Goal: Task Accomplishment & Management: Use online tool/utility

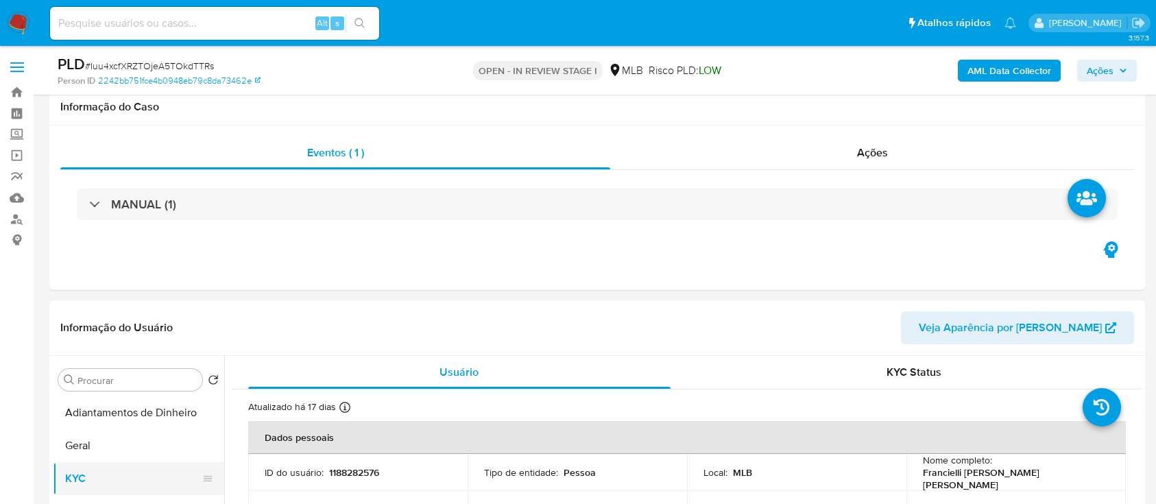
scroll to position [182, 0]
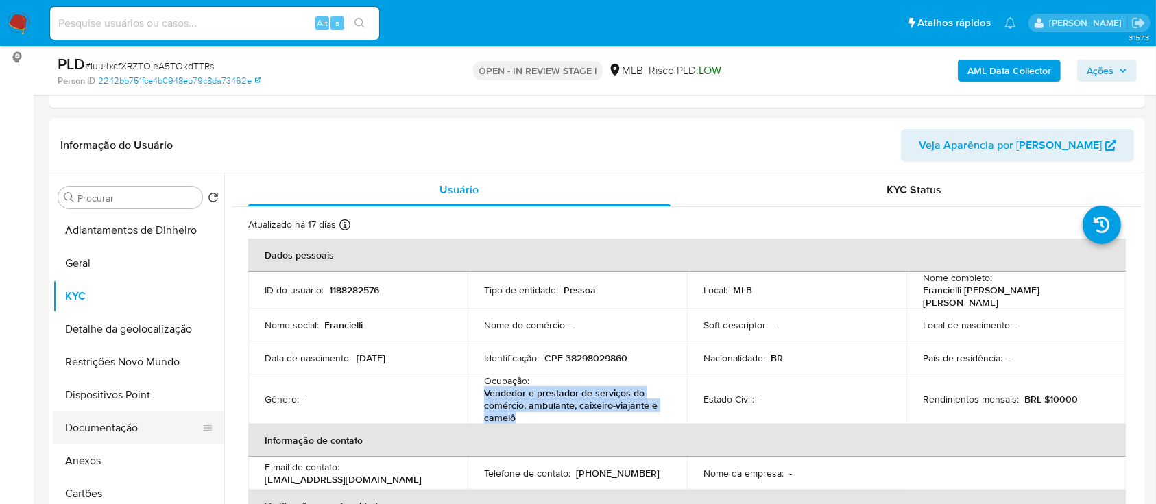
click at [102, 418] on button "Documentação" at bounding box center [133, 428] width 160 height 33
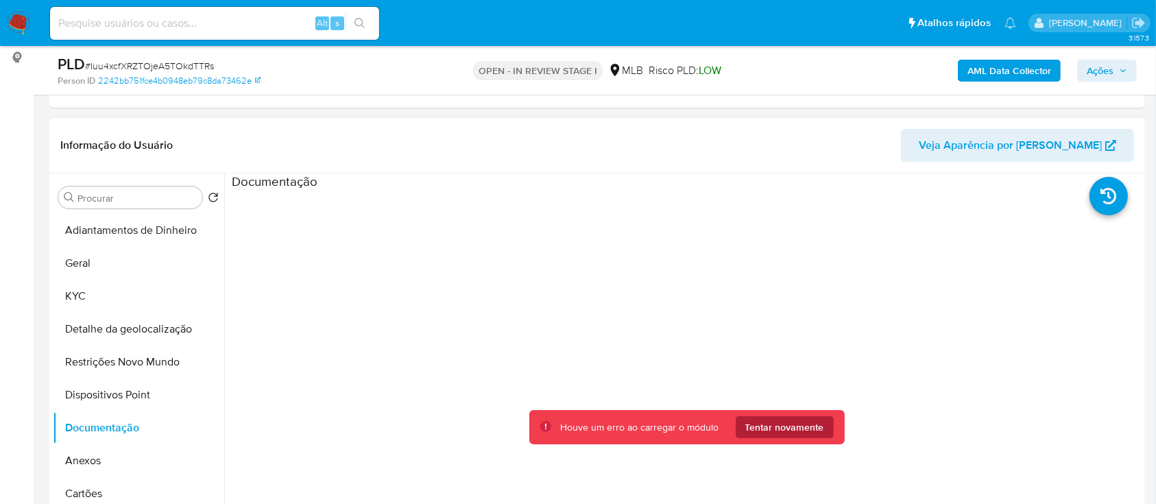
click at [795, 426] on span "Tentar novamente" at bounding box center [785, 427] width 79 height 22
click at [780, 432] on span "Tentar novamente" at bounding box center [785, 427] width 79 height 22
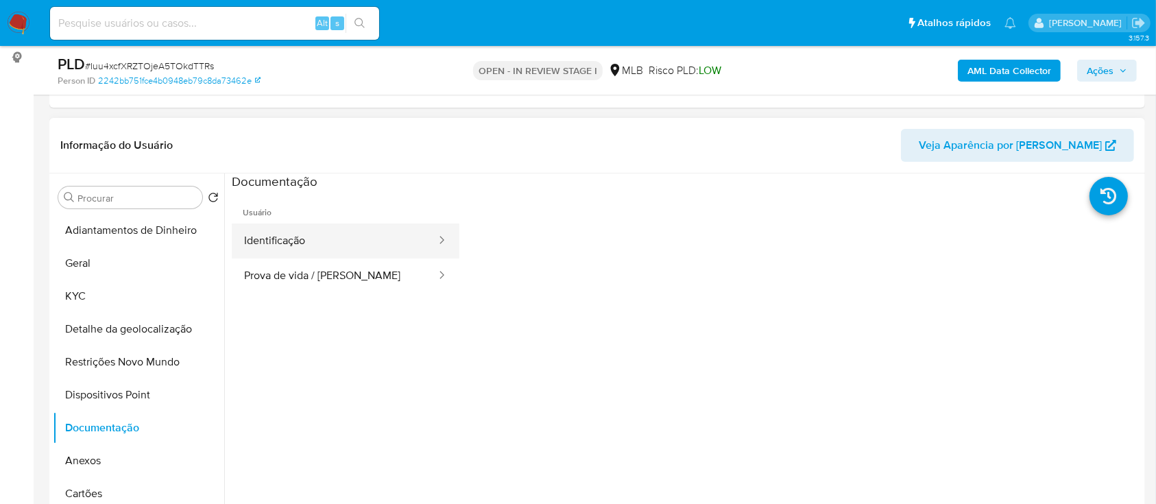
click at [324, 243] on button "Identificação" at bounding box center [335, 241] width 206 height 35
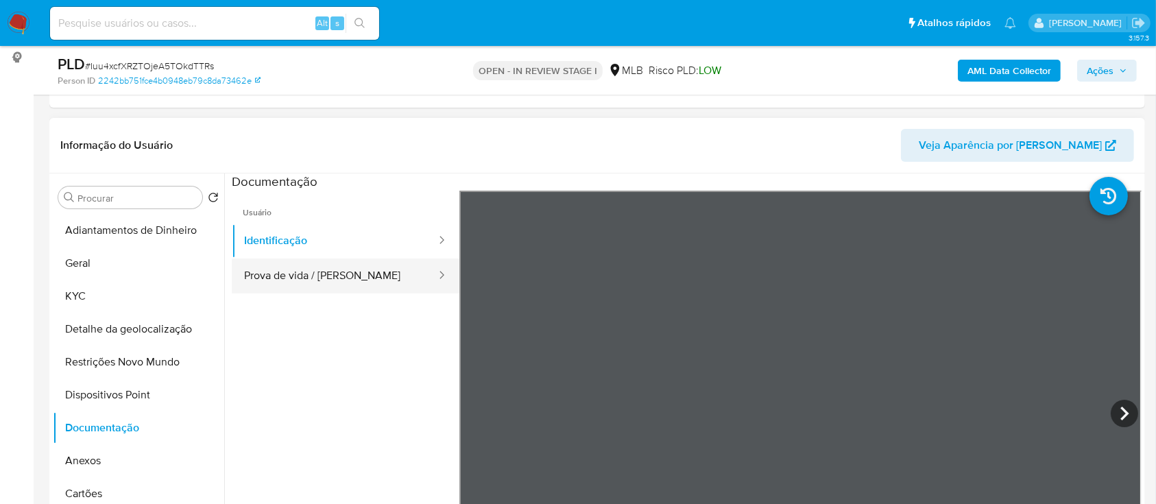
click at [276, 279] on button "Prova de vida / [PERSON_NAME]" at bounding box center [335, 276] width 206 height 35
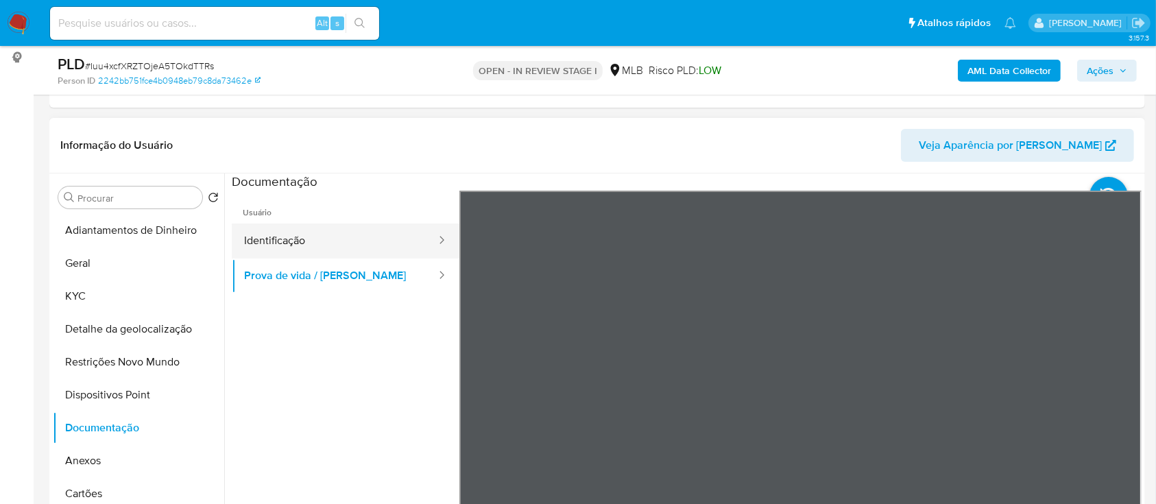
click at [308, 240] on button "Identificação" at bounding box center [335, 241] width 206 height 35
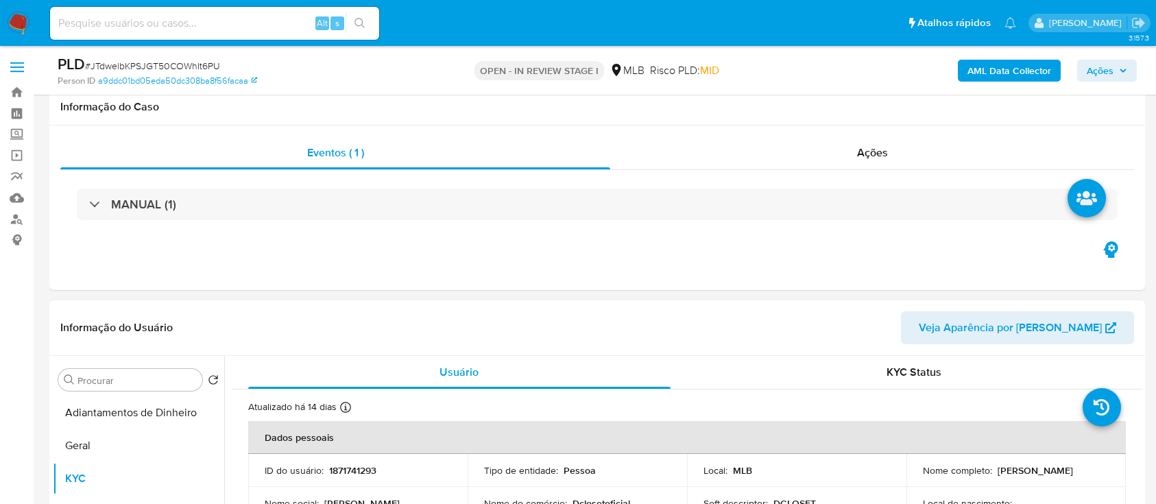
scroll to position [286, 0]
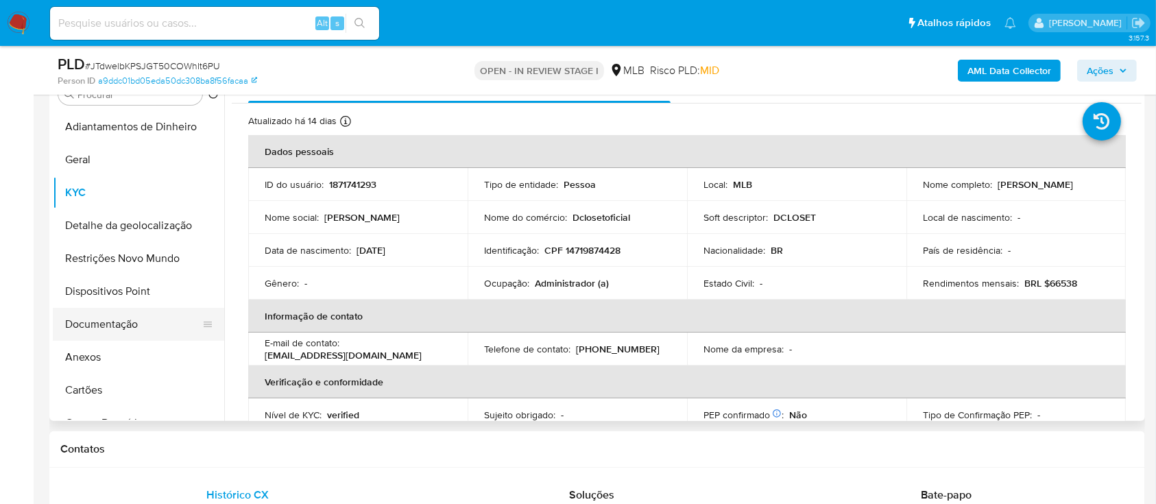
click at [108, 329] on button "Documentação" at bounding box center [133, 324] width 160 height 33
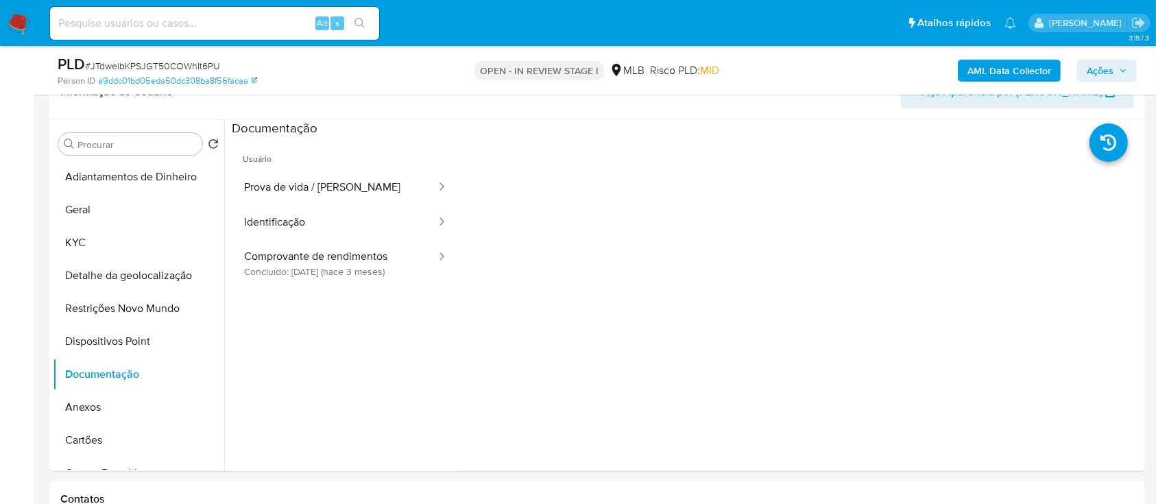
scroll to position [195, 0]
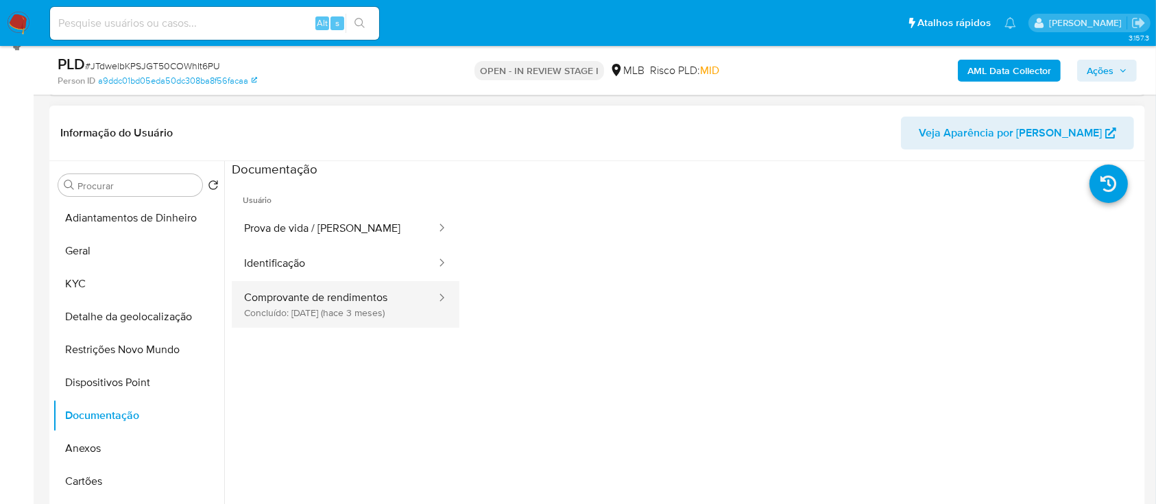
click at [325, 304] on button "Comprovante de rendimentos Concluído: 24/05/2025 (hace 3 meses)" at bounding box center [335, 304] width 206 height 47
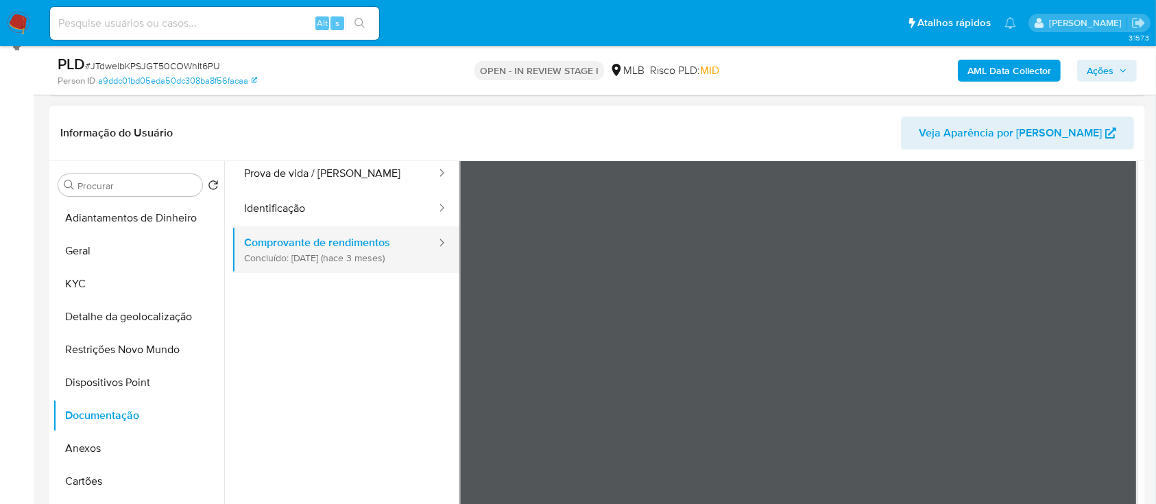
scroll to position [0, 0]
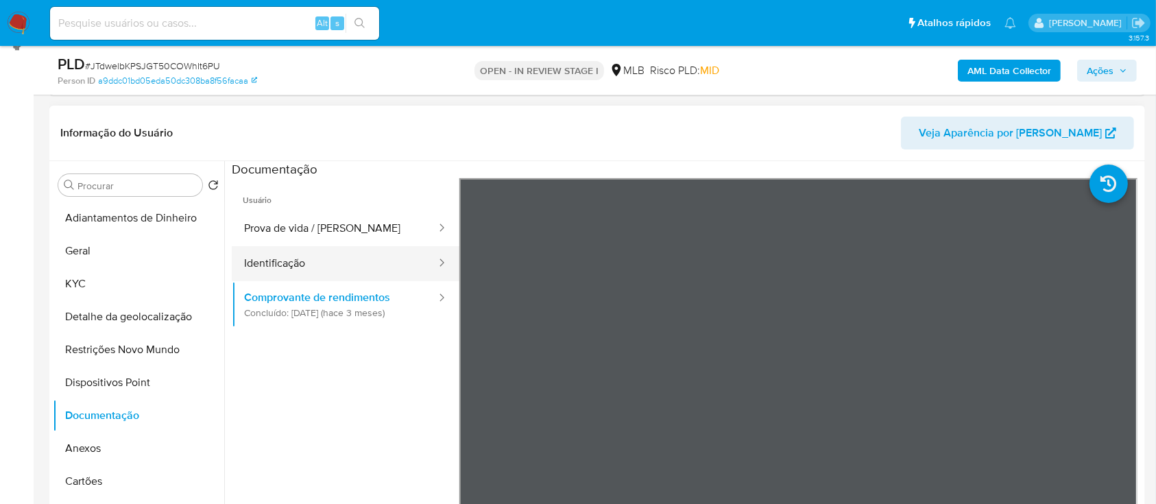
click at [324, 265] on button "Identificação" at bounding box center [335, 263] width 206 height 35
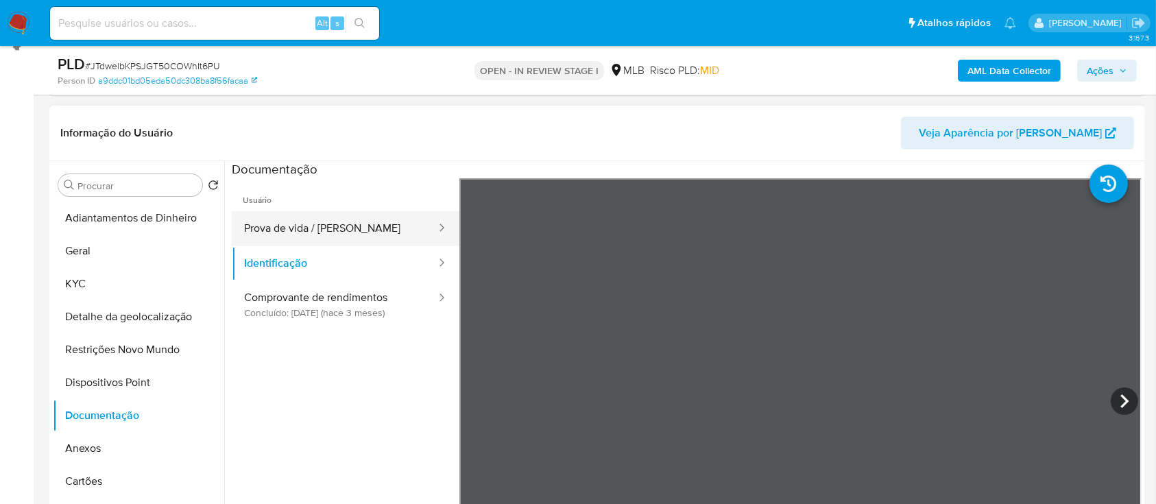
click at [330, 228] on button "Prova de vida / [PERSON_NAME]" at bounding box center [335, 228] width 206 height 35
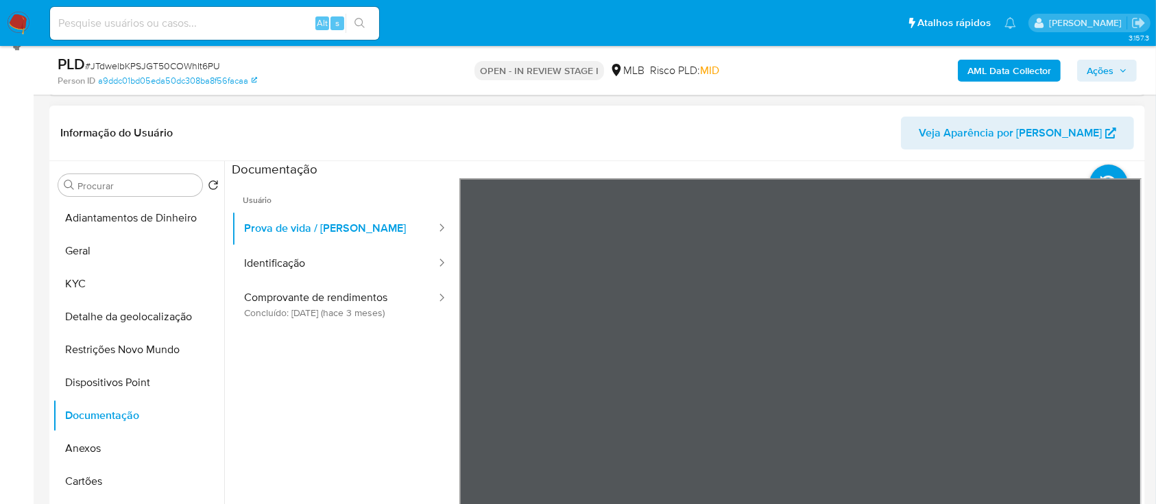
drag, startPoint x: 313, startPoint y: 374, endPoint x: 318, endPoint y: 339, distance: 36.1
click at [313, 374] on ul "Usuário Prova de vida / Selfie Identificação Comprovante de rendimentos Concluí…" at bounding box center [346, 375] width 228 height 395
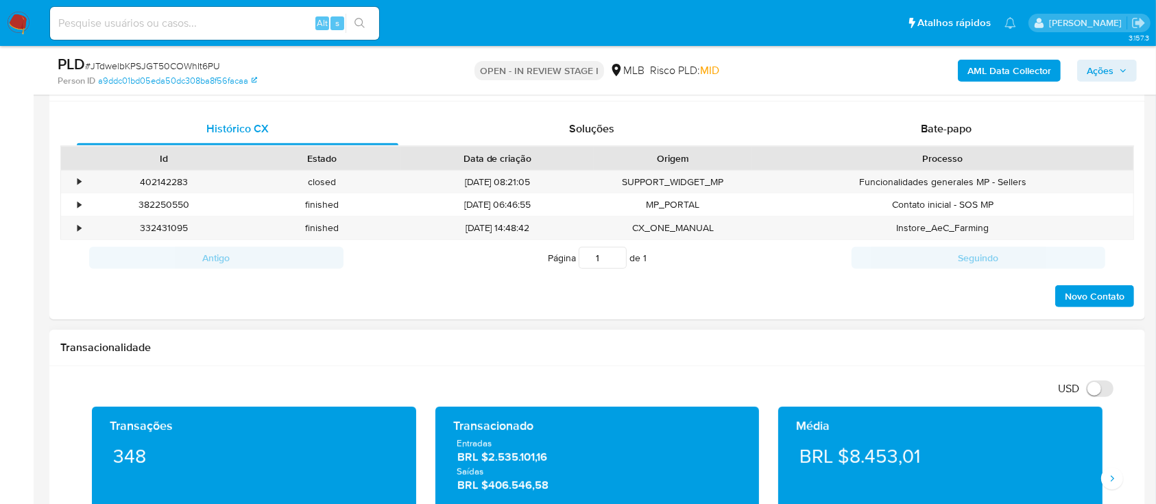
scroll to position [469, 0]
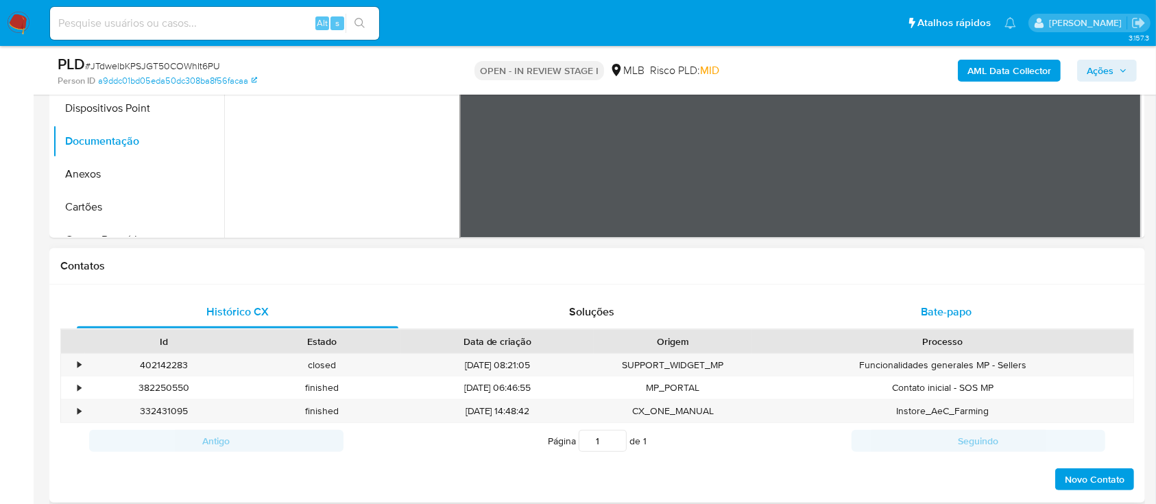
click at [982, 296] on div "Bate-papo" at bounding box center [947, 312] width 322 height 33
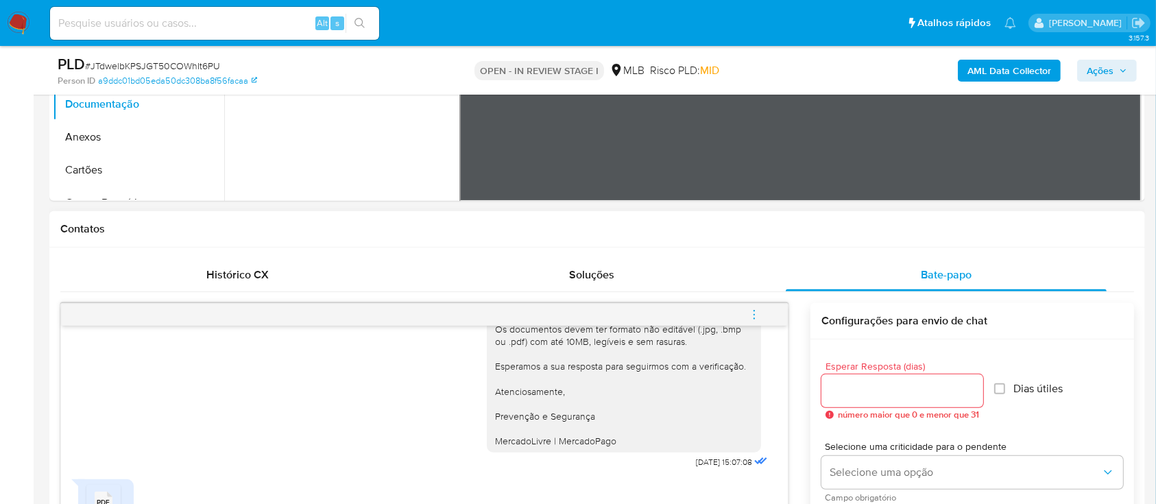
scroll to position [652, 0]
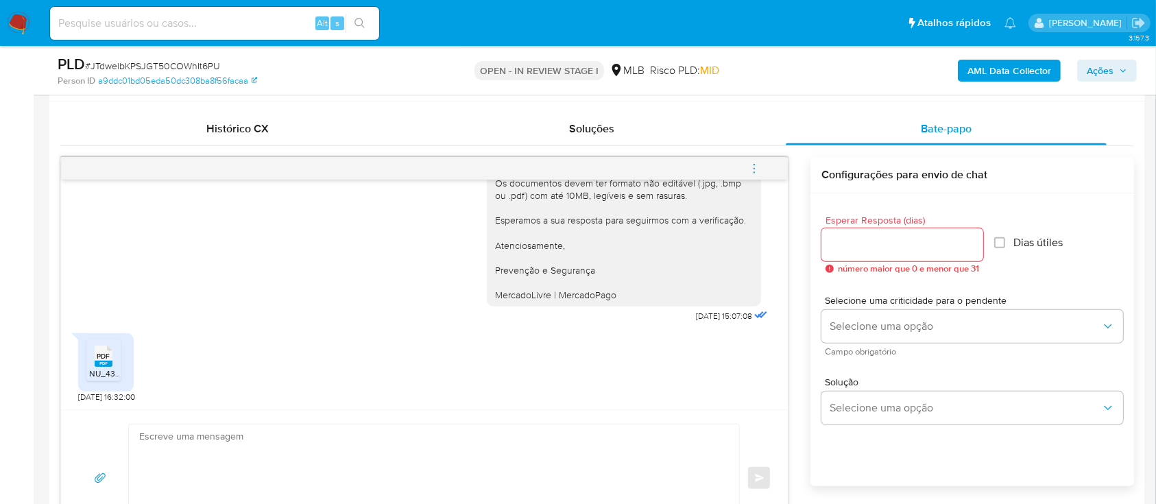
click at [103, 361] on rect at bounding box center [104, 364] width 18 height 6
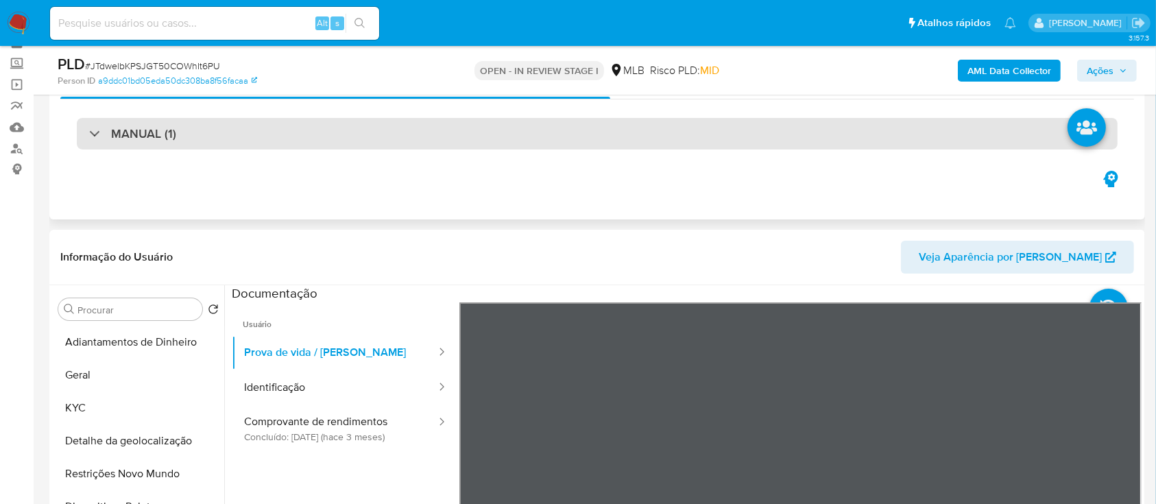
scroll to position [182, 0]
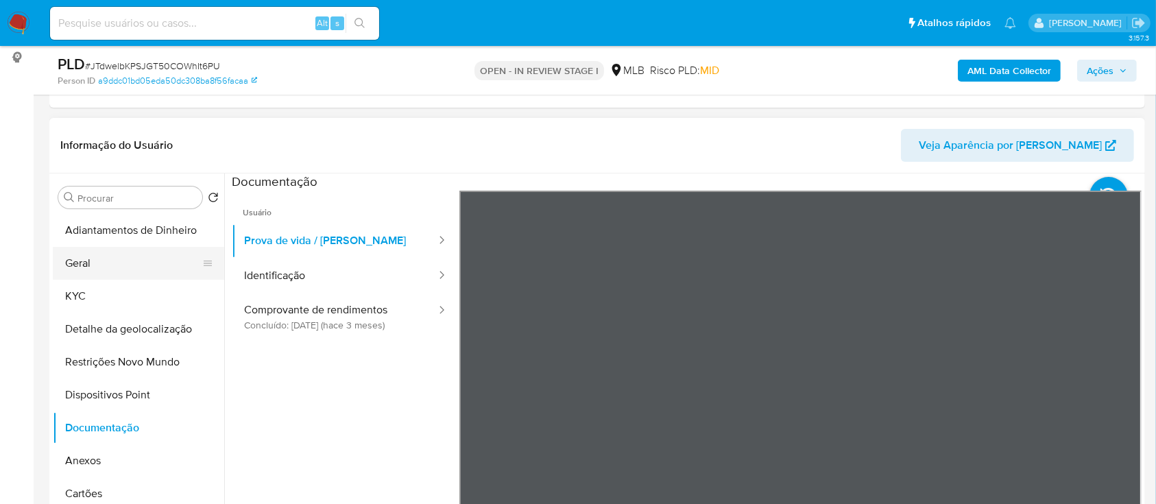
click at [98, 259] on button "Geral" at bounding box center [133, 263] width 160 height 33
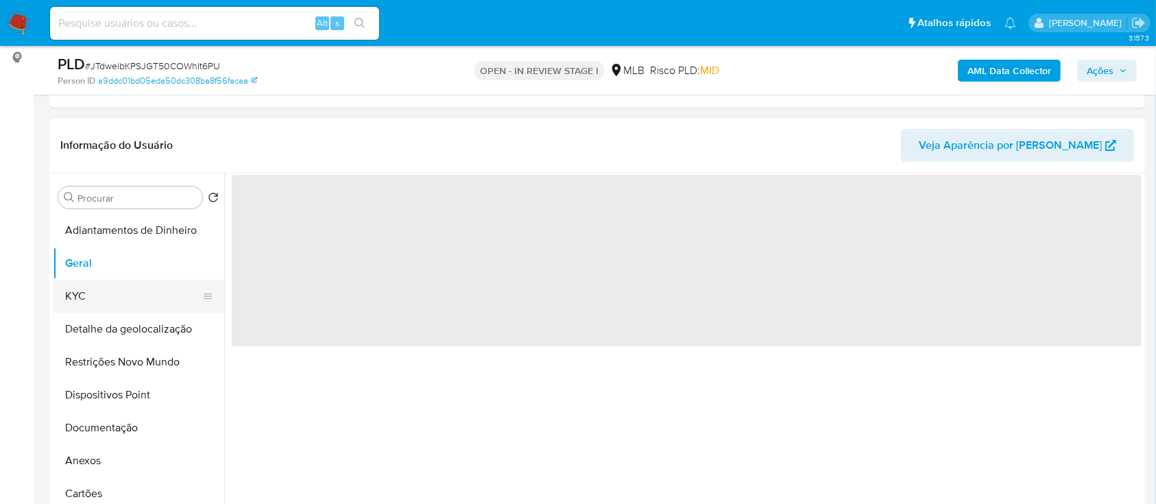
click at [102, 288] on button "KYC" at bounding box center [133, 296] width 160 height 33
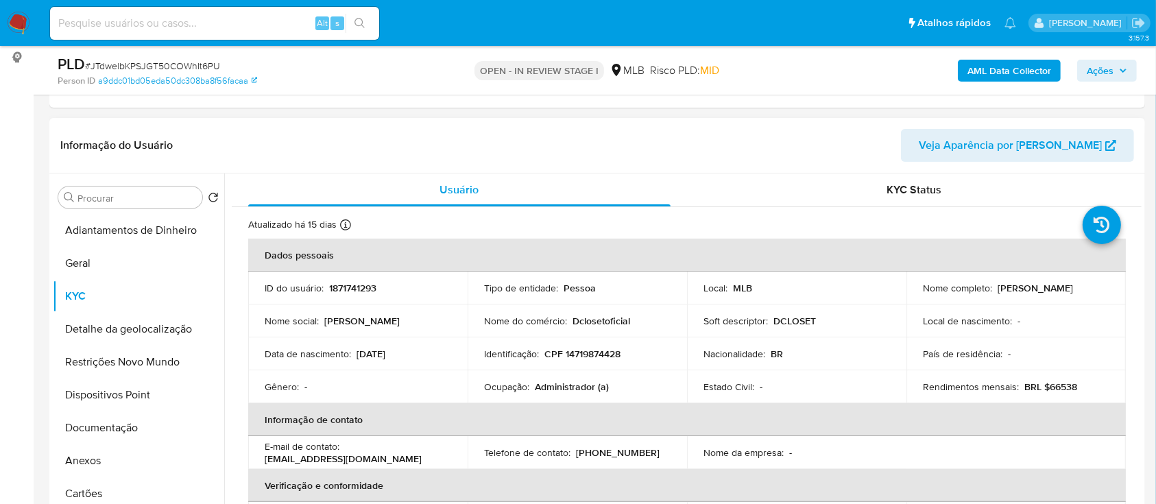
drag, startPoint x: 414, startPoint y: 354, endPoint x: 368, endPoint y: 356, distance: 45.3
click at [363, 357] on div "Data de nascimento : 23/06/2006" at bounding box center [358, 354] width 187 height 12
copy p "23/06/2006"
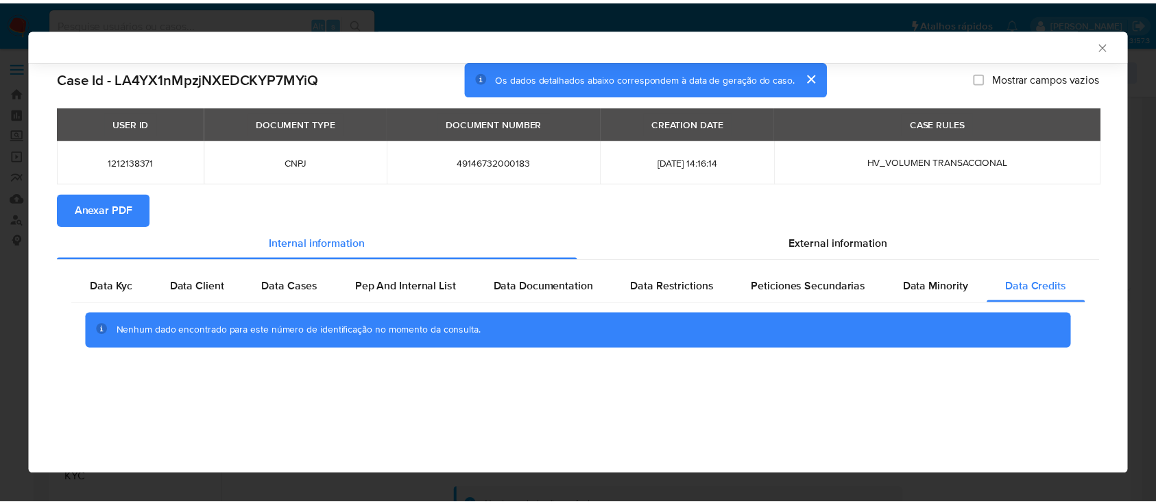
scroll to position [265, 0]
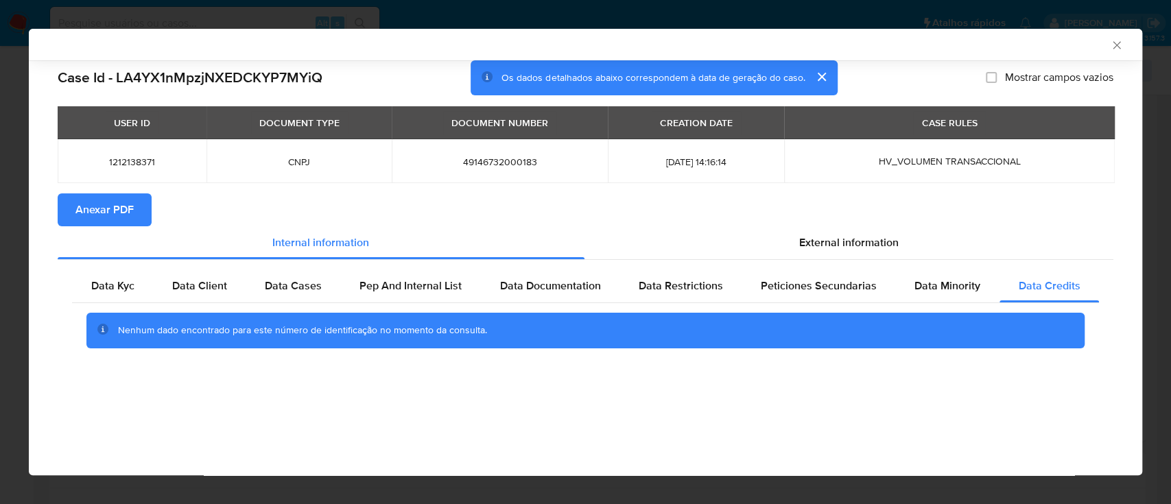
click at [1119, 47] on icon "Fechar a janela" at bounding box center [1117, 45] width 14 height 14
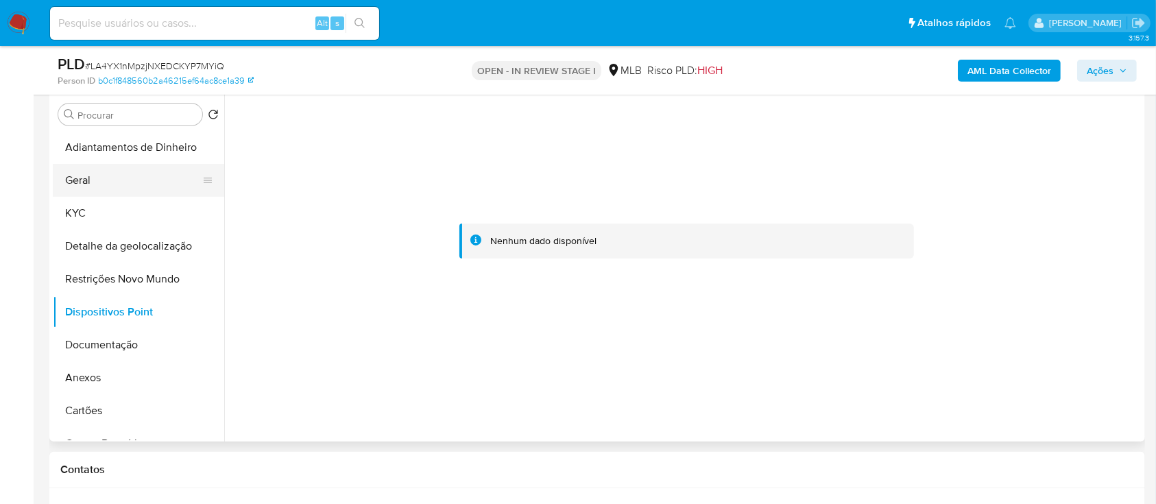
click at [93, 182] on button "Geral" at bounding box center [133, 180] width 160 height 33
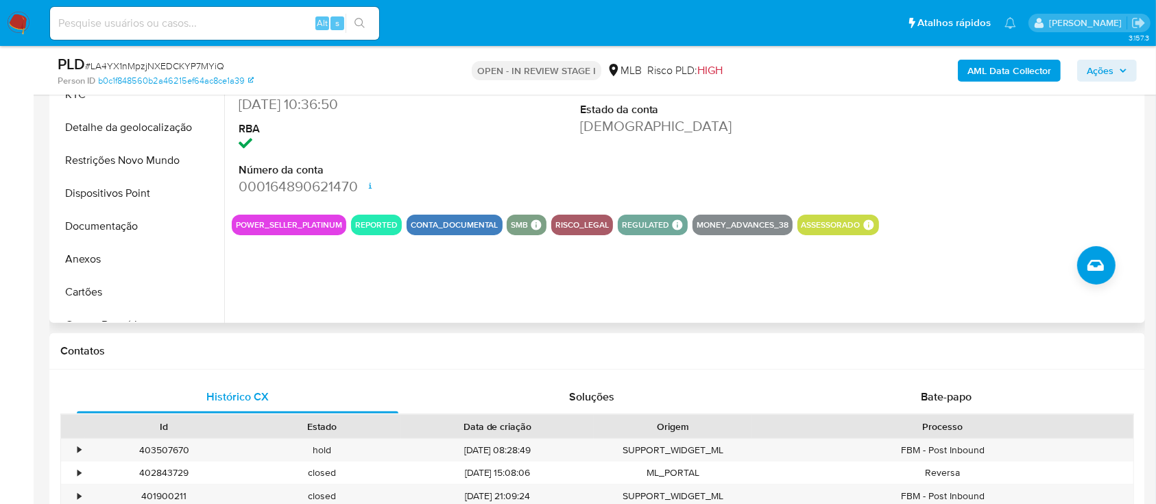
scroll to position [357, 0]
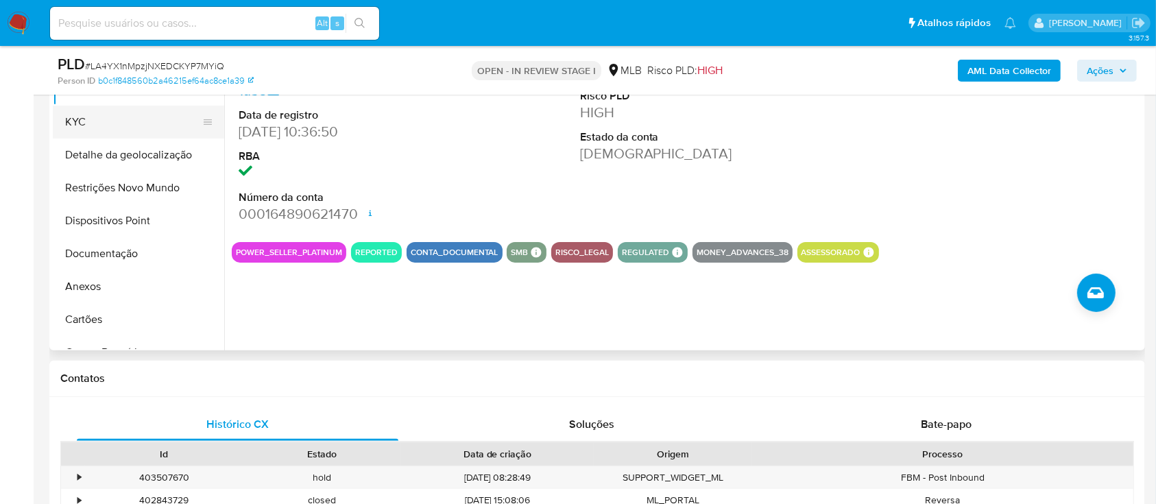
click at [84, 129] on button "KYC" at bounding box center [133, 122] width 160 height 33
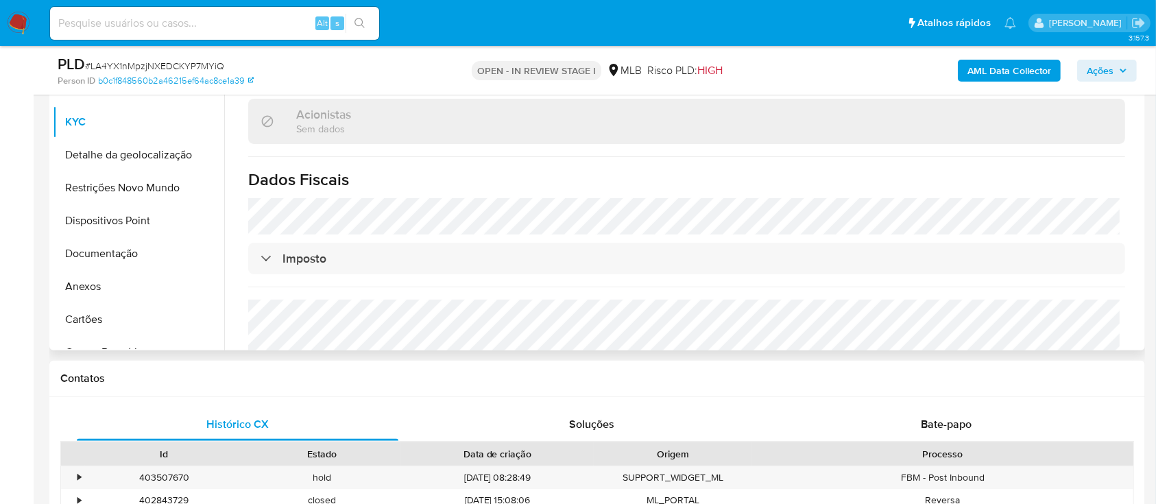
scroll to position [821, 0]
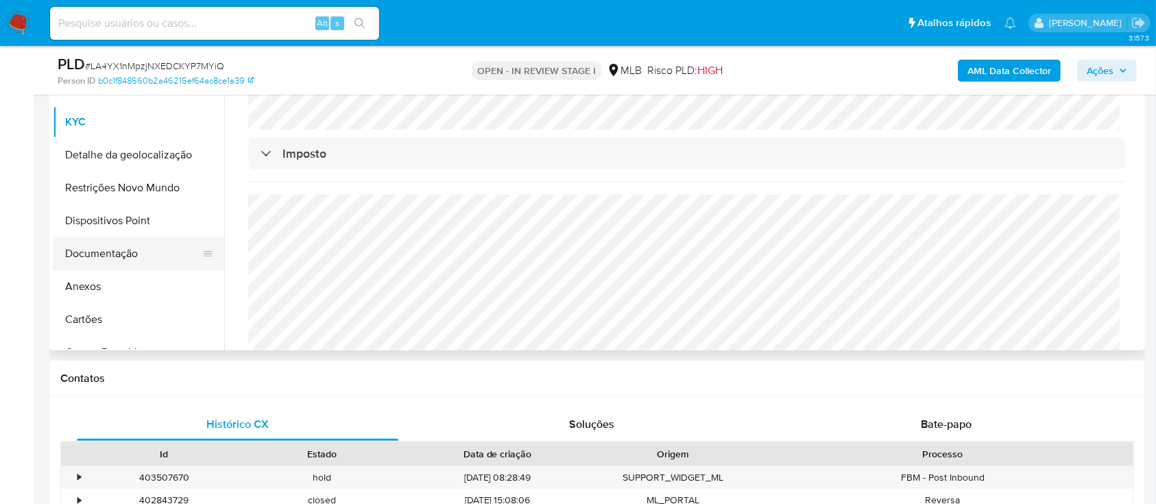
click at [91, 263] on button "Documentação" at bounding box center [133, 253] width 160 height 33
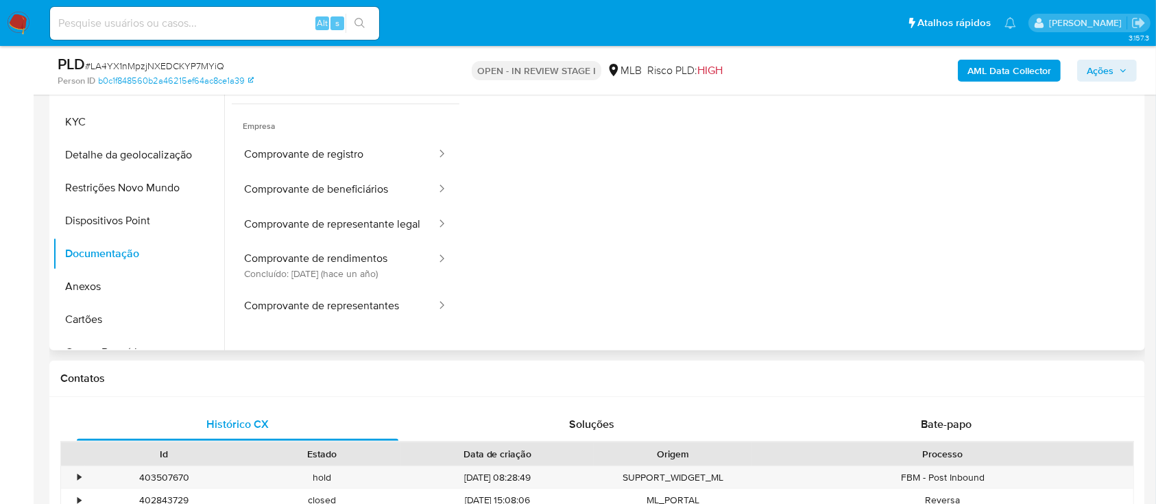
scroll to position [111, 0]
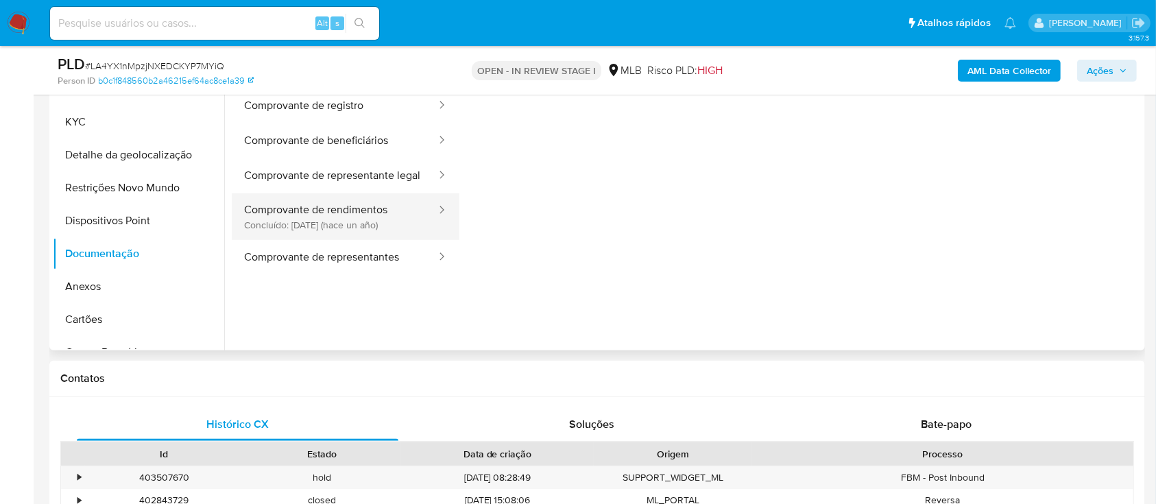
click at [320, 232] on button "Comprovante de rendimentos Concluído: 21/05/2024 (hace un año)" at bounding box center [335, 216] width 206 height 47
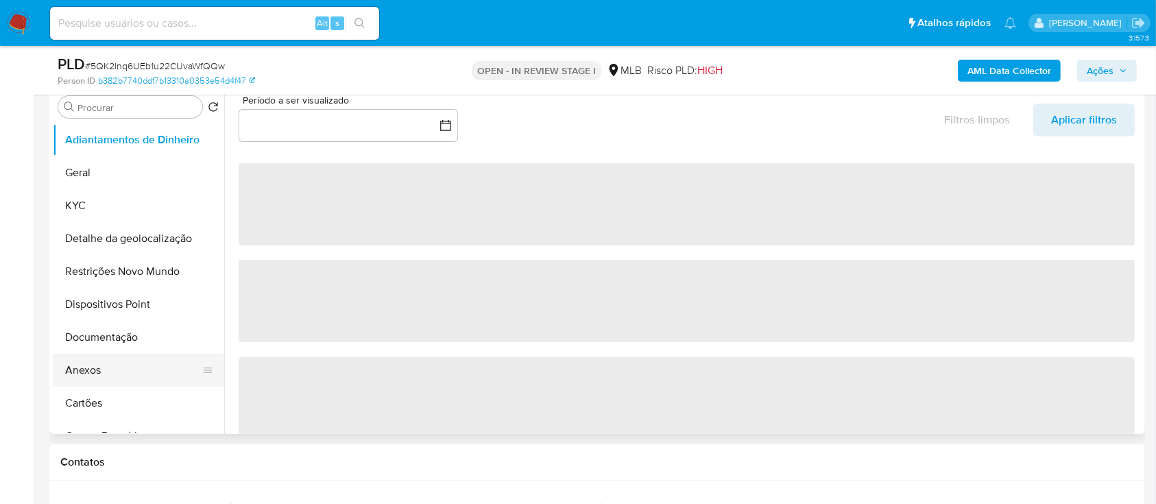
scroll to position [274, 0]
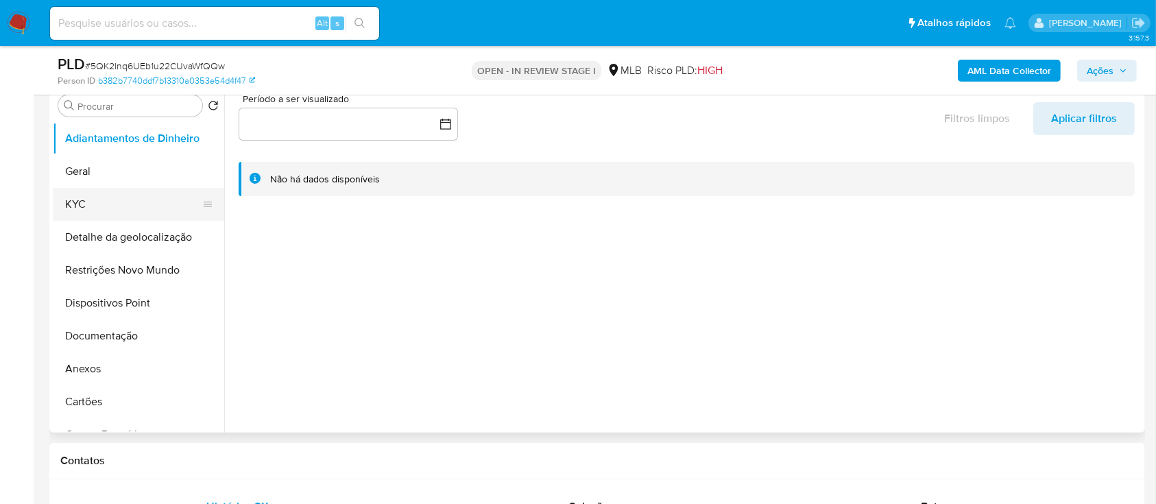
select select "10"
click at [128, 335] on button "Documentação" at bounding box center [133, 336] width 160 height 33
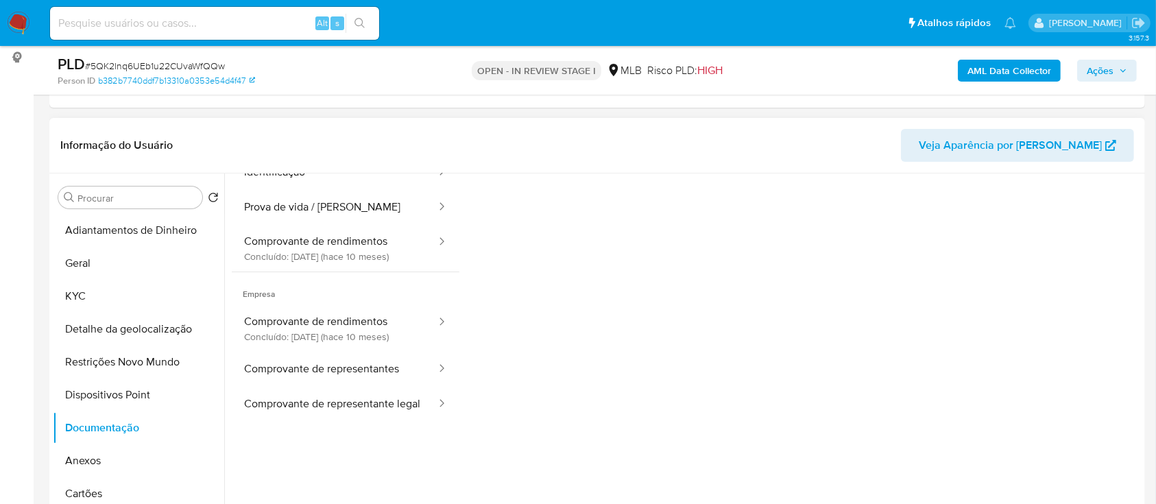
scroll to position [91, 0]
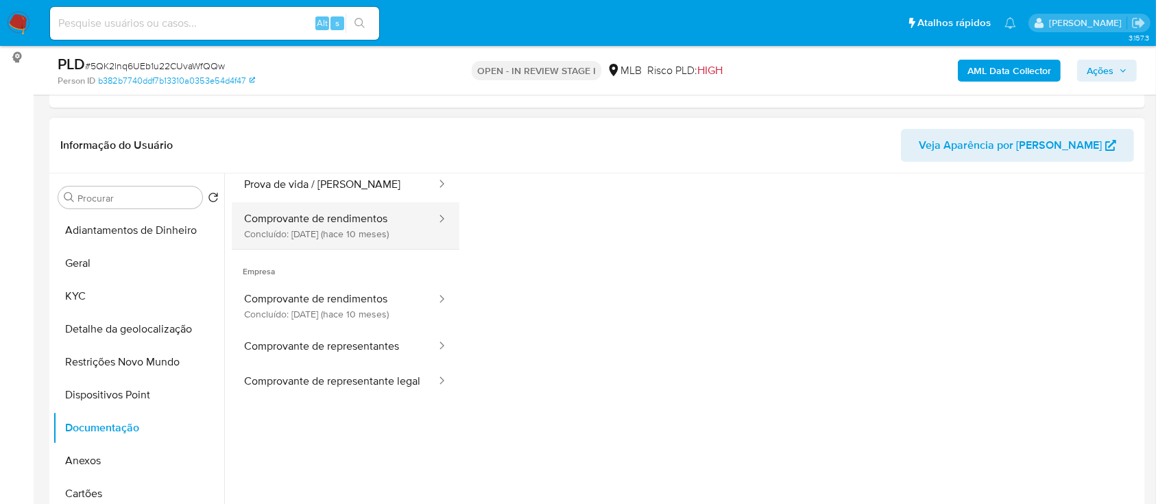
click at [371, 231] on button "Comprovante de rendimentos Concluído: 21/10/2024 (hace 10 meses)" at bounding box center [335, 225] width 206 height 47
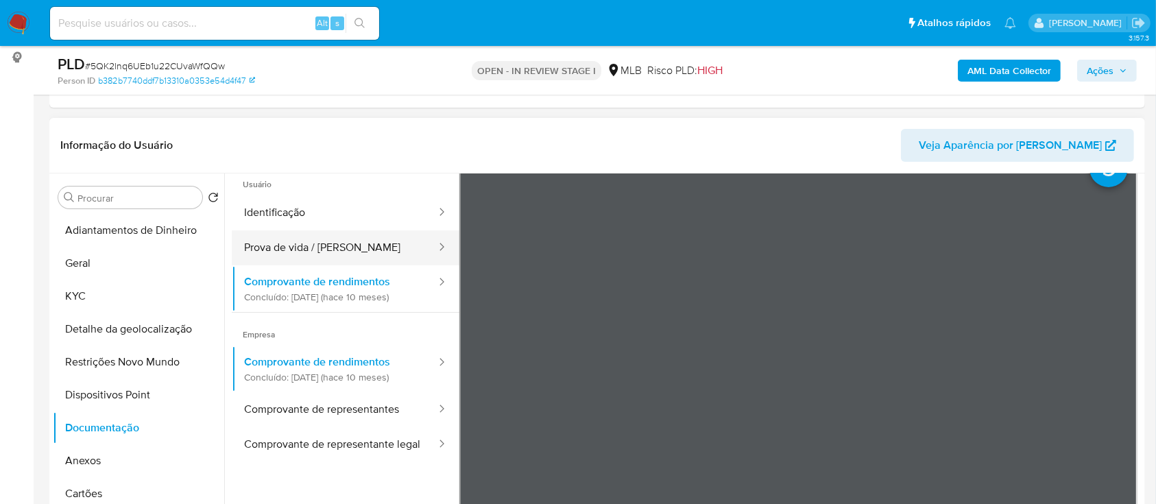
scroll to position [0, 0]
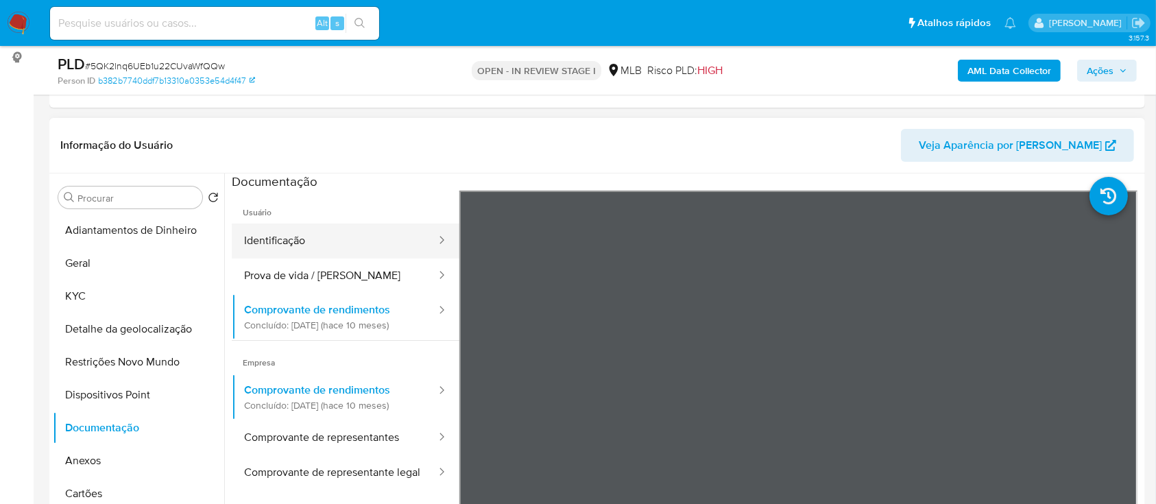
click at [302, 254] on button "Identificação" at bounding box center [335, 241] width 206 height 35
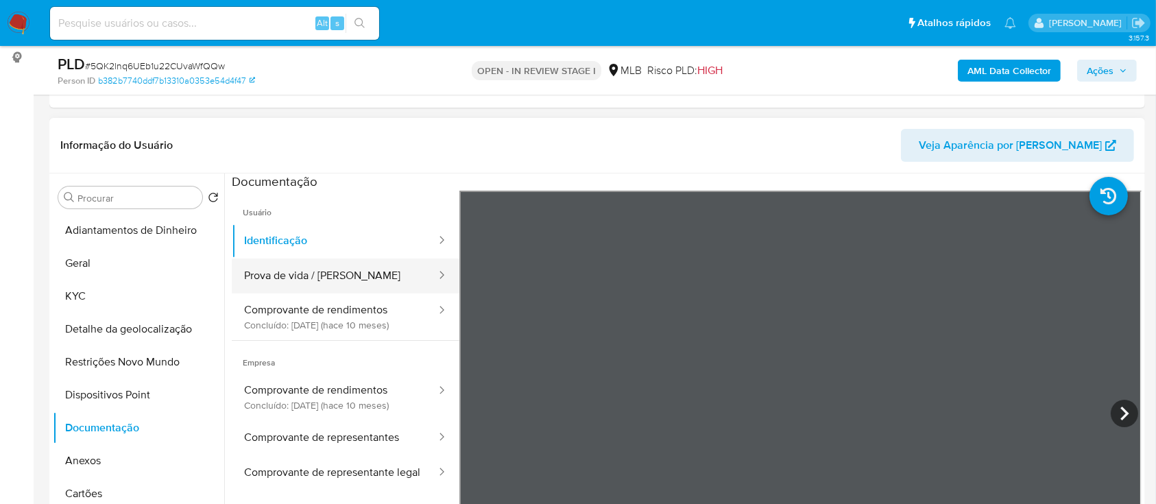
click at [336, 289] on button "Prova de vida / [PERSON_NAME]" at bounding box center [335, 276] width 206 height 35
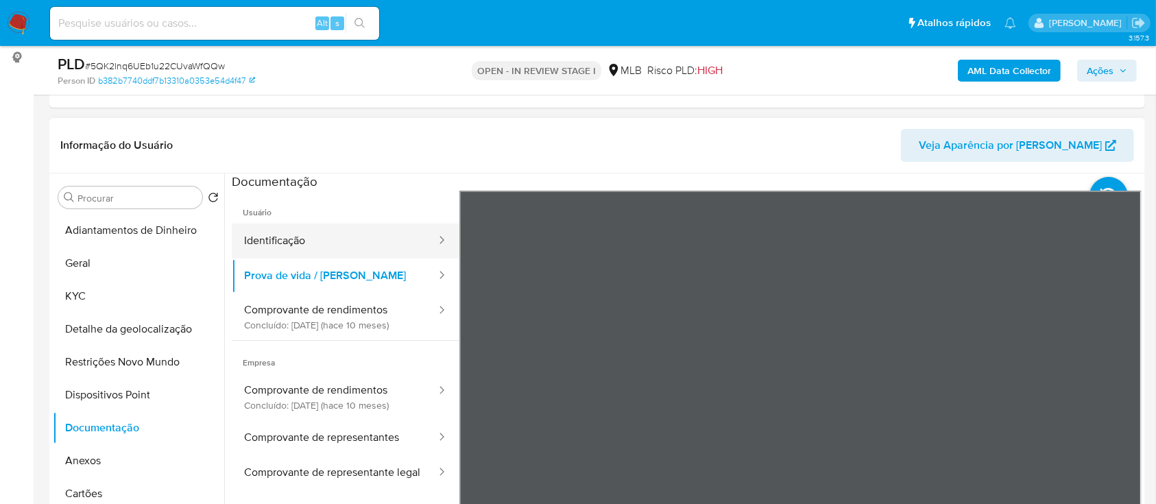
drag, startPoint x: 309, startPoint y: 248, endPoint x: 384, endPoint y: 255, distance: 75.8
click at [309, 249] on button "Identificação" at bounding box center [335, 241] width 206 height 35
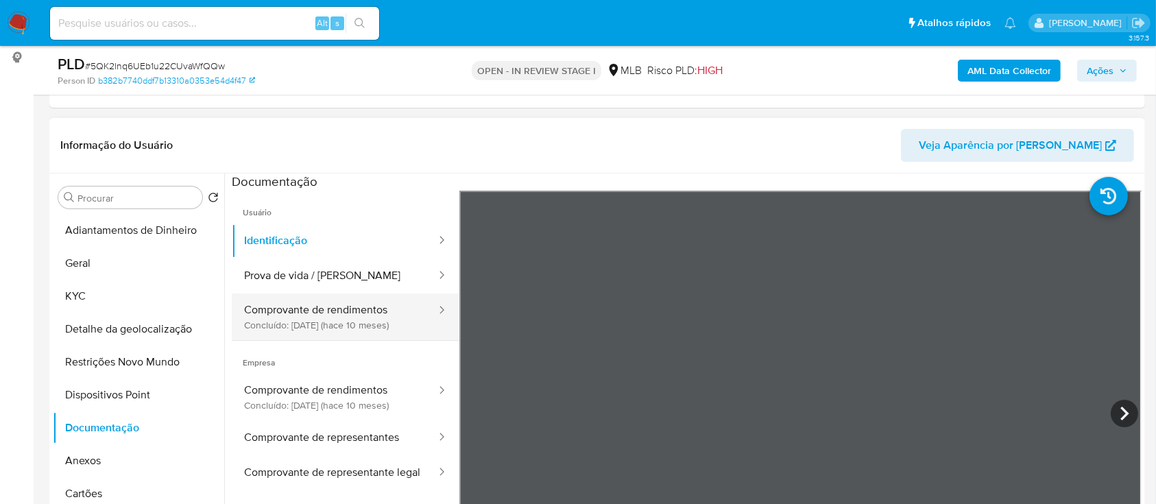
click at [348, 322] on button "Comprovante de rendimentos Concluído: 21/10/2024 (hace 10 meses)" at bounding box center [335, 317] width 206 height 47
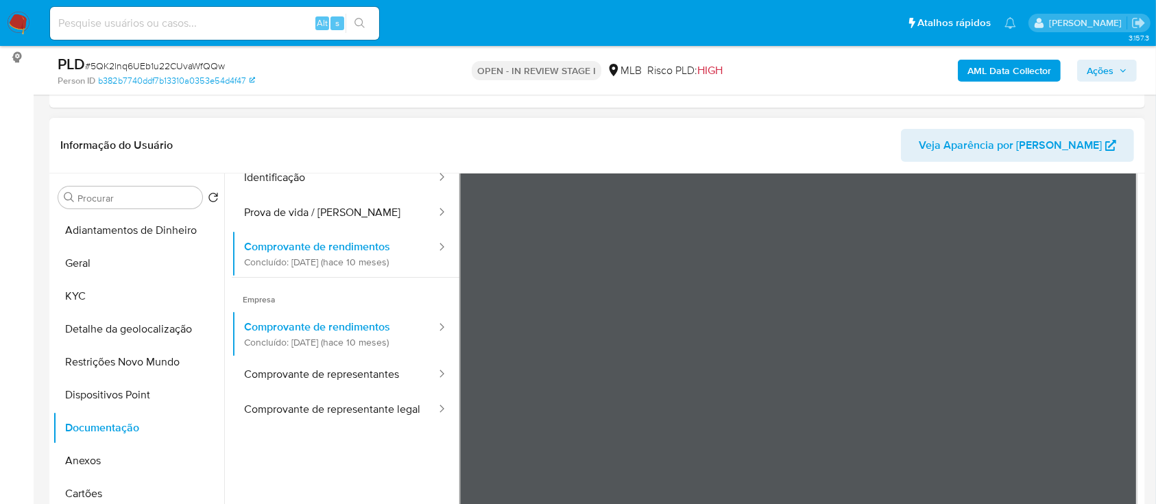
scroll to position [119, 0]
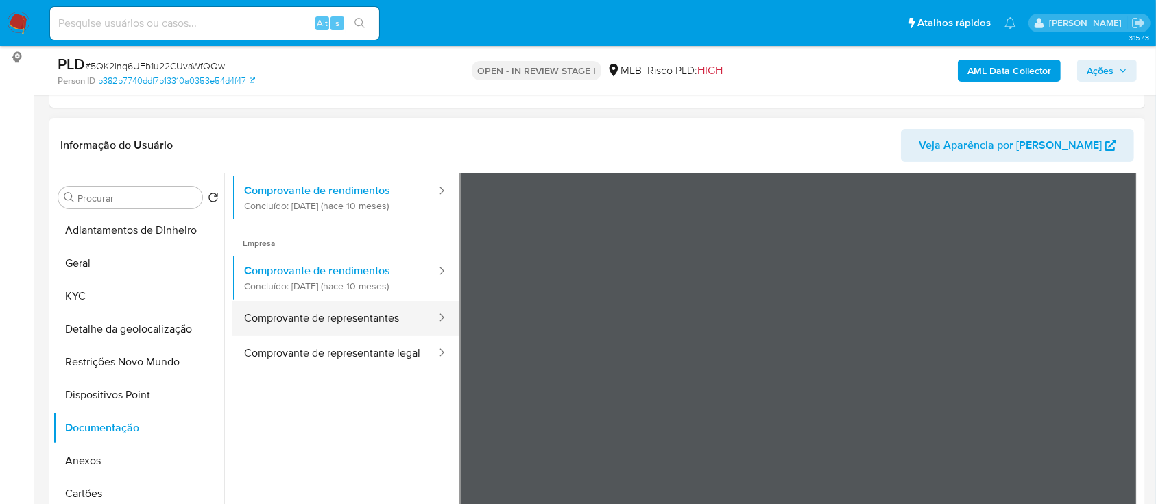
click at [345, 320] on button "Comprovante de representantes" at bounding box center [335, 318] width 206 height 35
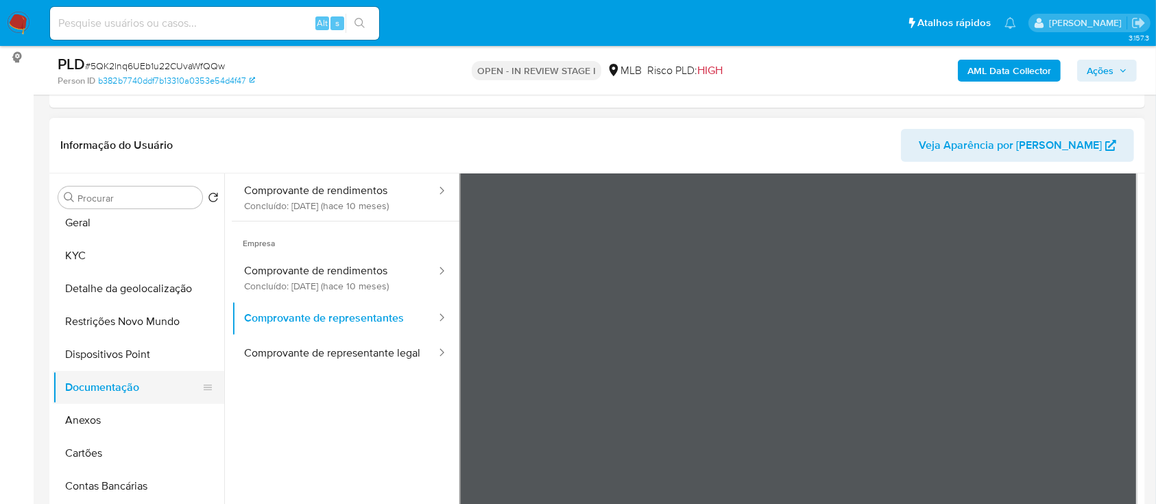
scroll to position [0, 0]
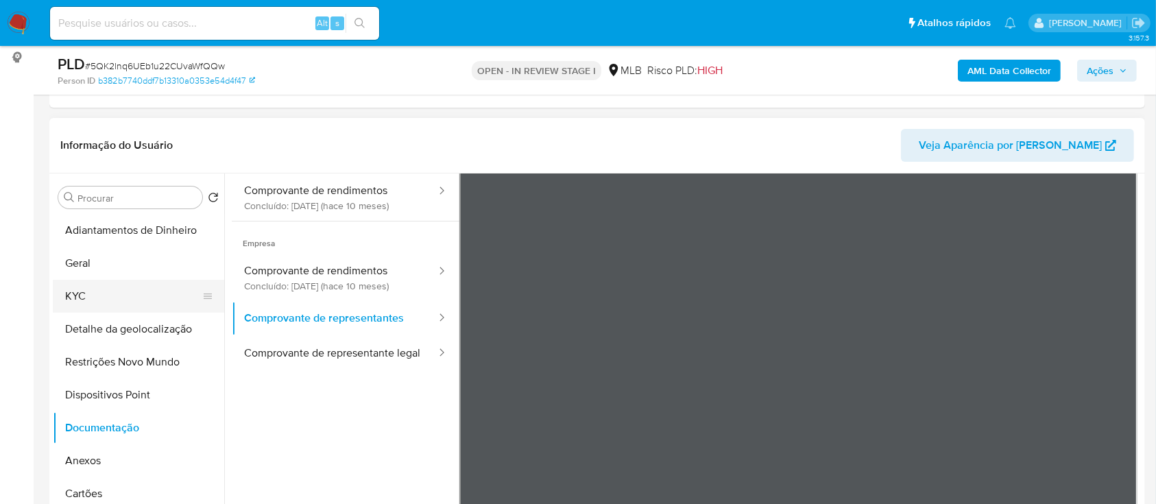
click at [110, 289] on button "KYC" at bounding box center [133, 296] width 160 height 33
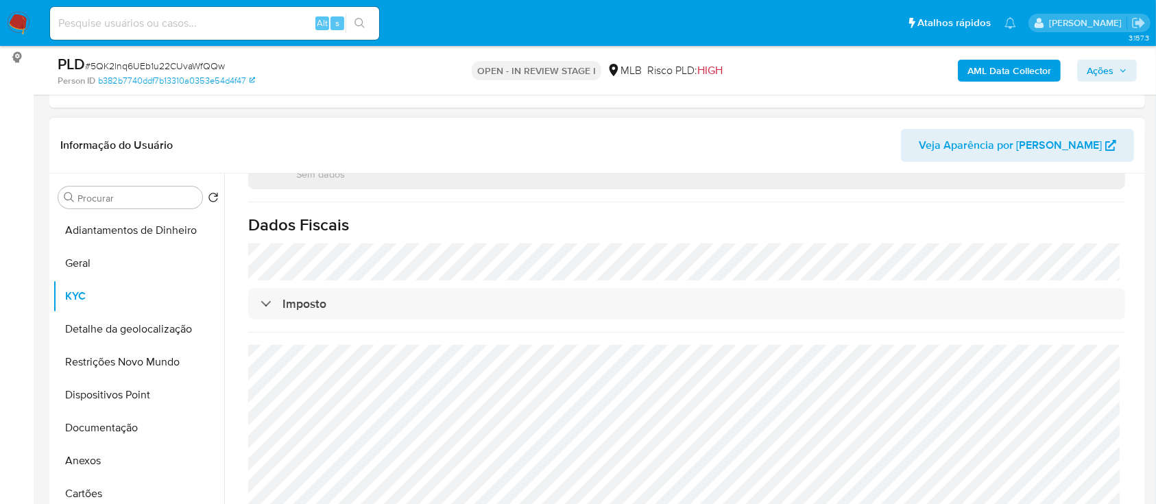
scroll to position [845, 0]
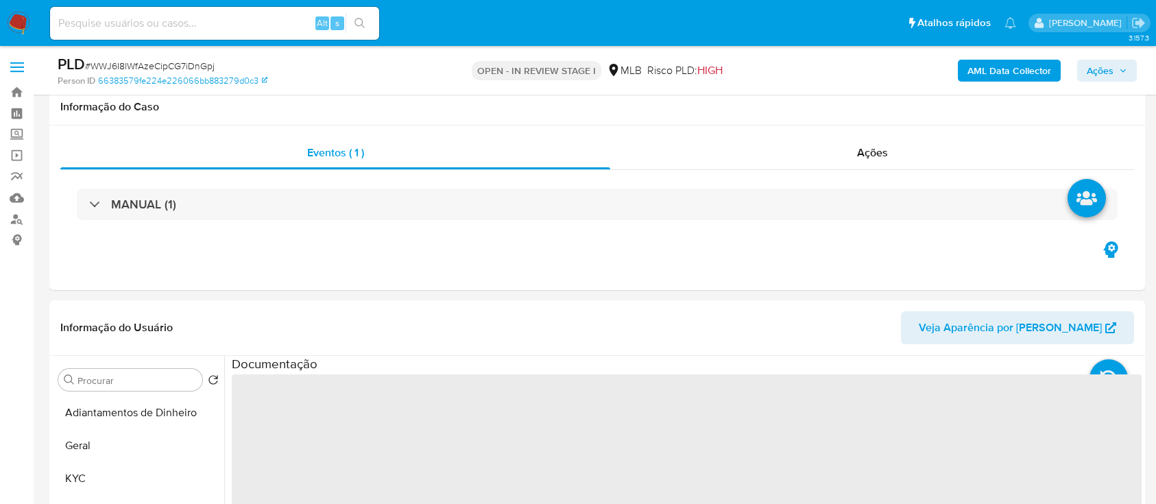
scroll to position [274, 0]
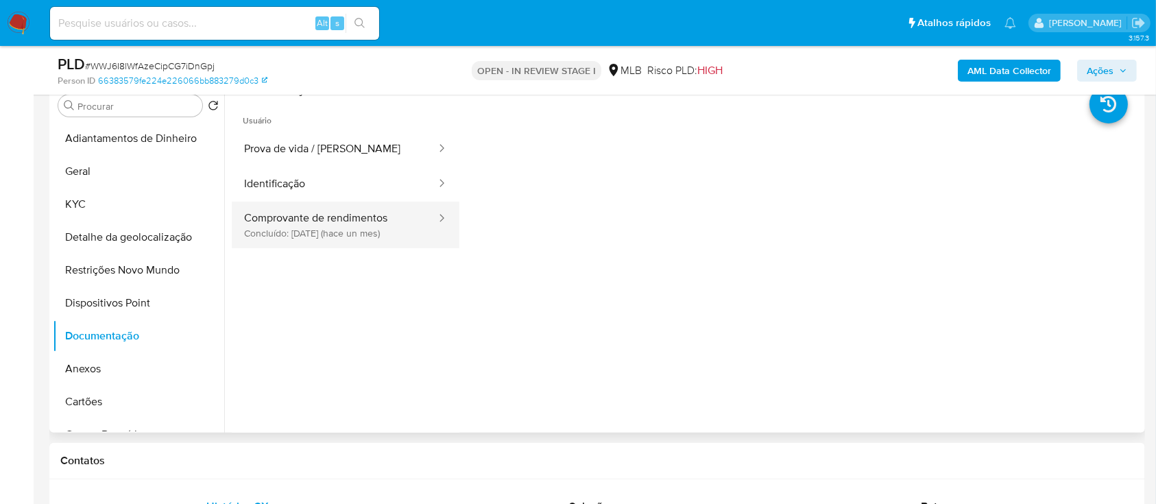
click at [378, 215] on button "Comprovante de rendimentos Concluído: [DATE] (hace un mes)" at bounding box center [335, 225] width 206 height 47
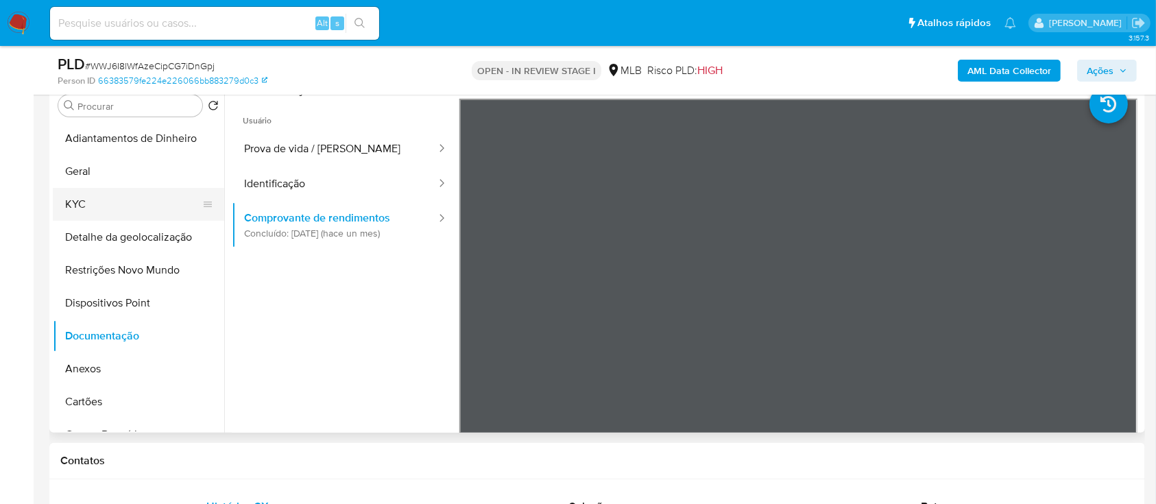
click at [103, 206] on button "KYC" at bounding box center [133, 204] width 160 height 33
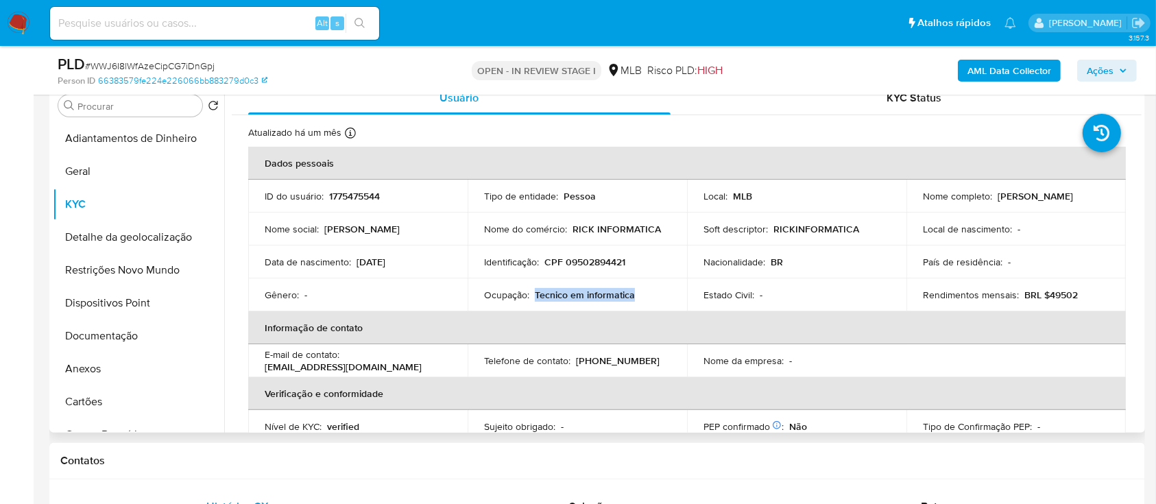
drag, startPoint x: 674, startPoint y: 291, endPoint x: 580, endPoint y: 305, distance: 95.5
click at [532, 296] on td "Ocupação : Tecnico em informatica" at bounding box center [577, 294] width 219 height 33
copy p "Tecnico em informatica"
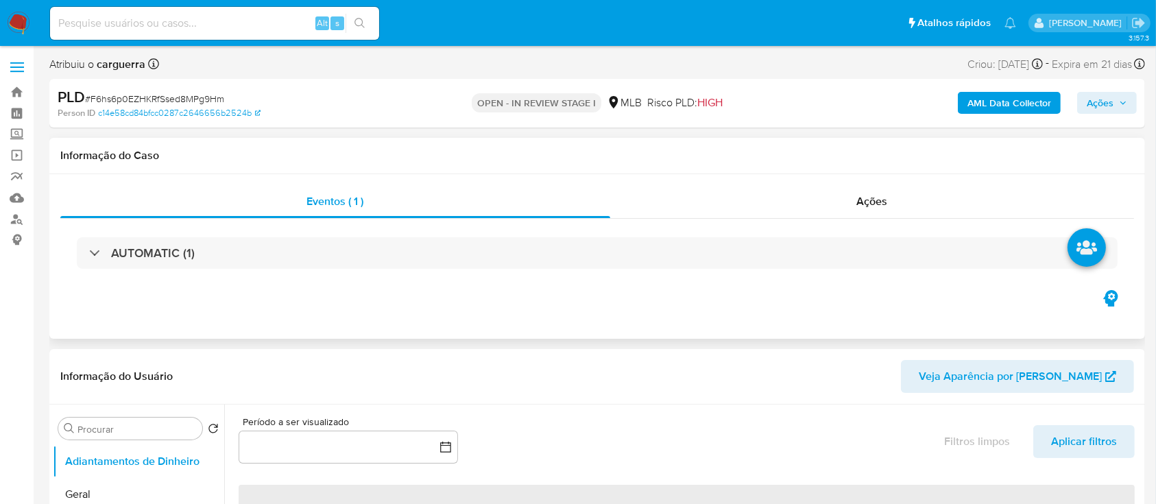
select select "10"
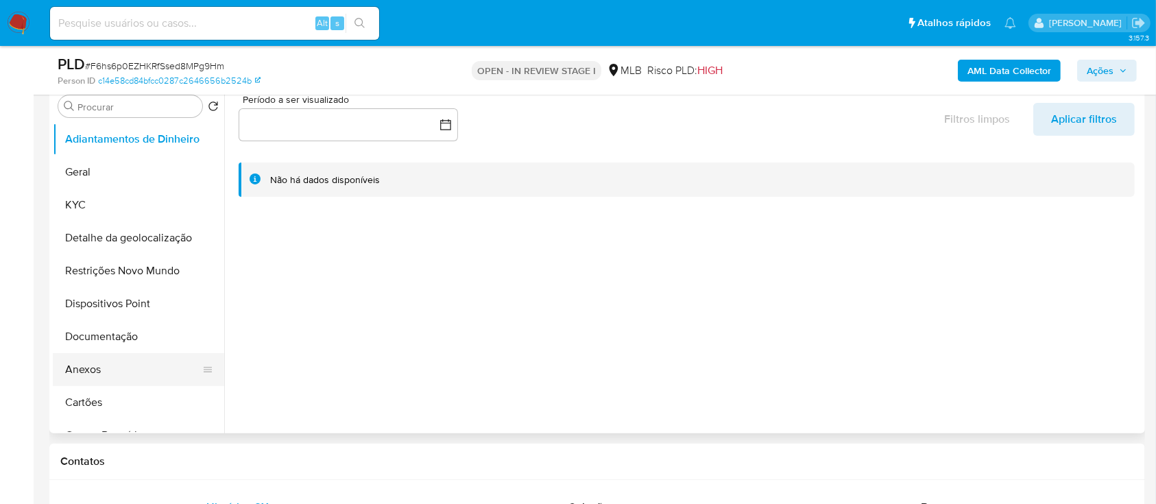
scroll to position [274, 0]
drag, startPoint x: 97, startPoint y: 200, endPoint x: 124, endPoint y: 213, distance: 29.5
click at [98, 201] on button "KYC" at bounding box center [133, 204] width 160 height 33
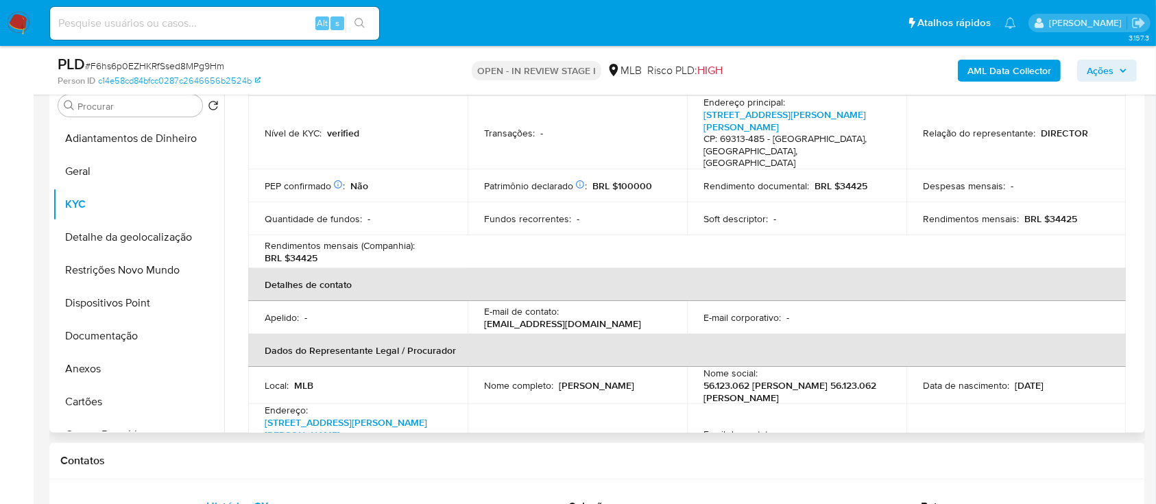
click at [361, 248] on table "Informações da empresa ID do usuário : 2484717527 Nome do comércio : 56.123.062…" at bounding box center [687, 236] width 878 height 545
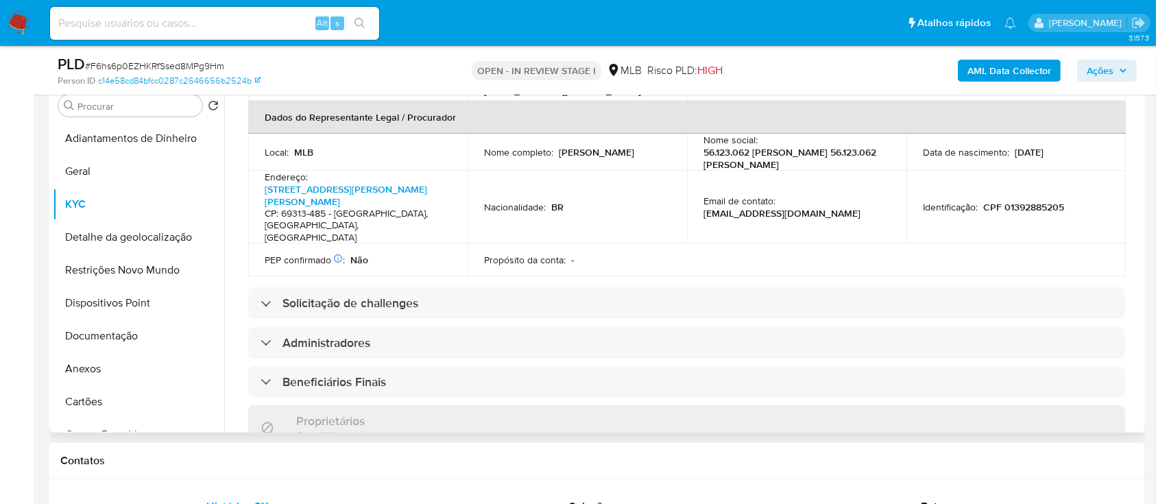
scroll to position [457, 0]
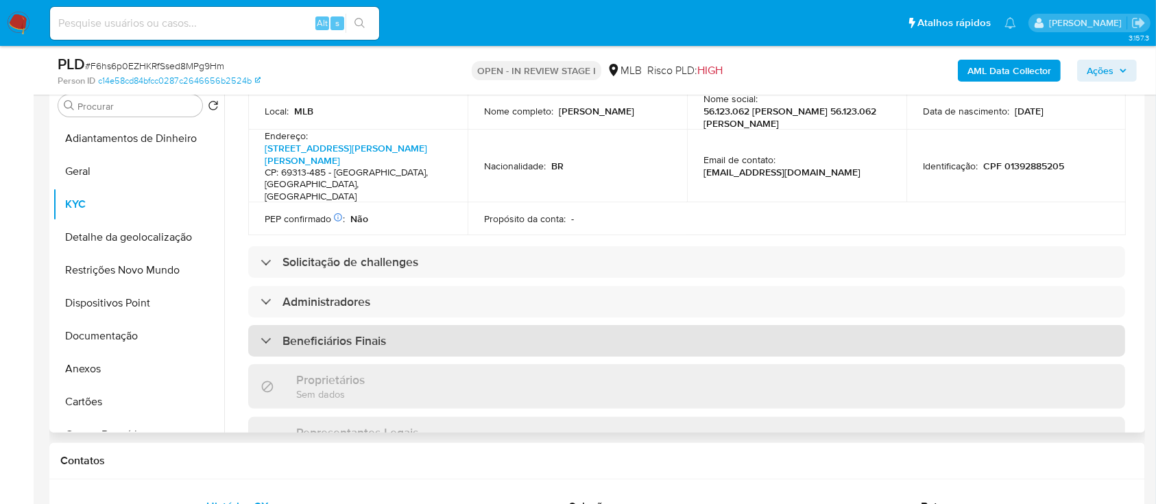
click at [390, 325] on div "Beneficiários Finais" at bounding box center [686, 341] width 877 height 32
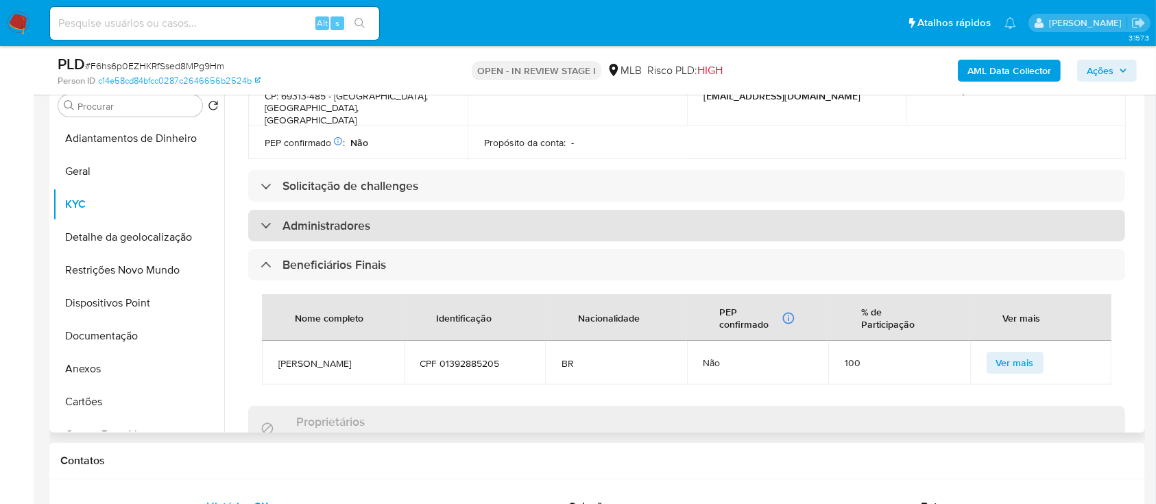
scroll to position [640, 0]
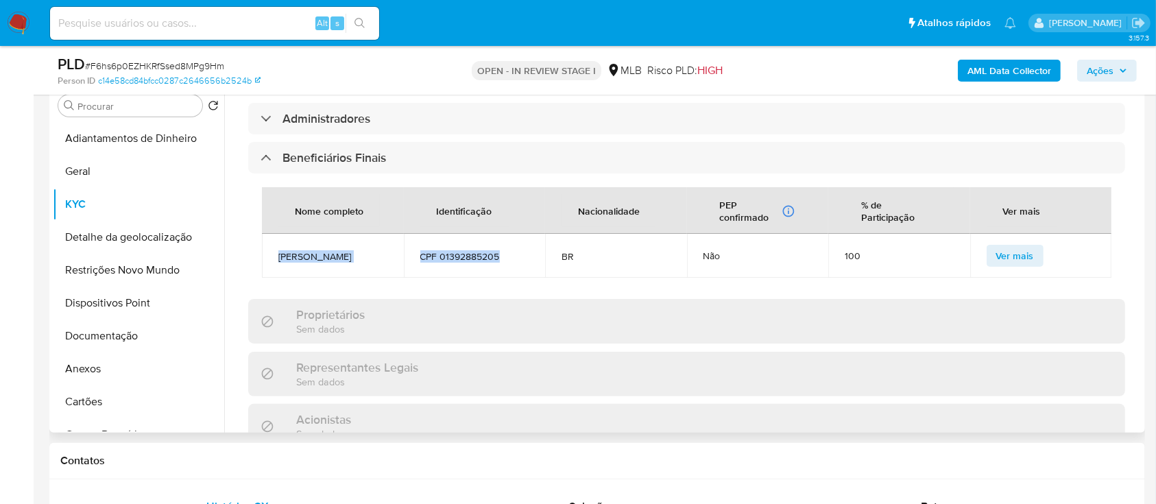
drag, startPoint x: 278, startPoint y: 209, endPoint x: 516, endPoint y: 222, distance: 237.7
click at [516, 234] on tr "Pablo Henrique Bezerra de Souza CPF 01392885205 BR Não 100 Ver mais" at bounding box center [687, 256] width 850 height 44
copy tr "Pablo Henrique Bezerra de Souza CPF 01392885205"
drag, startPoint x: 104, startPoint y: 329, endPoint x: 123, endPoint y: 324, distance: 19.0
click at [104, 329] on button "Documentação" at bounding box center [133, 336] width 160 height 33
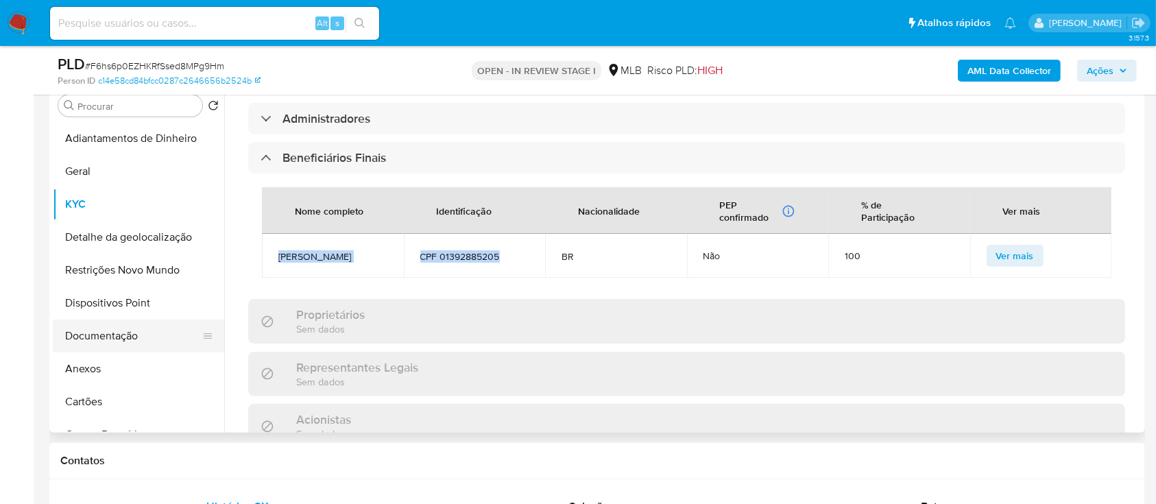
scroll to position [0, 0]
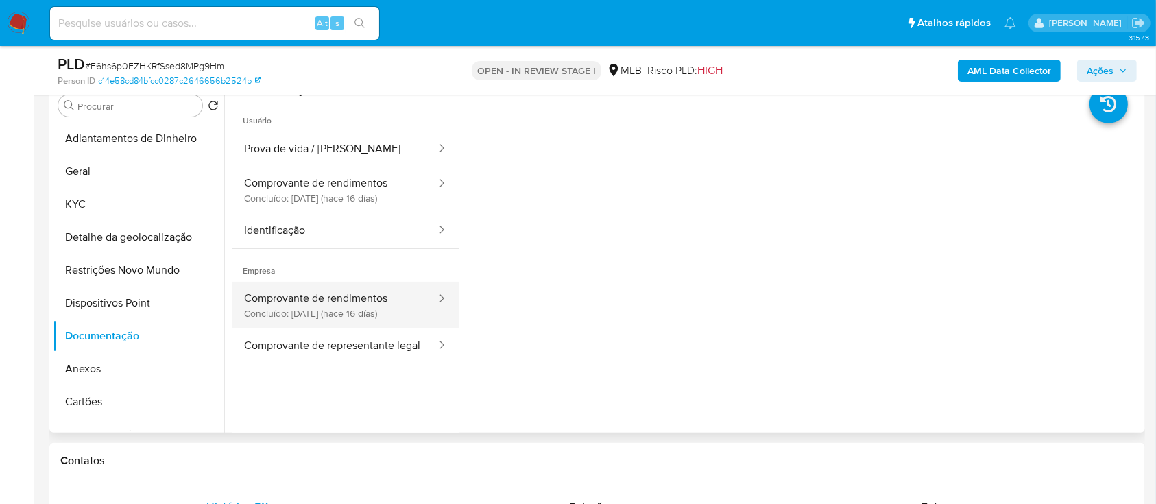
click at [342, 307] on button "Comprovante de rendimentos Concluído: 20/08/2025 (hace 16 días)" at bounding box center [335, 305] width 206 height 47
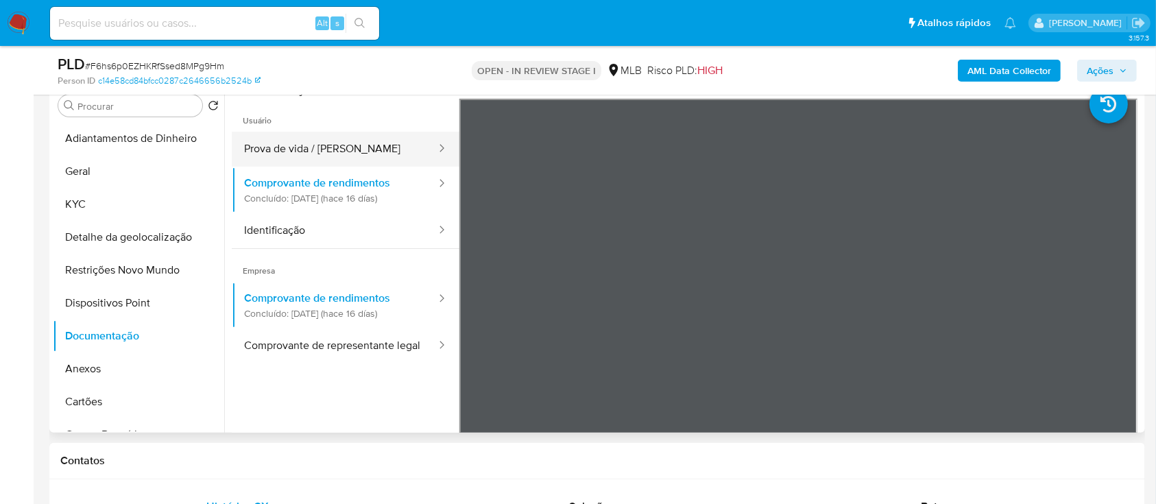
click at [309, 145] on button "Prova de vida / Selfie" at bounding box center [335, 149] width 206 height 35
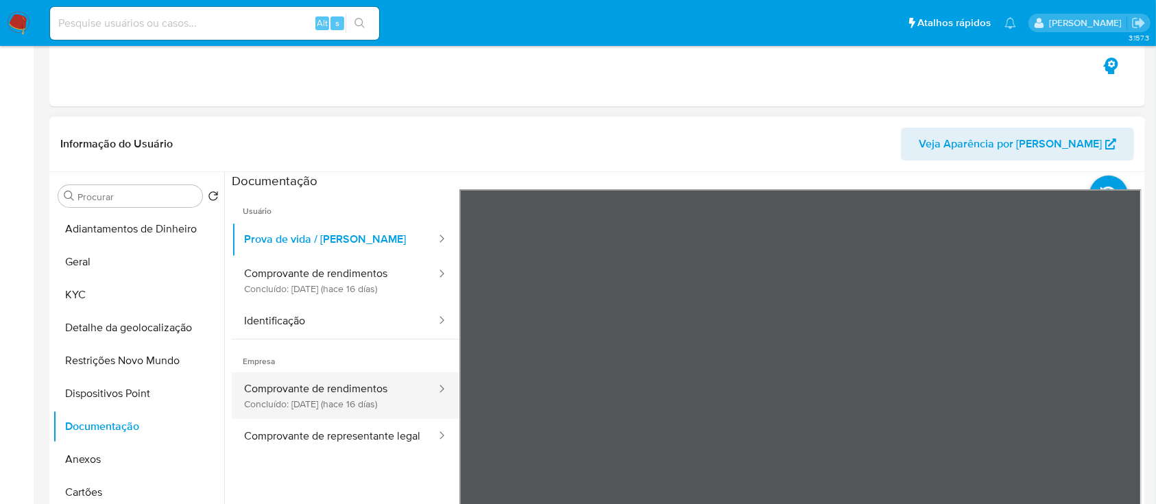
scroll to position [274, 0]
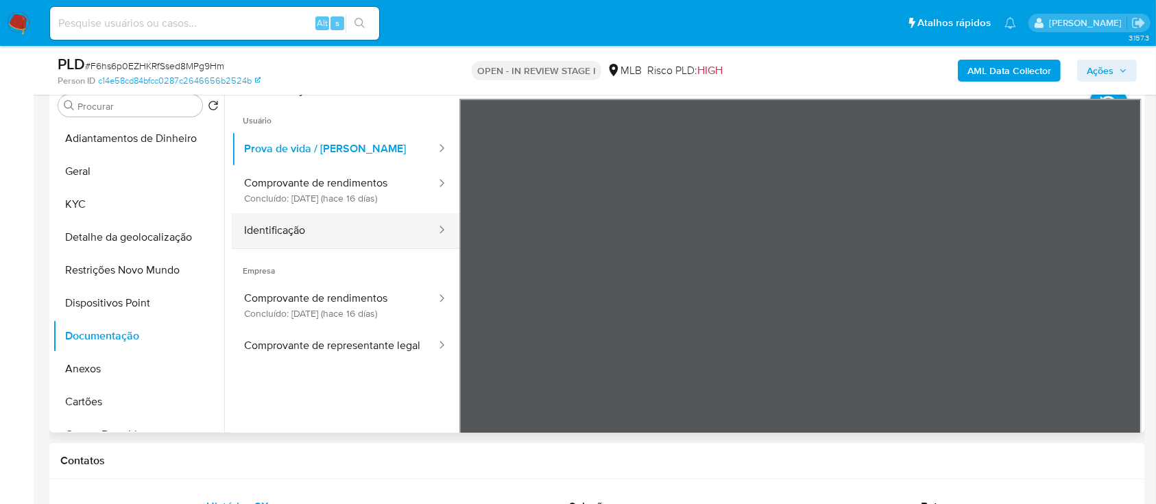
click at [307, 222] on button "Identificação" at bounding box center [335, 230] width 206 height 35
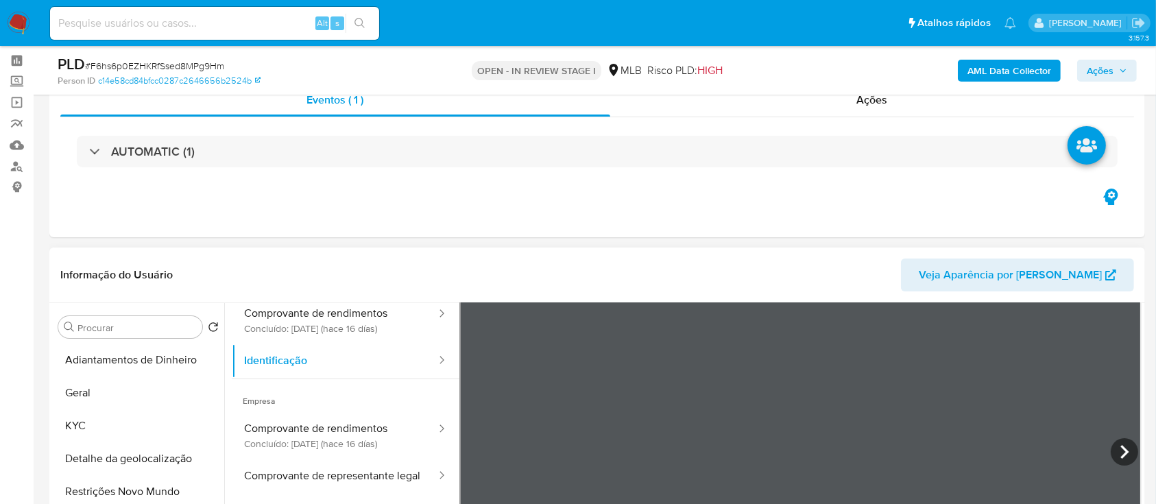
scroll to position [52, 0]
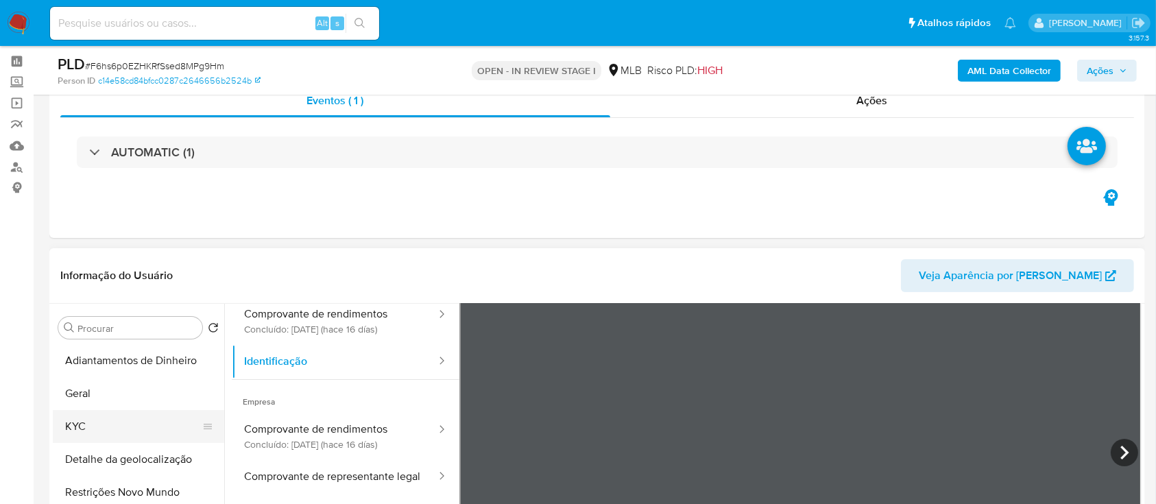
click at [94, 420] on button "KYC" at bounding box center [133, 426] width 160 height 33
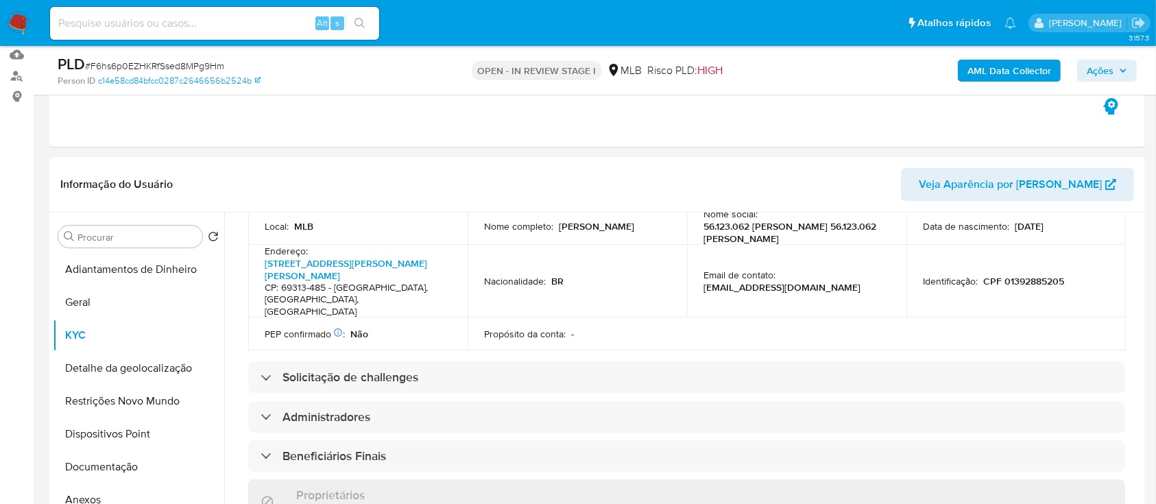
scroll to position [502, 0]
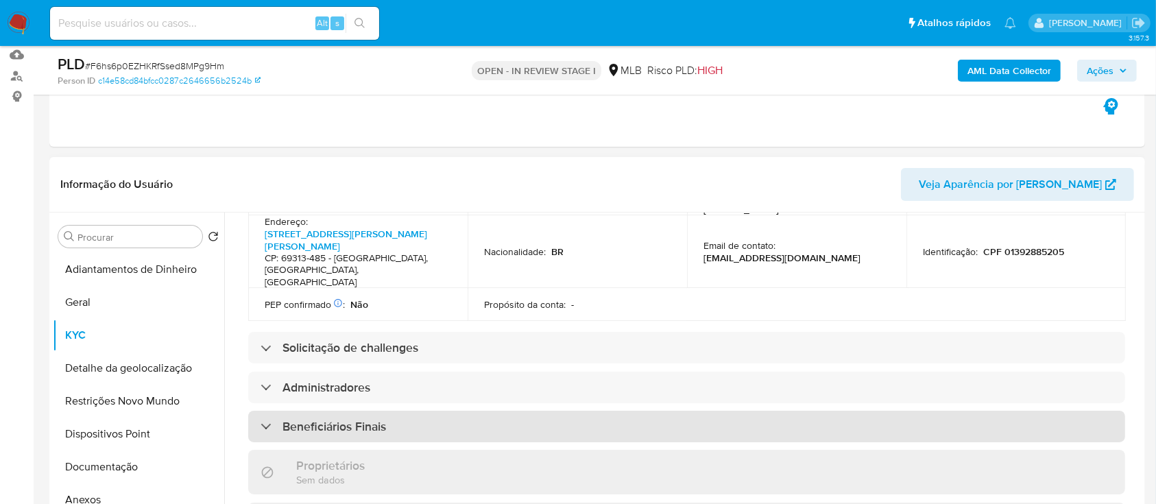
click at [357, 419] on h3 "Beneficiários Finais" at bounding box center [335, 426] width 104 height 15
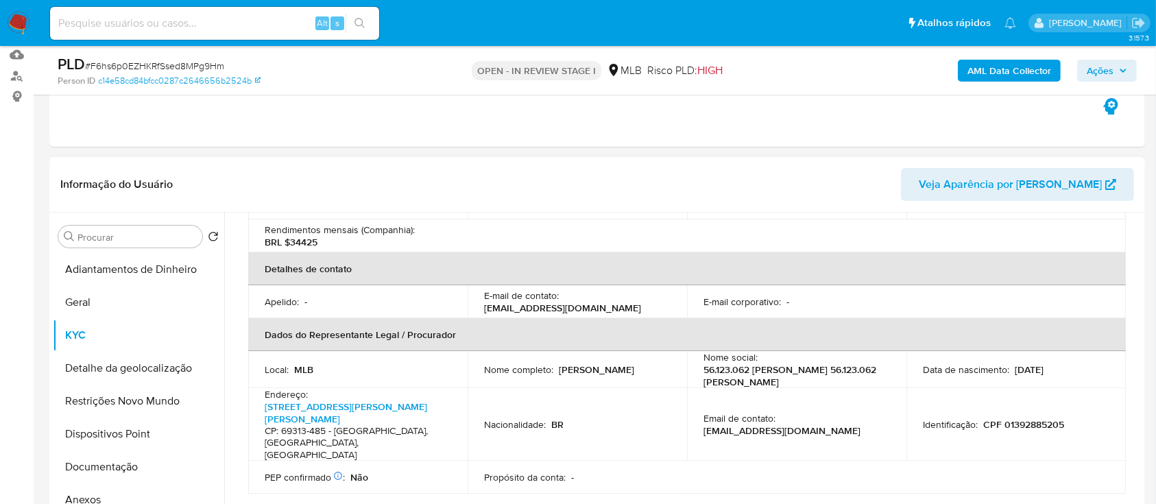
scroll to position [366, 0]
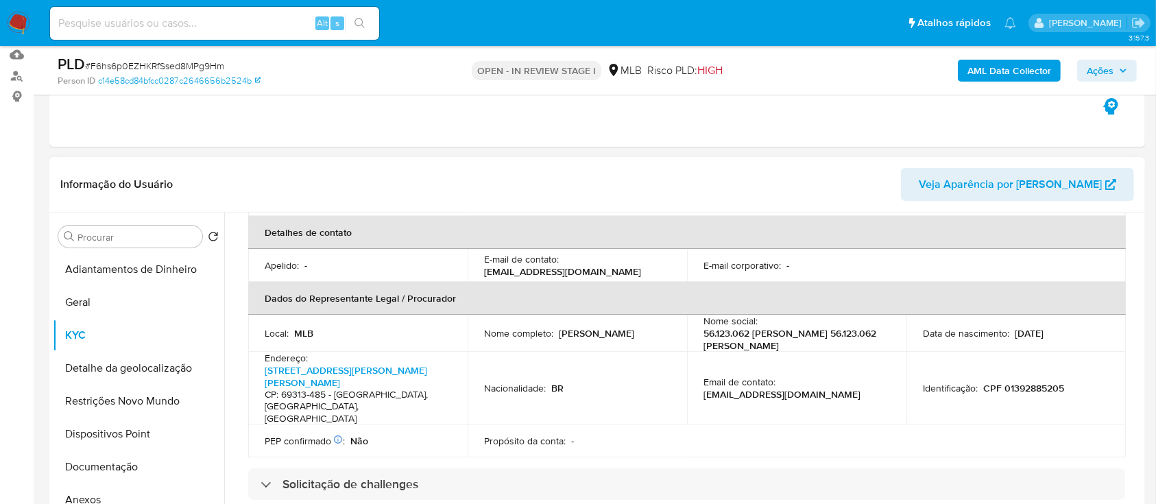
drag, startPoint x: 1073, startPoint y: 309, endPoint x: 1012, endPoint y: 309, distance: 61.0
click at [1012, 327] on div "Data de nascimento : 26/01/2007" at bounding box center [1016, 333] width 187 height 12
copy p "26/01/2007"
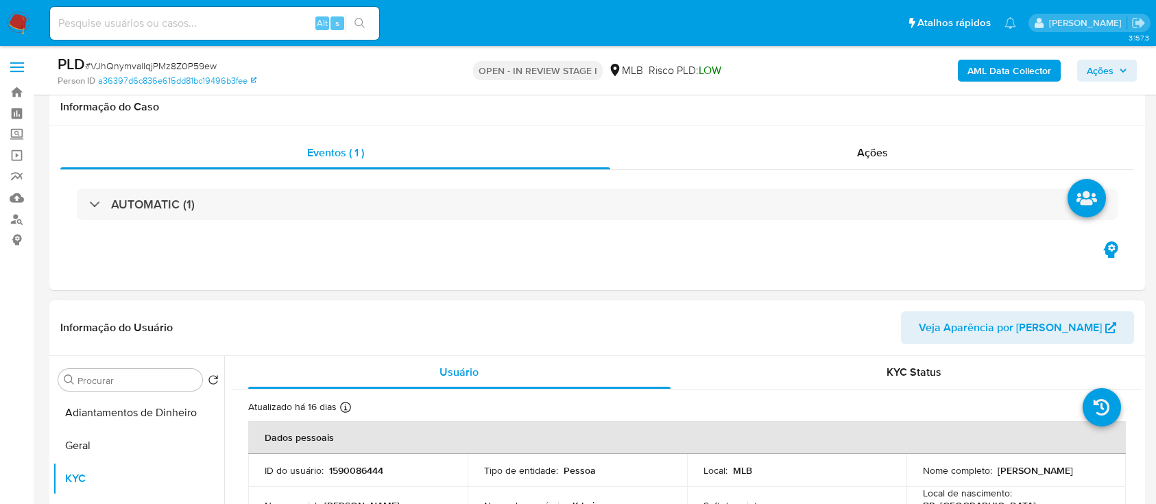
scroll to position [274, 0]
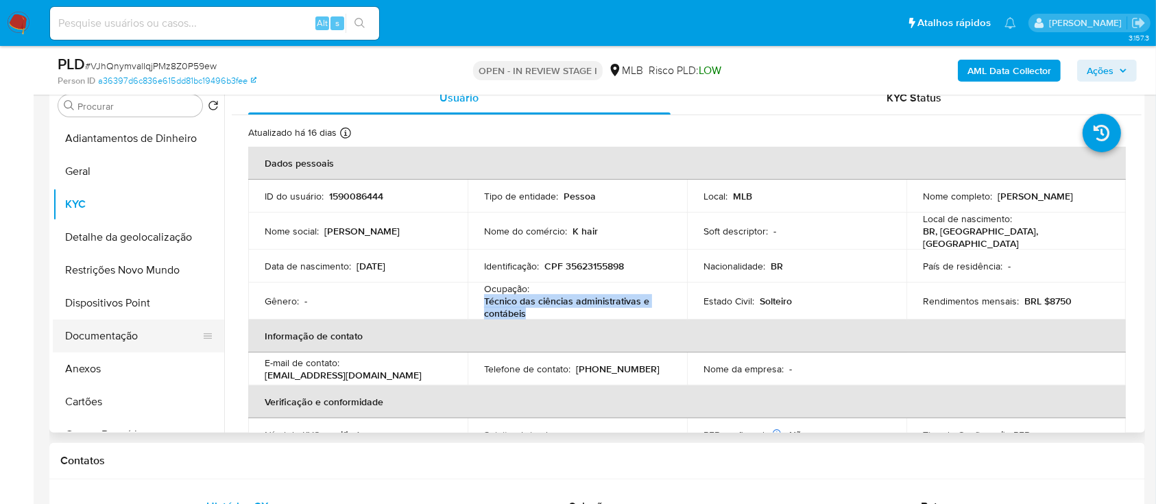
drag, startPoint x: 116, startPoint y: 333, endPoint x: 132, endPoint y: 327, distance: 16.7
click at [116, 333] on button "Documentação" at bounding box center [133, 336] width 160 height 33
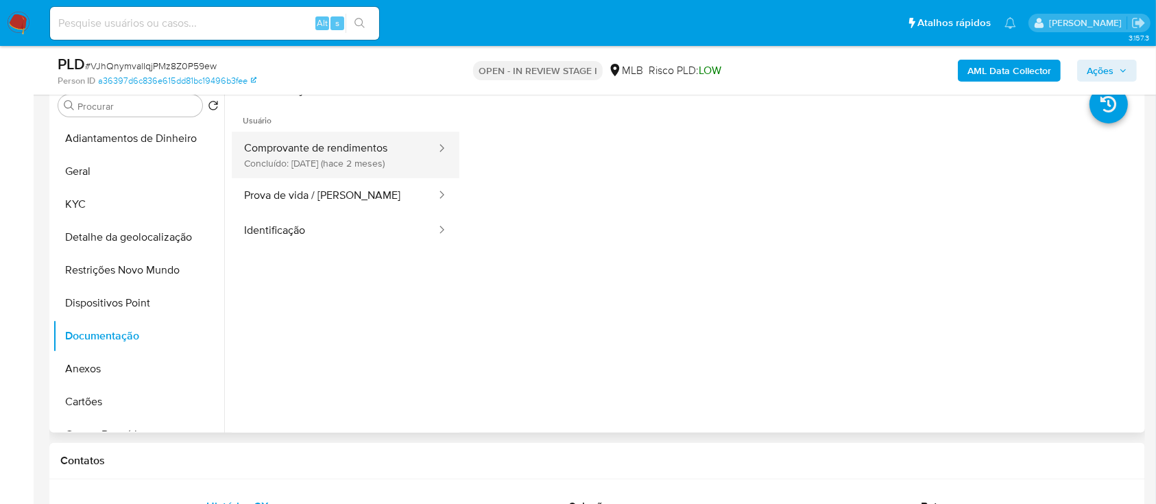
click at [372, 149] on button "Comprovante de rendimentos Concluído: 16/07/2025 (hace 2 meses)" at bounding box center [335, 155] width 206 height 47
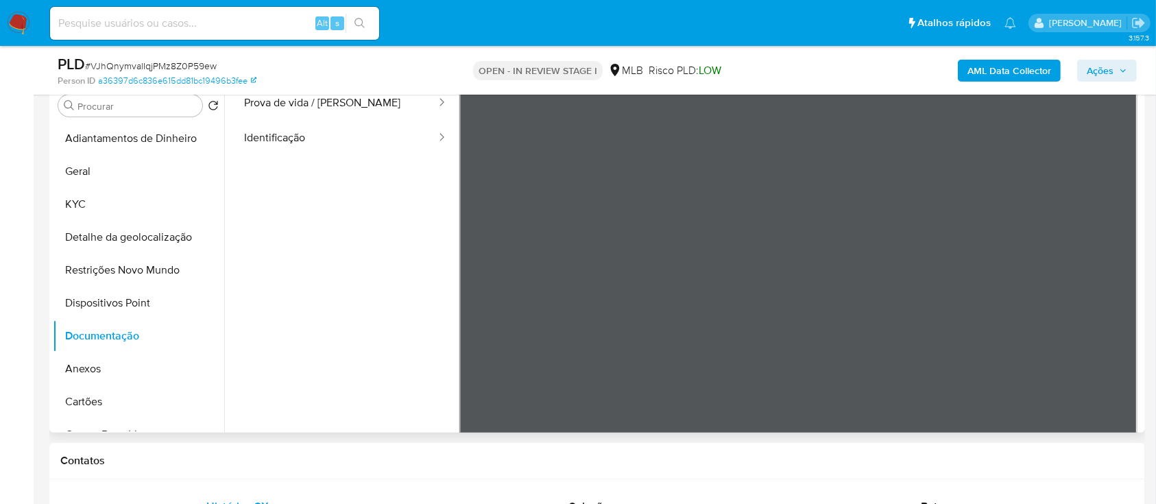
scroll to position [91, 0]
drag, startPoint x: 305, startPoint y: 407, endPoint x: 444, endPoint y: 304, distance: 173.5
click at [305, 408] on div "Usuário Comprovante de rendimentos Concluído: 16/07/2025 (hace 2 meses) Prova d…" at bounding box center [346, 227] width 228 height 439
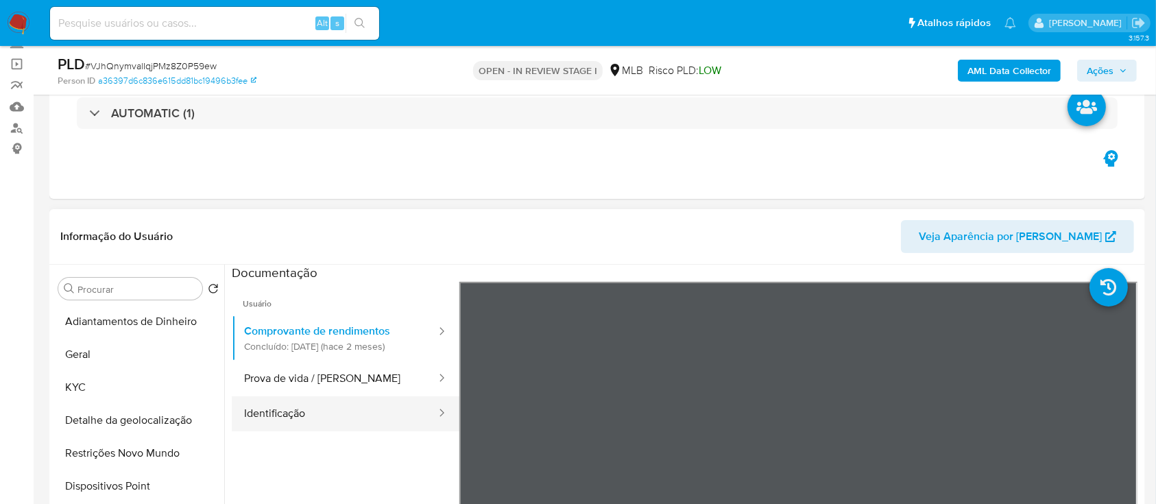
click at [300, 404] on button "Identificação" at bounding box center [335, 413] width 206 height 35
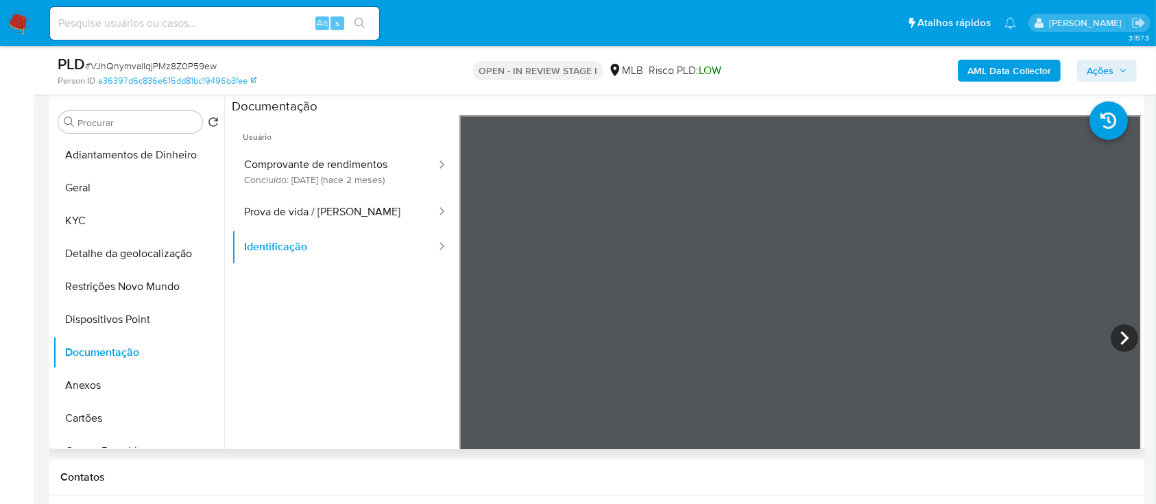
scroll to position [274, 0]
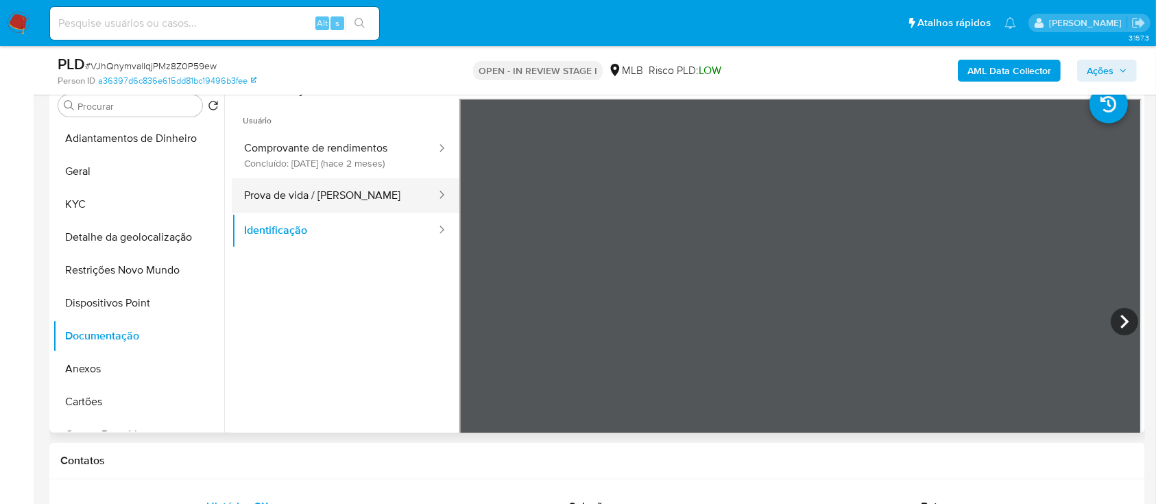
click at [333, 203] on button "Prova de vida / [PERSON_NAME]" at bounding box center [335, 195] width 206 height 35
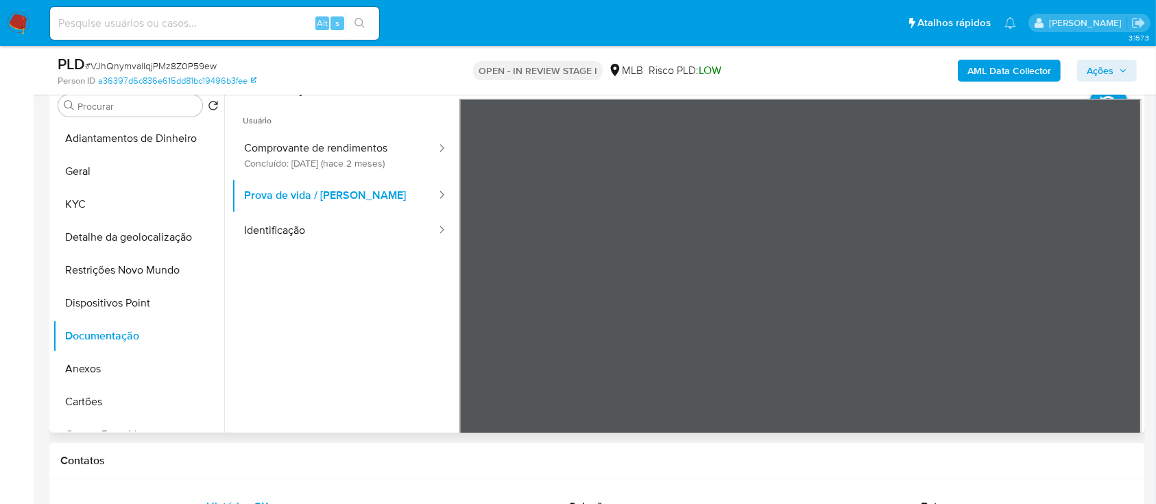
click at [396, 313] on ul "Usuário Comprovante de rendimentos Concluído: 16/07/2025 (hace 2 meses) Prova d…" at bounding box center [346, 296] width 228 height 395
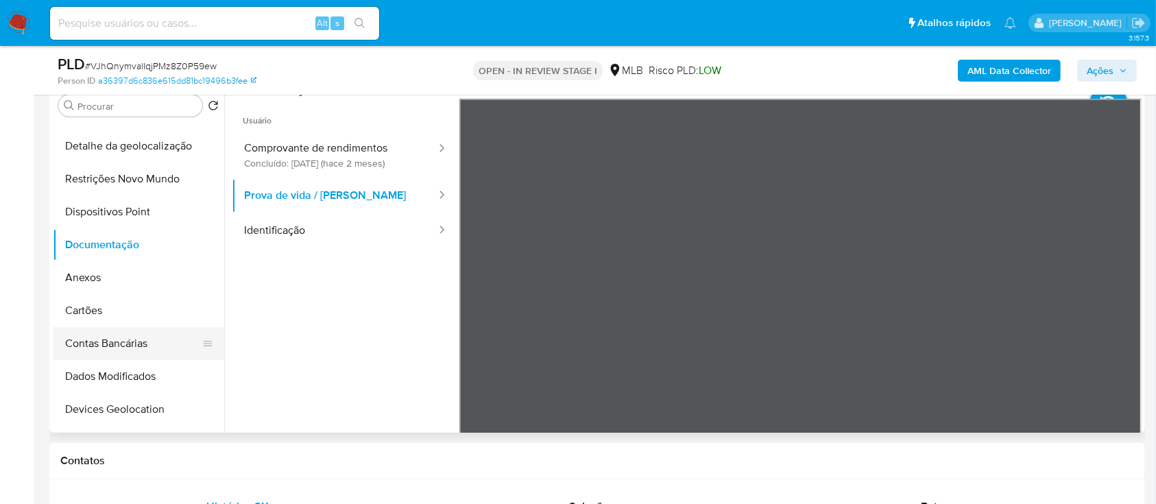
scroll to position [182, 0]
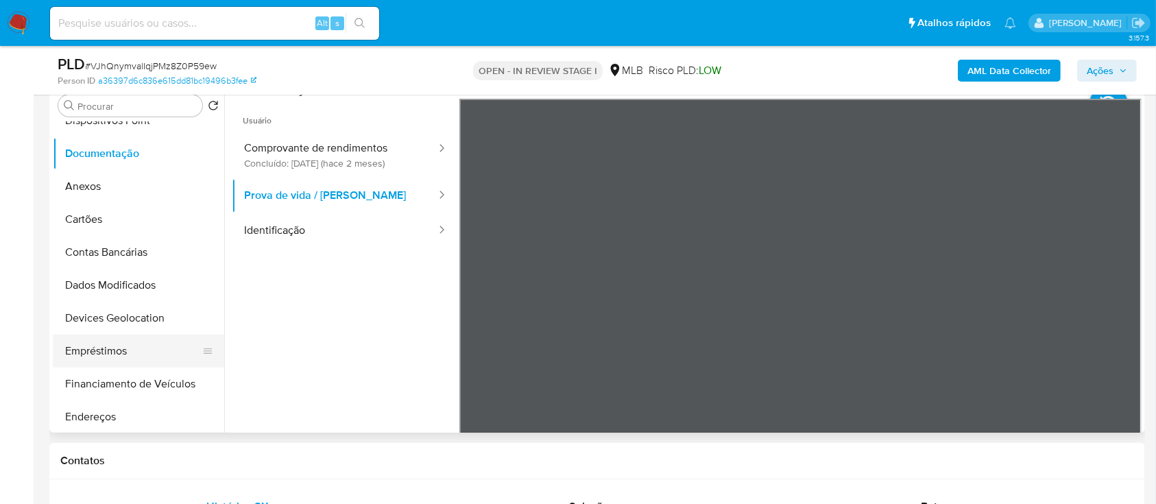
click at [137, 347] on button "Empréstimos" at bounding box center [133, 351] width 160 height 33
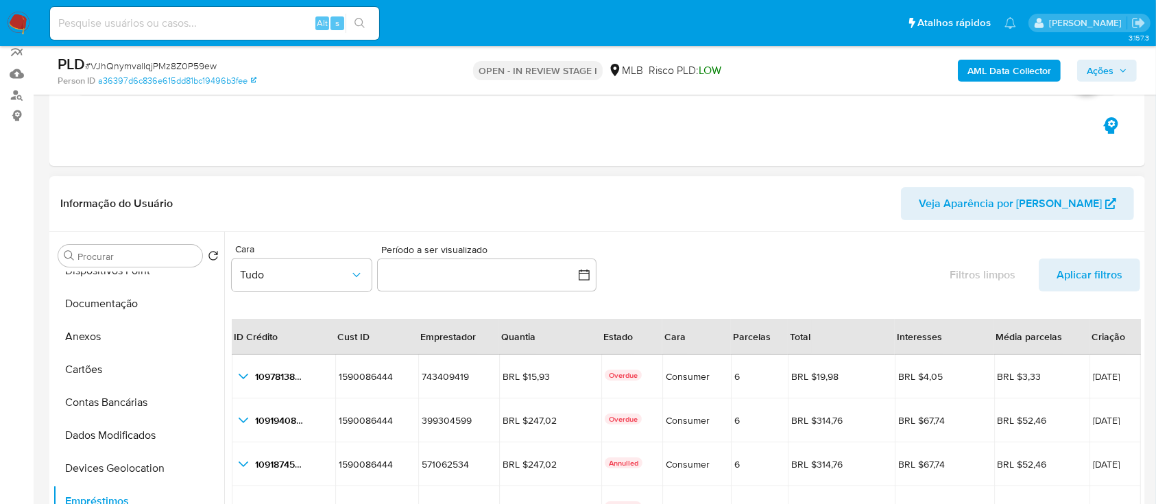
scroll to position [0, 0]
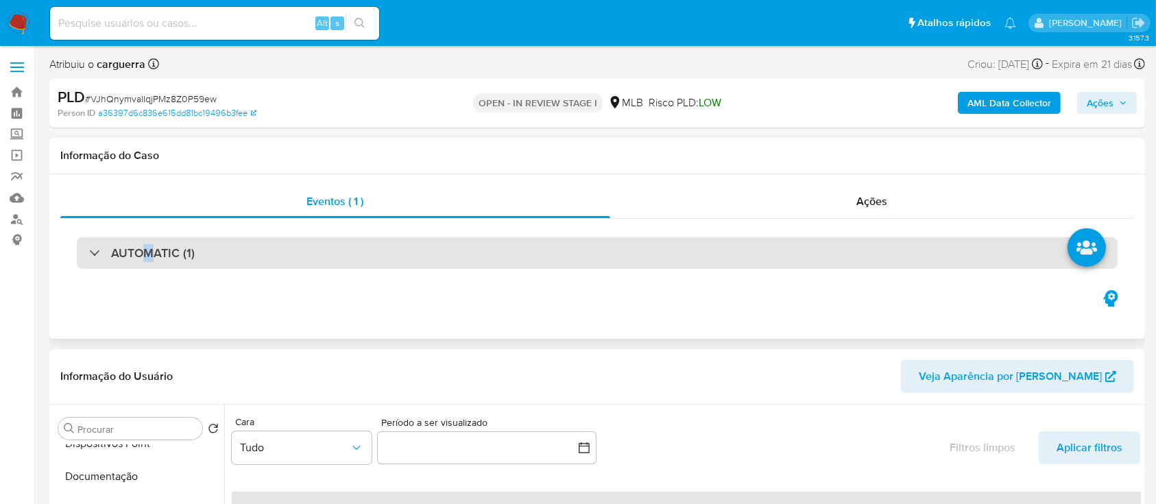
click at [150, 244] on div "AUTOMATIC (1)" at bounding box center [597, 253] width 1041 height 32
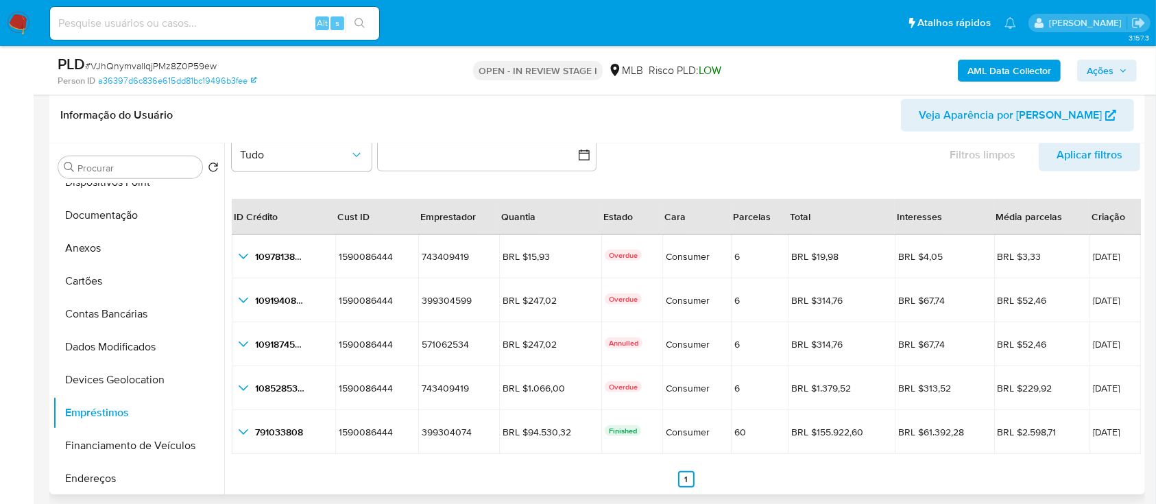
scroll to position [549, 0]
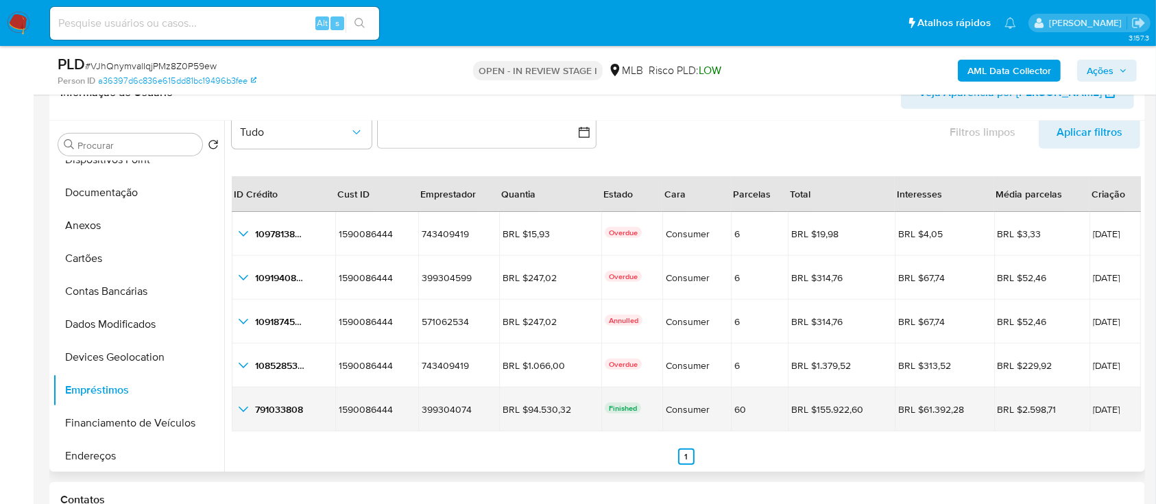
drag, startPoint x: 355, startPoint y: 410, endPoint x: 1118, endPoint y: 409, distance: 762.7
click at [1118, 409] on tr "791033808 791033808 1590086444 1590086444 399304074 399304074 BRL $94.530,32 BR…" at bounding box center [686, 410] width 909 height 44
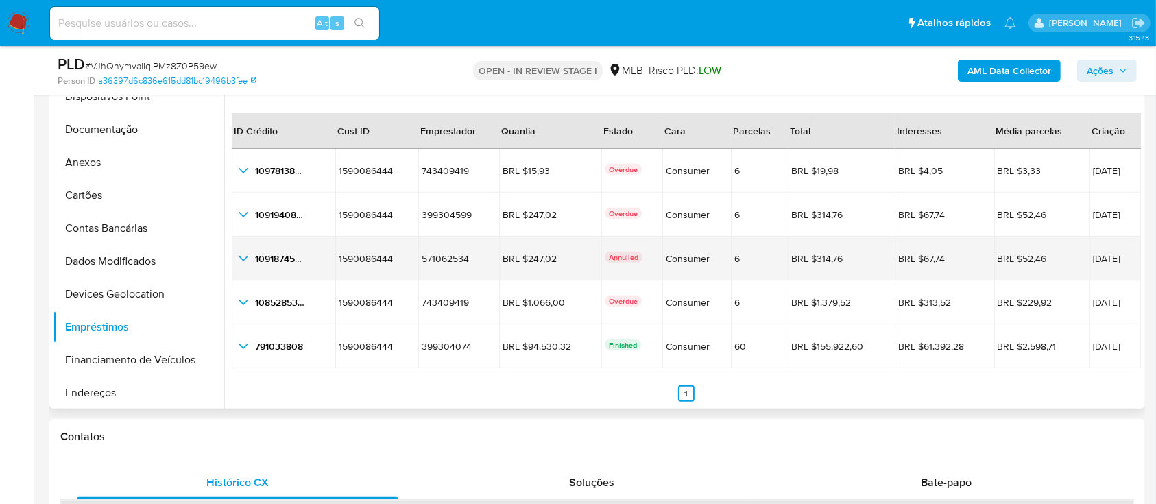
scroll to position [640, 0]
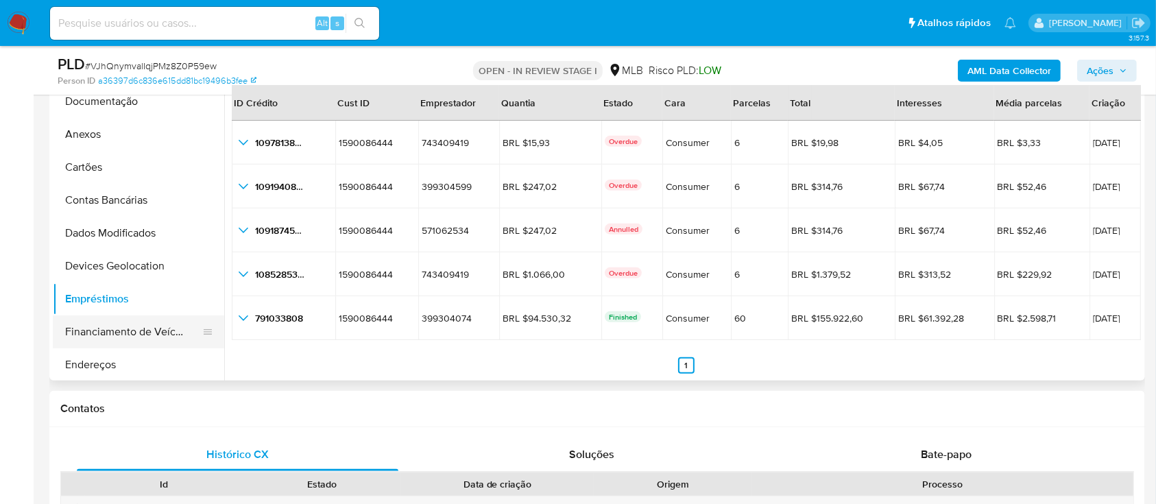
click at [147, 330] on button "Financiamento de Veículos" at bounding box center [133, 331] width 160 height 33
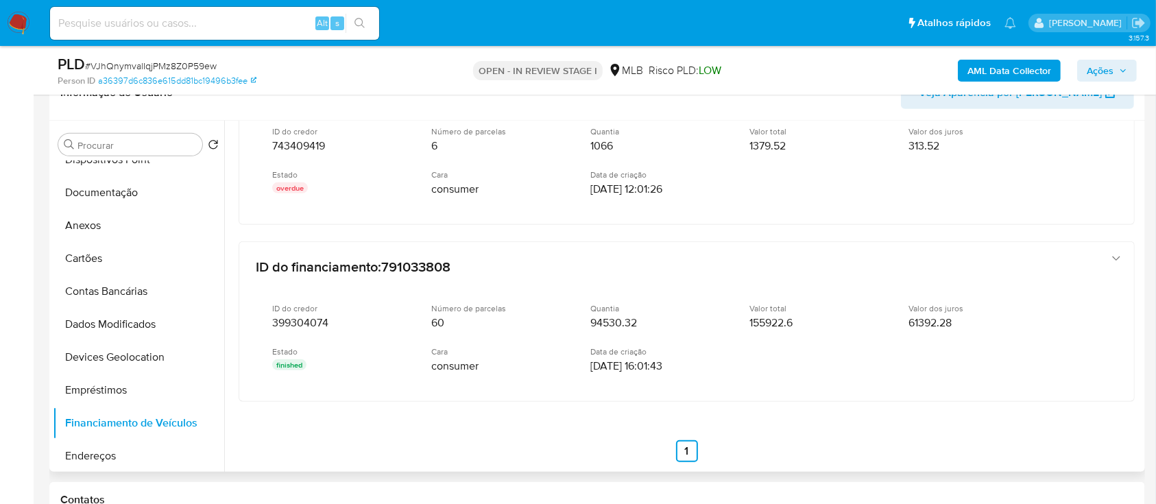
scroll to position [658, 0]
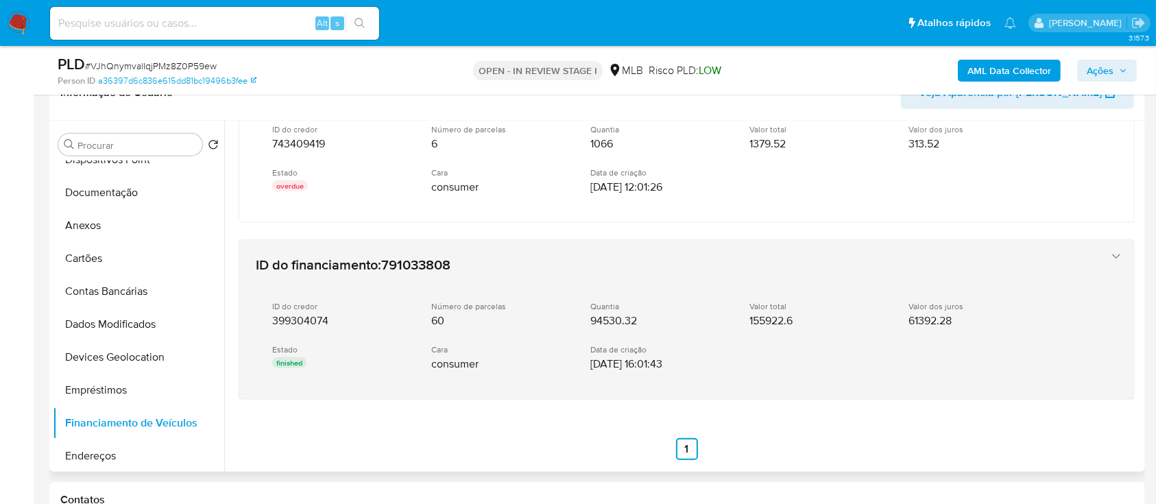
click at [826, 324] on div "Valor total 155922.6" at bounding box center [818, 314] width 137 height 27
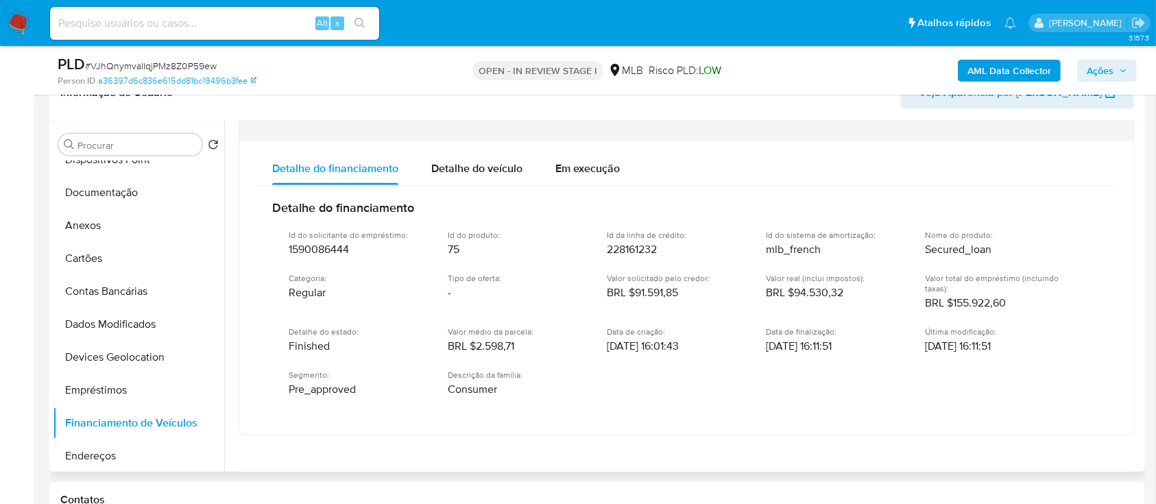
scroll to position [933, 0]
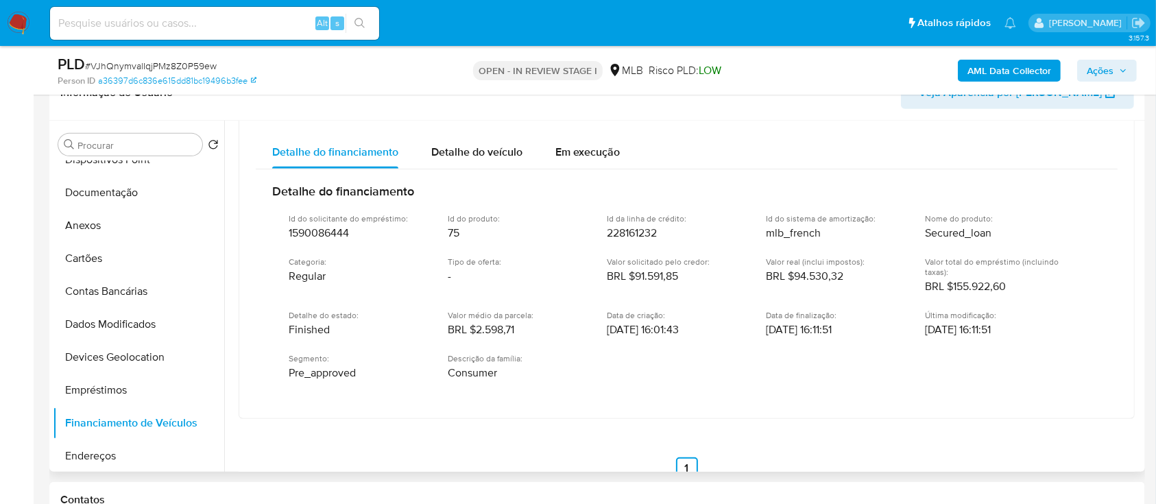
drag, startPoint x: 523, startPoint y: 370, endPoint x: 269, endPoint y: 184, distance: 314.6
click at [269, 182] on div "Detalhe do financiamento Id do solicitante do empréstimo : 1590086444 Id do pro…" at bounding box center [687, 285] width 862 height 233
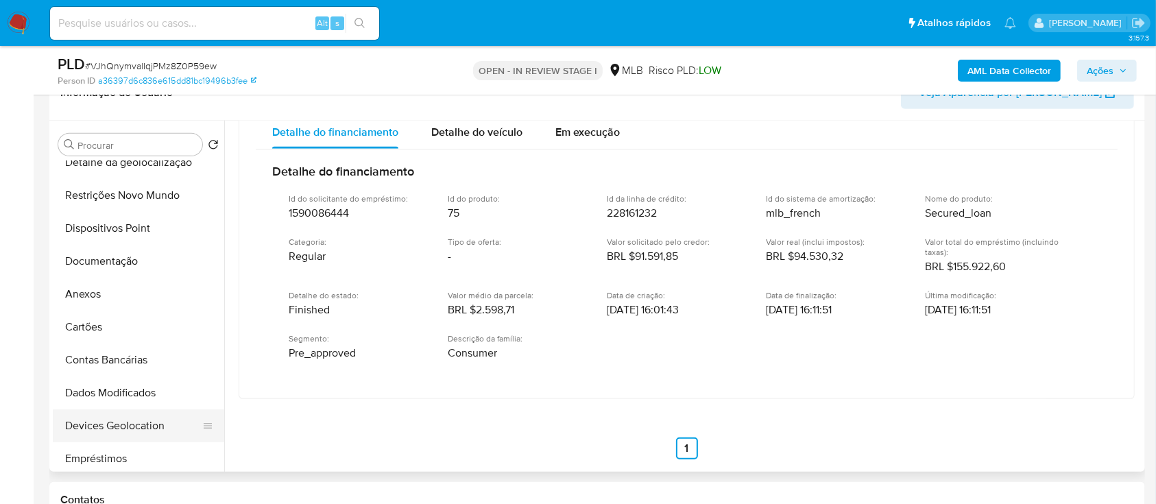
scroll to position [0, 0]
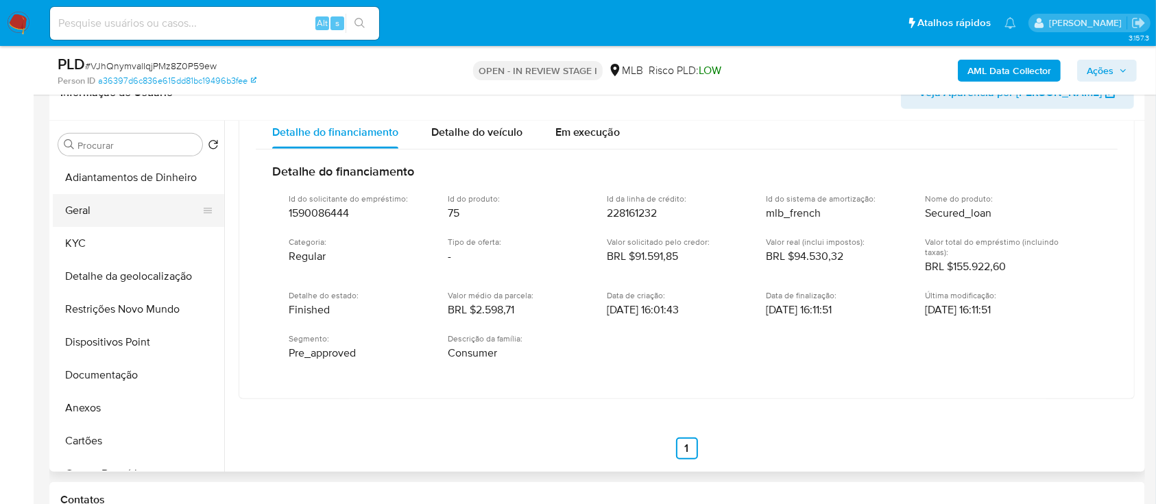
click at [104, 202] on button "Geral" at bounding box center [133, 210] width 160 height 33
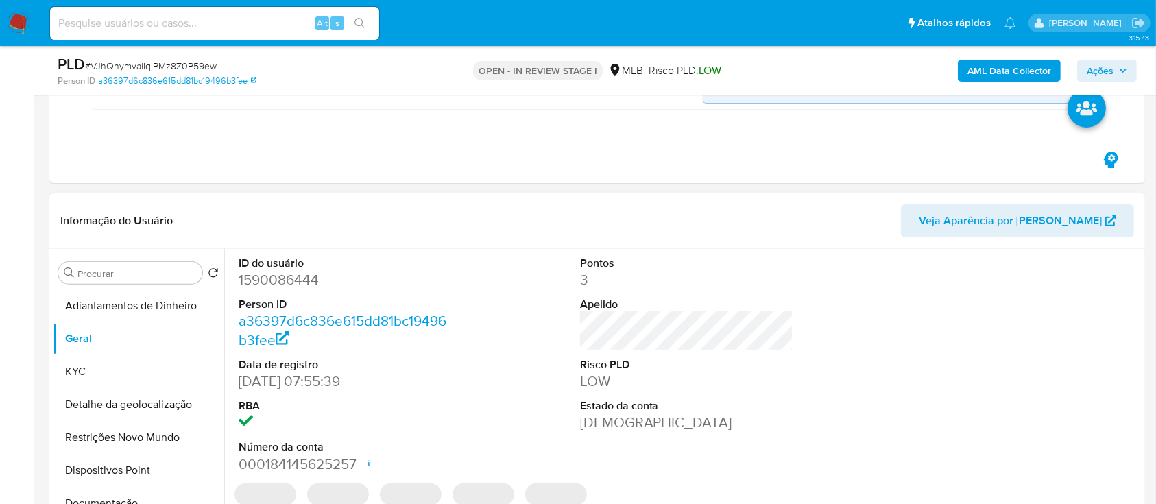
scroll to position [549, 0]
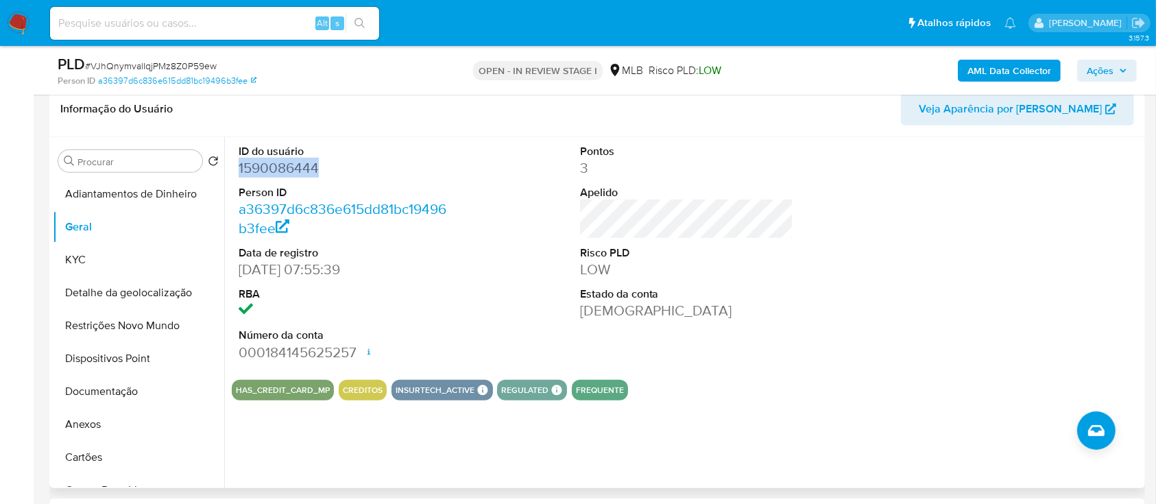
drag, startPoint x: 322, startPoint y: 165, endPoint x: 237, endPoint y: 168, distance: 84.4
click at [233, 167] on div "ID do usuário 1590086444 Person ID a36397d6c836e615dd81bc19496b3fee Data de reg…" at bounding box center [346, 253] width 228 height 232
copy dd "1590086444"
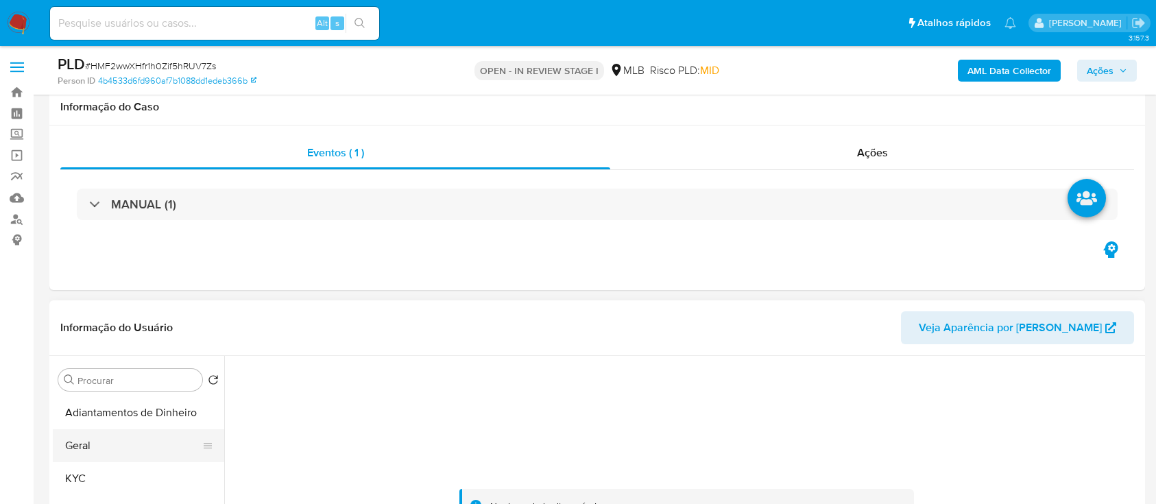
scroll to position [182, 0]
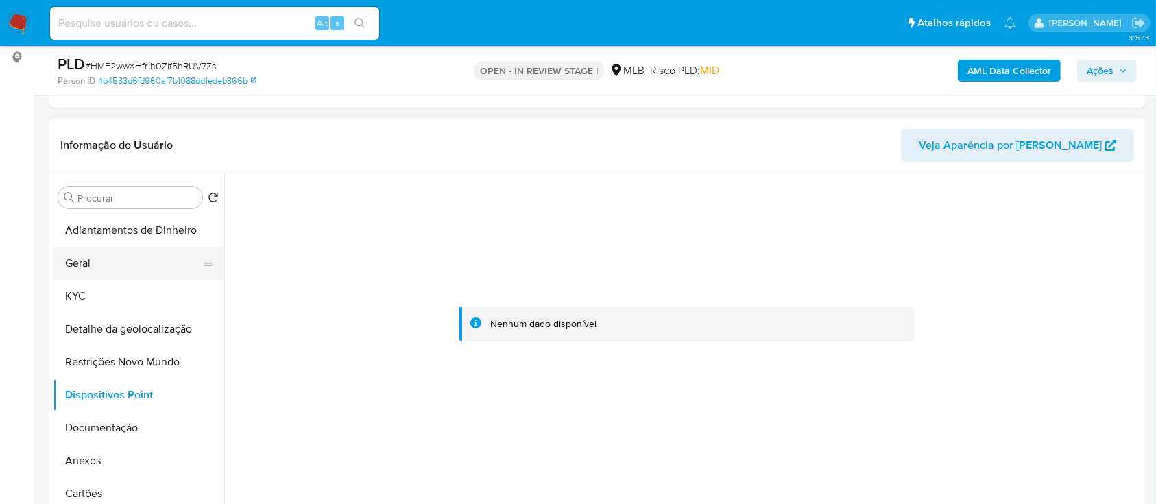
click at [87, 270] on button "Geral" at bounding box center [133, 263] width 160 height 33
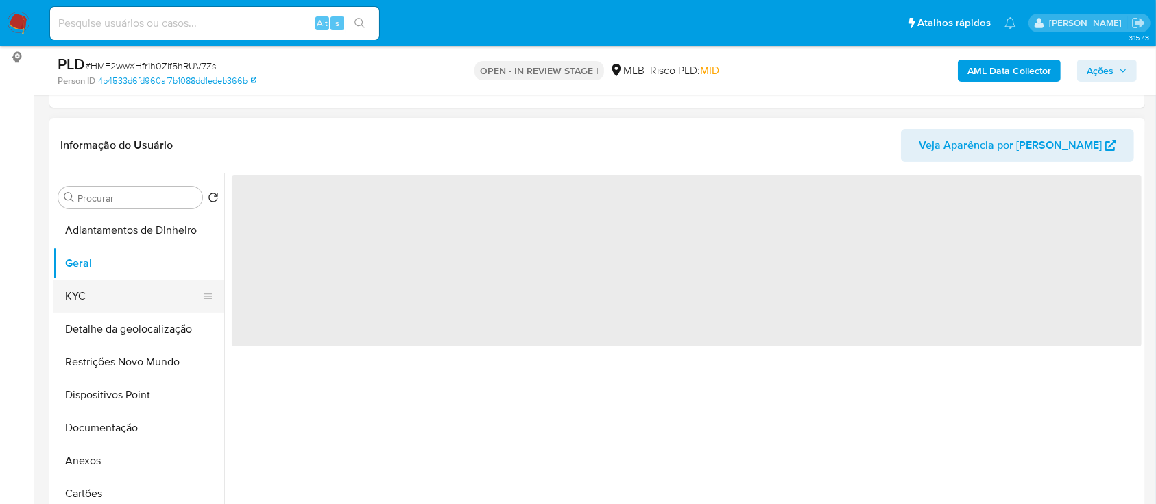
click at [86, 295] on button "KYC" at bounding box center [133, 296] width 160 height 33
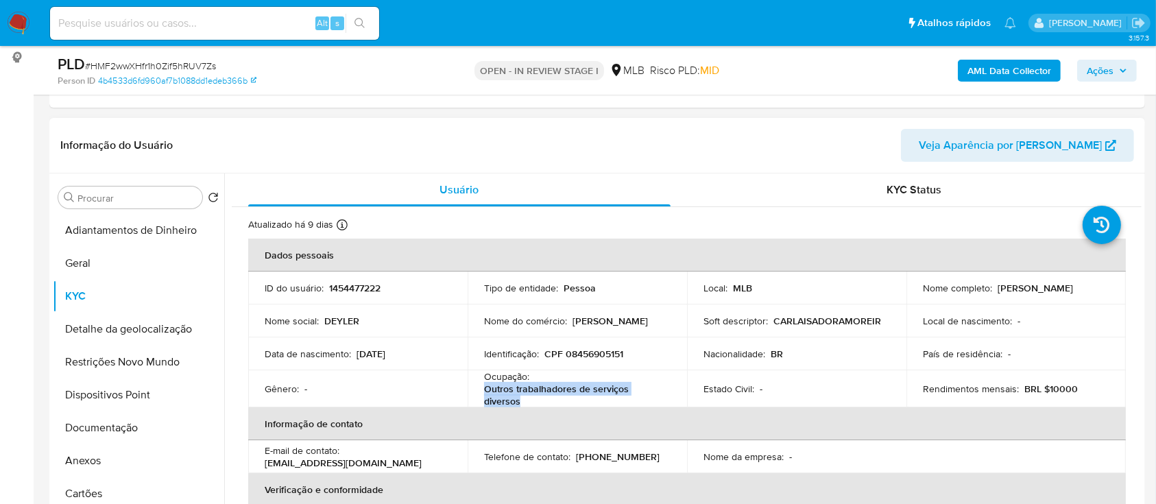
drag, startPoint x: 522, startPoint y: 400, endPoint x: 481, endPoint y: 386, distance: 42.7
click at [481, 386] on td "Ocupação : Outros trabalhadores de serviços diversos" at bounding box center [577, 388] width 219 height 37
copy p "Outros trabalhadores de serviços diversos"
drag, startPoint x: 647, startPoint y: 323, endPoint x: 573, endPoint y: 322, distance: 74.1
click at [573, 322] on div "Nome do comércio : Máquinas Deyler" at bounding box center [577, 321] width 187 height 12
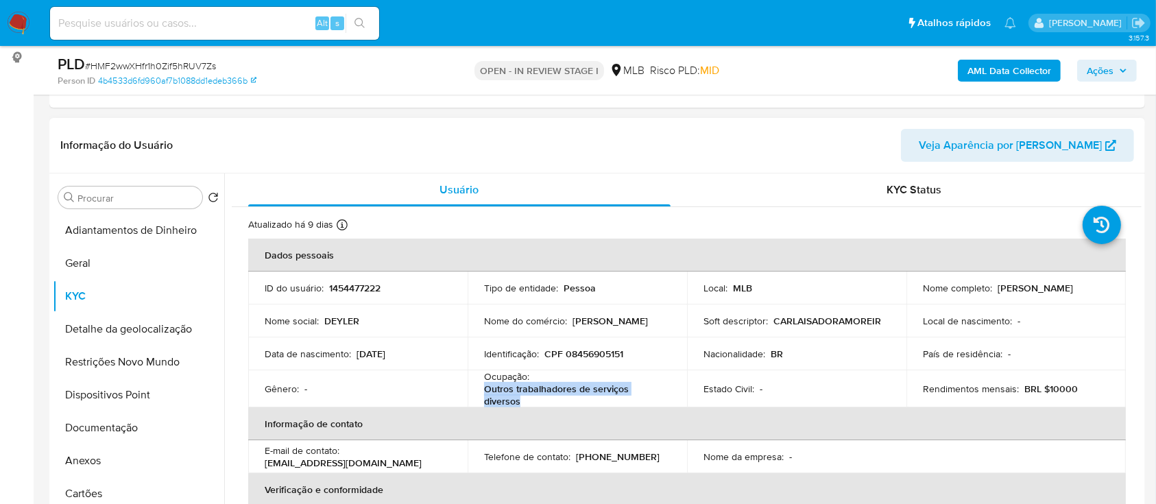
copy p "Máquinas Deyler"
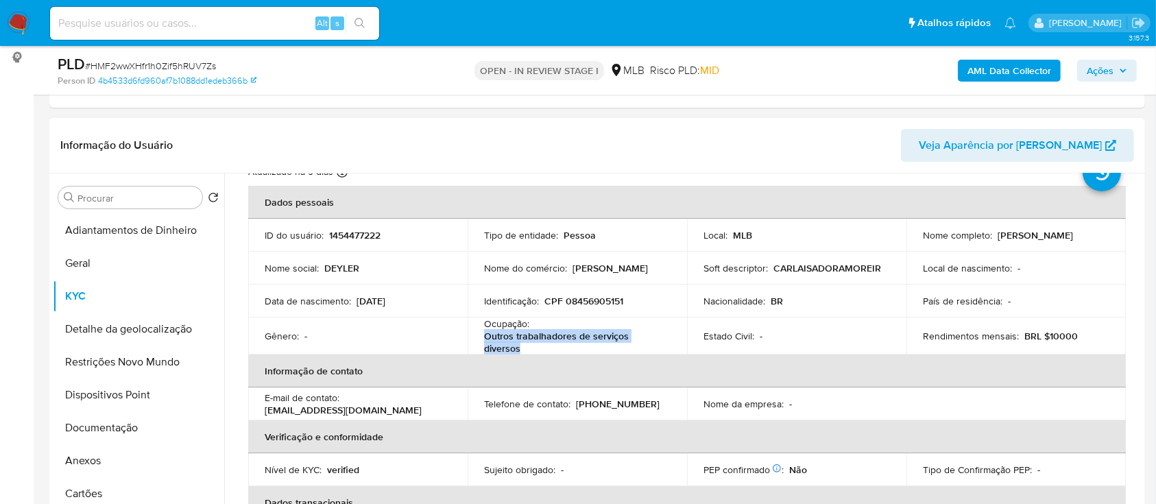
scroll to position [91, 0]
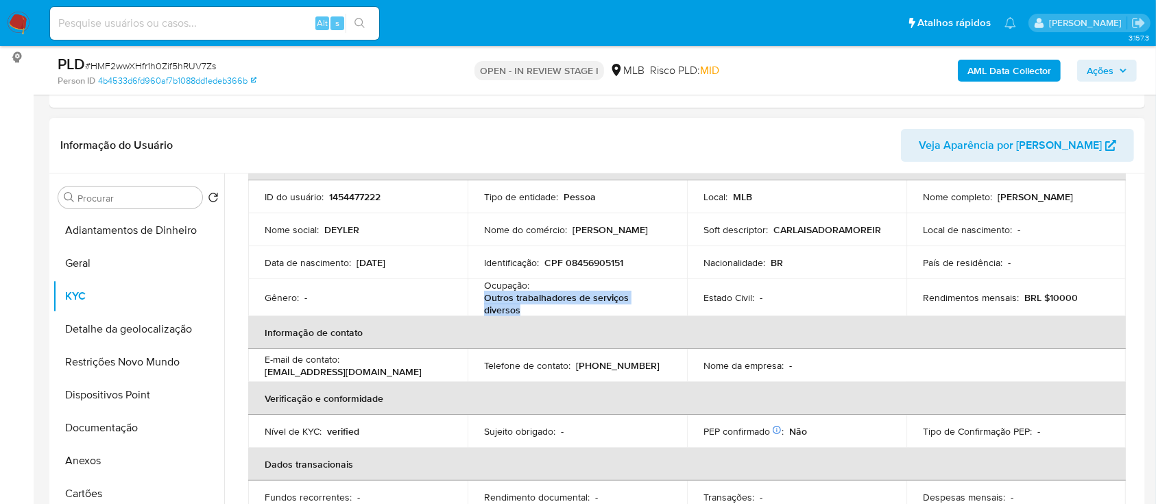
drag, startPoint x: 415, startPoint y: 265, endPoint x: 367, endPoint y: 261, distance: 48.1
click at [358, 260] on div "Data de nascimento : 15/02/2003" at bounding box center [358, 263] width 187 height 12
copy p "5/02/2003"
click at [97, 421] on button "Documentação" at bounding box center [133, 428] width 160 height 33
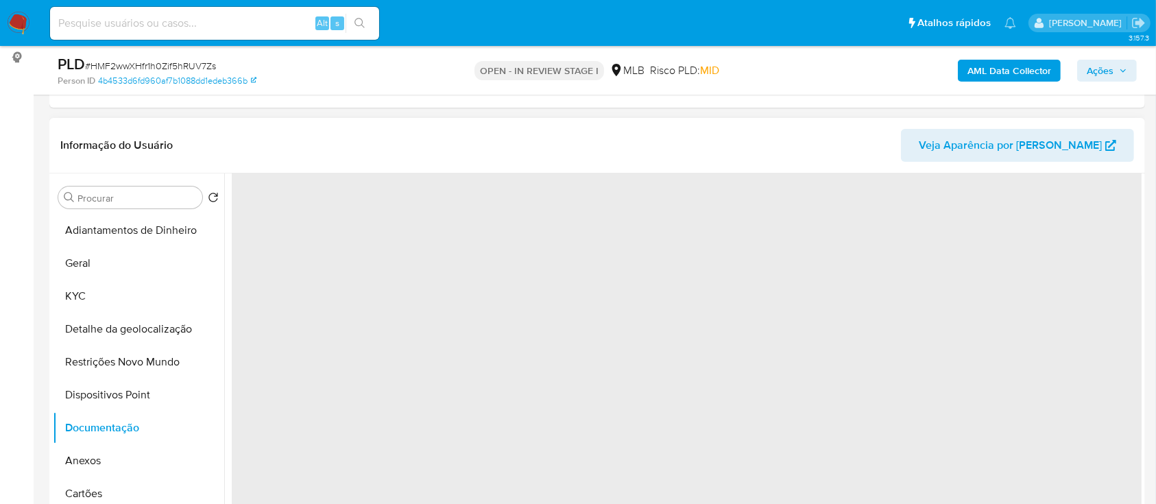
scroll to position [0, 0]
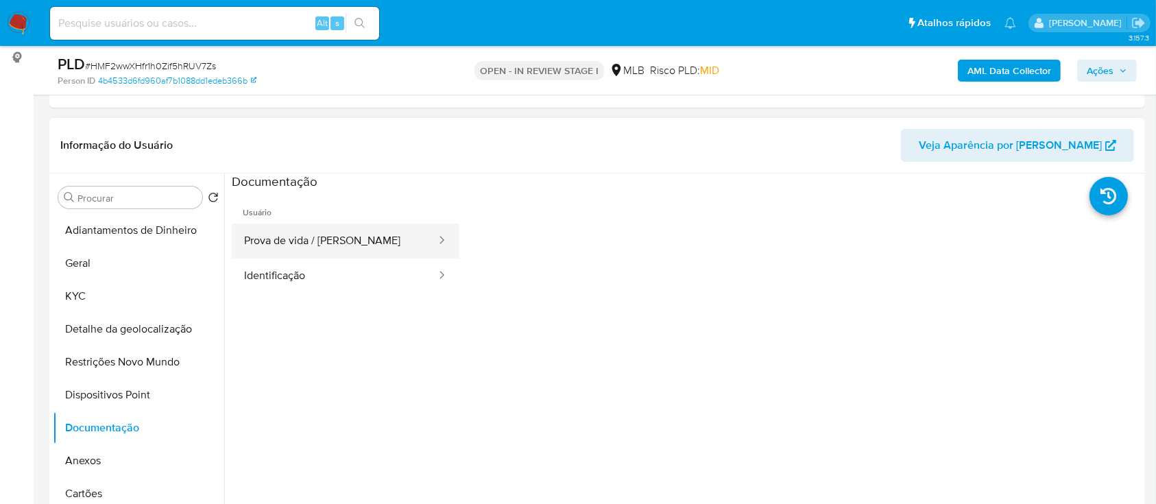
click at [306, 234] on button "Prova de vida / [PERSON_NAME]" at bounding box center [335, 241] width 206 height 35
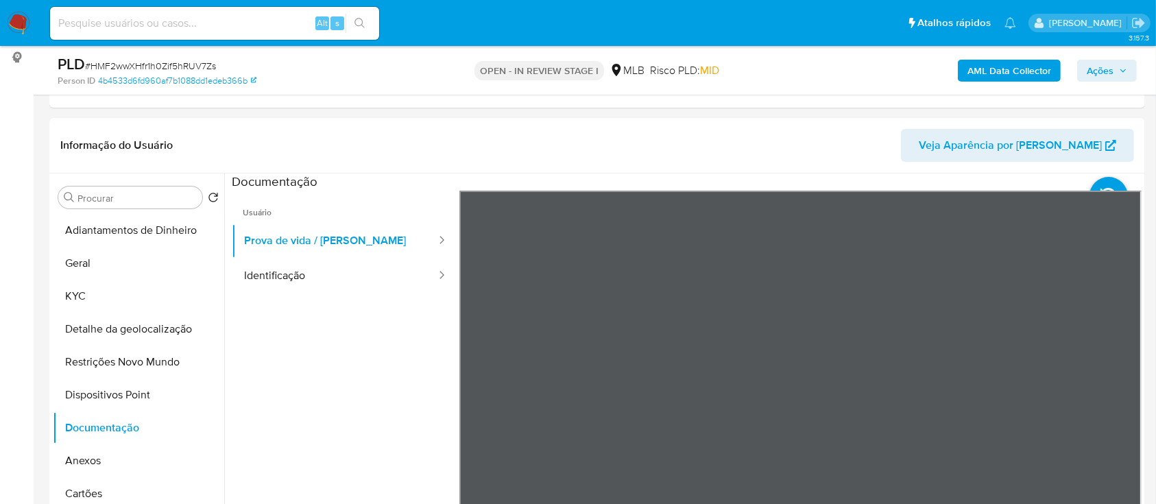
click at [285, 270] on button "Identificação" at bounding box center [335, 276] width 206 height 35
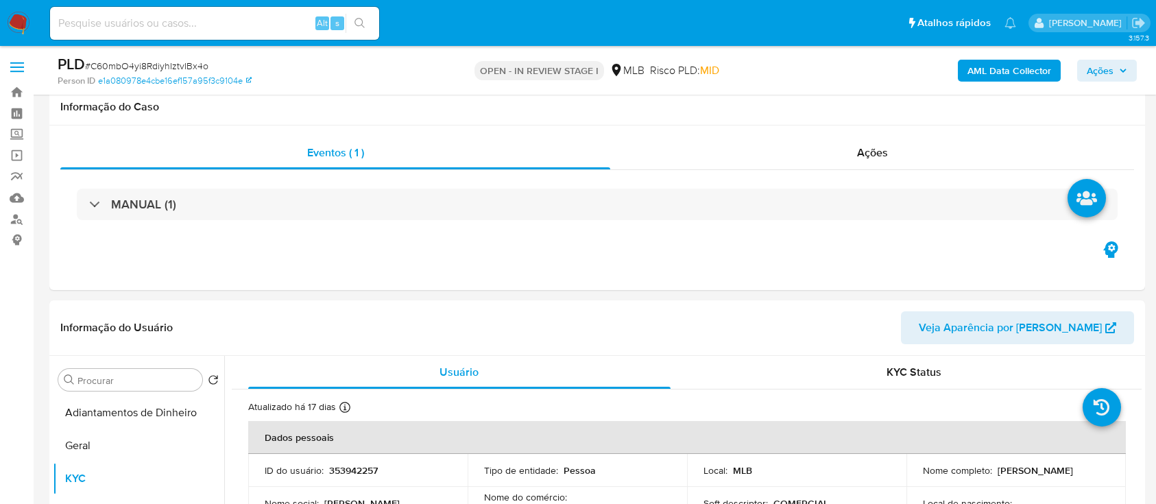
scroll to position [182, 0]
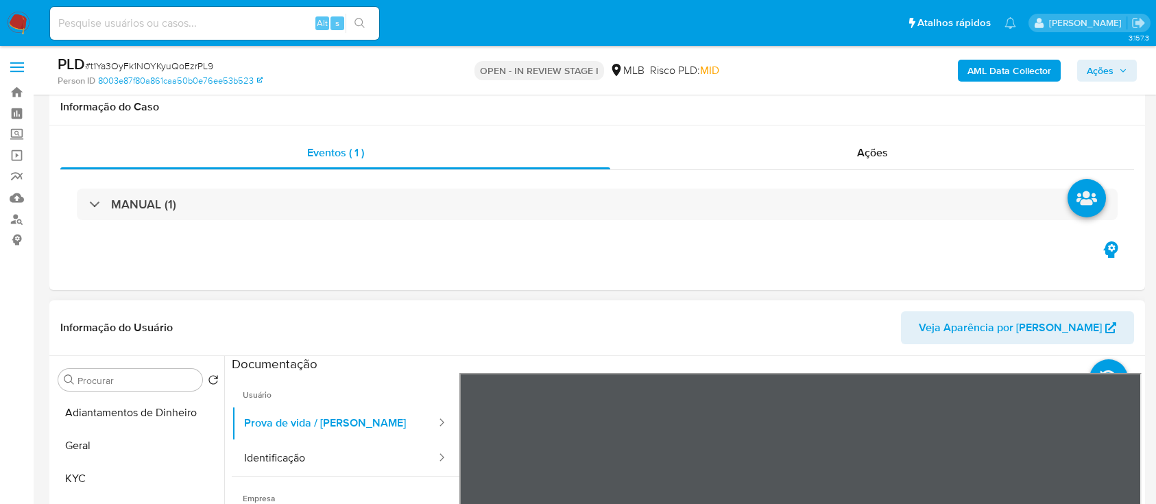
scroll to position [182, 0]
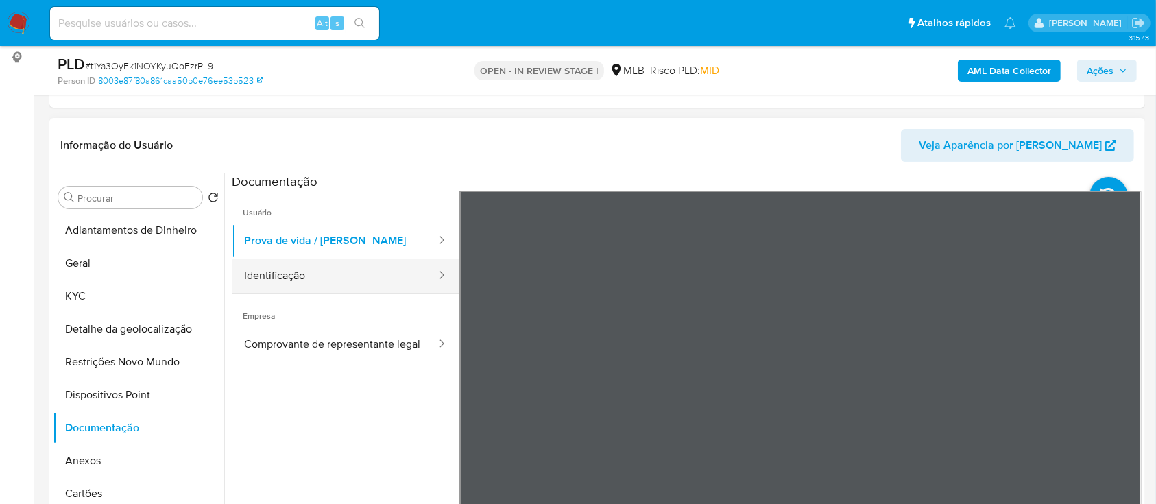
click at [346, 273] on button "Identificação" at bounding box center [335, 276] width 206 height 35
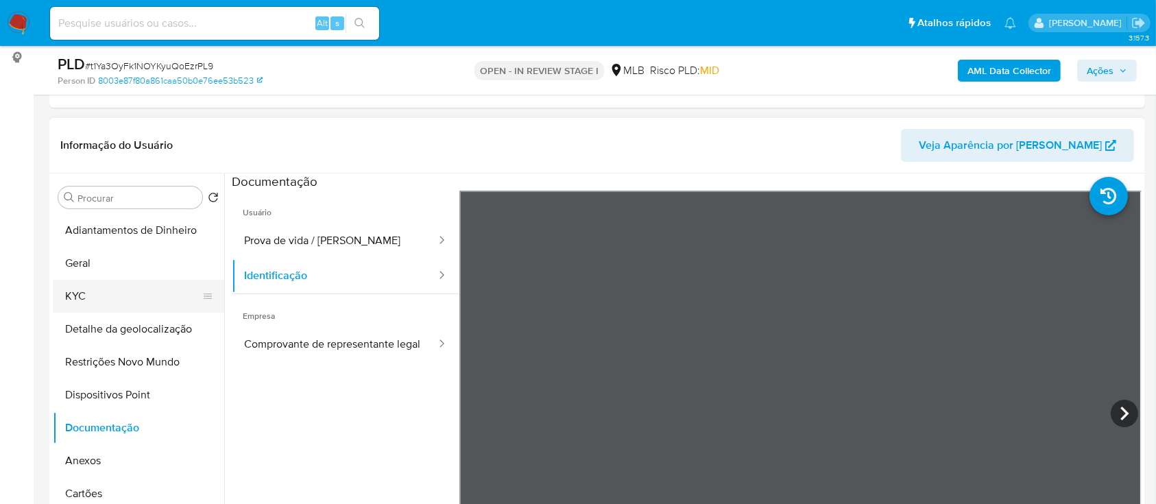
click at [82, 289] on button "KYC" at bounding box center [133, 296] width 160 height 33
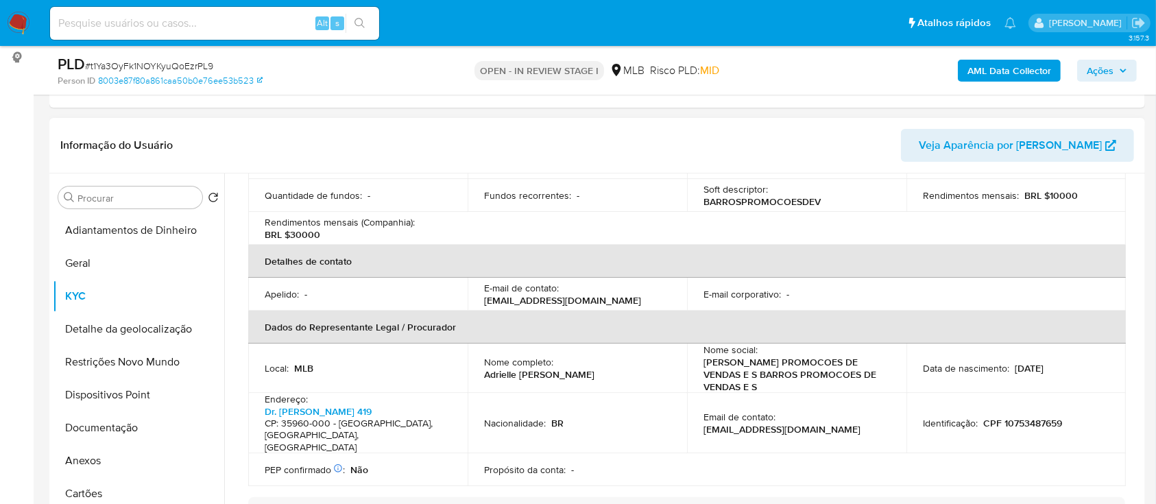
scroll to position [274, 0]
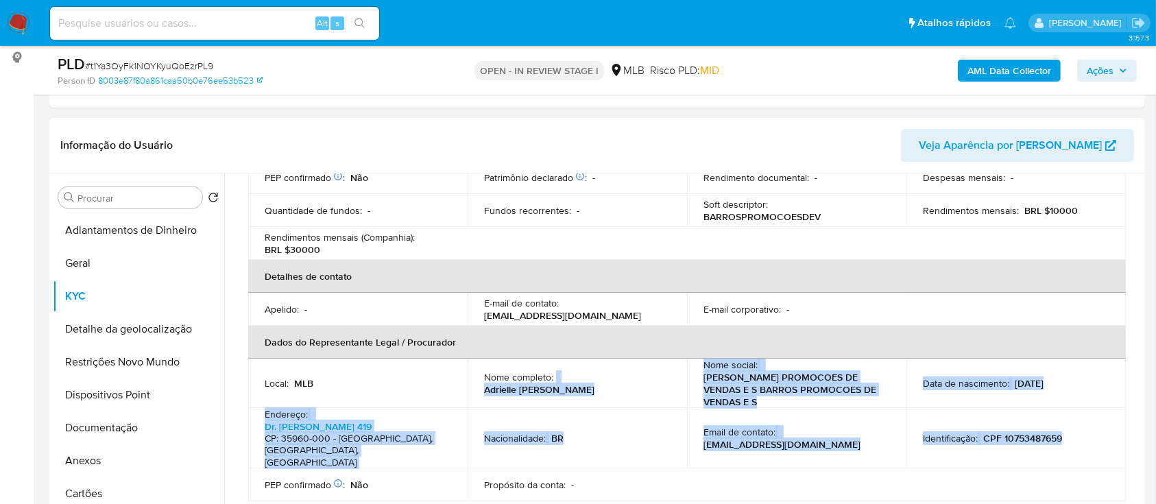
drag, startPoint x: 556, startPoint y: 365, endPoint x: 1064, endPoint y: 409, distance: 510.1
click at [1064, 409] on tbody "Local : MLB Nome completo : [PERSON_NAME] Nome social : [PERSON_NAME] PROMOCOES…" at bounding box center [687, 430] width 878 height 143
copy tbody "[PERSON_NAME] Nome social : [PERSON_NAME] PROMOCOES DE VENDAS E S BARROS PROMOC…"
click at [128, 414] on button "Documentação" at bounding box center [133, 428] width 160 height 33
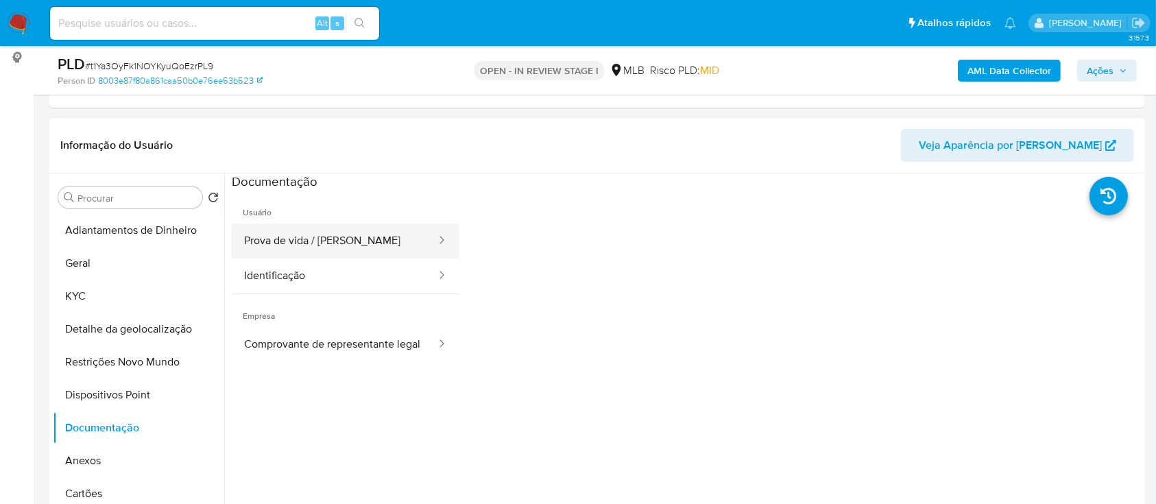
click at [351, 243] on button "Prova de vida / [PERSON_NAME]" at bounding box center [335, 241] width 206 height 35
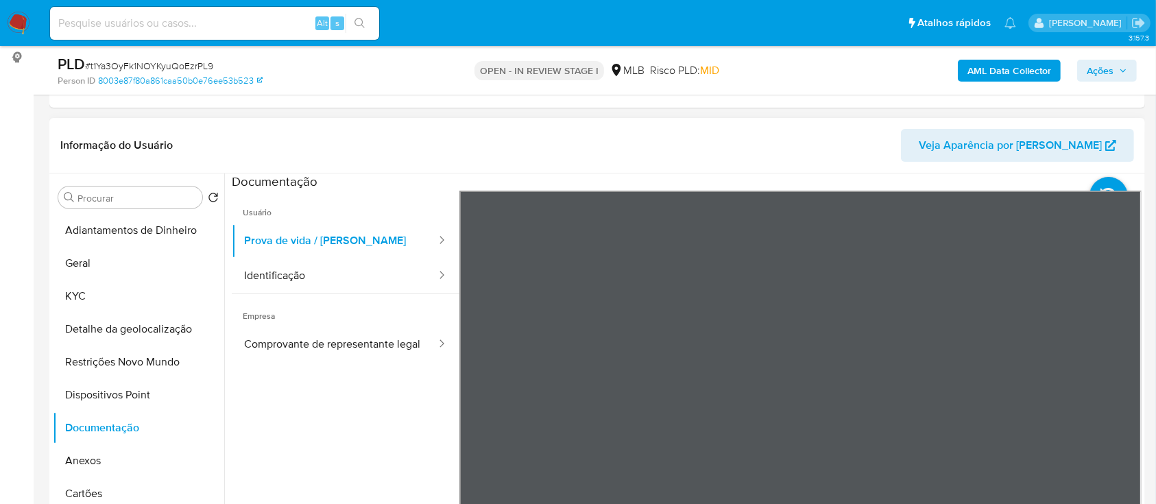
scroll to position [43, 0]
click at [92, 298] on button "KYC" at bounding box center [133, 296] width 160 height 33
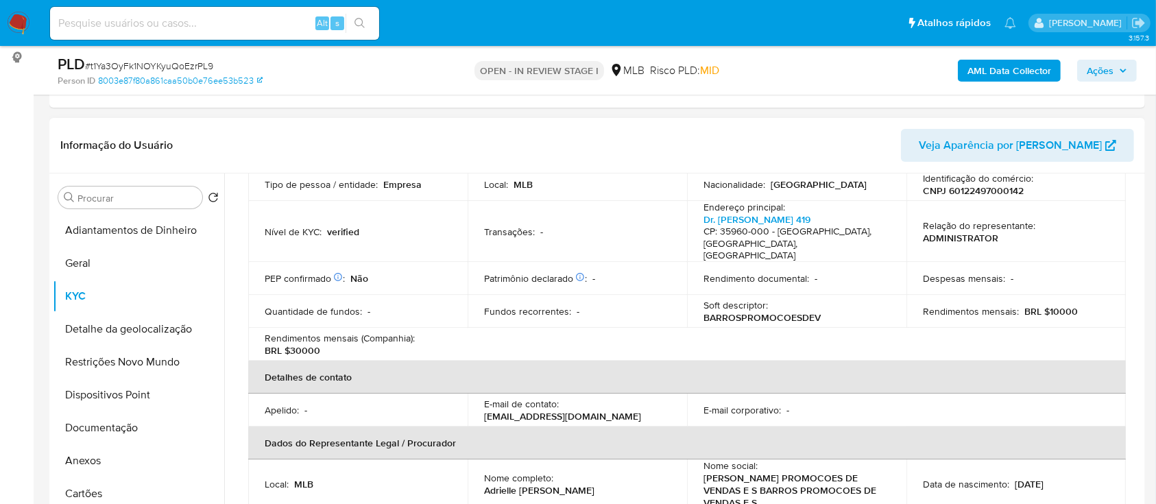
scroll to position [274, 0]
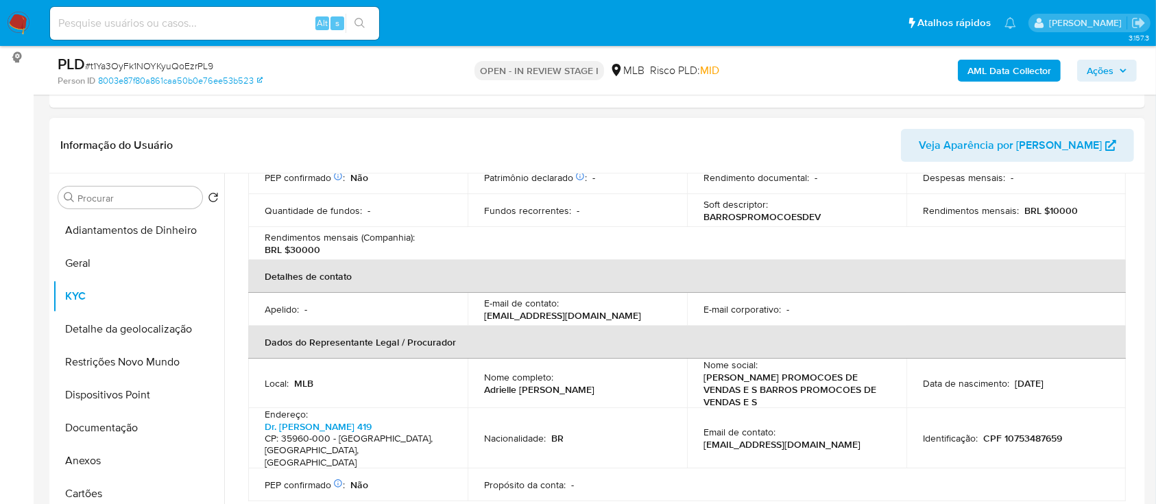
drag, startPoint x: 652, startPoint y: 299, endPoint x: 484, endPoint y: 307, distance: 167.5
click at [484, 305] on div "E-mail de contato : adriellesabrinepremiacoes@gmail.com" at bounding box center [577, 309] width 187 height 25
copy p "adriellesabrinepremiacoes@gmail.com"
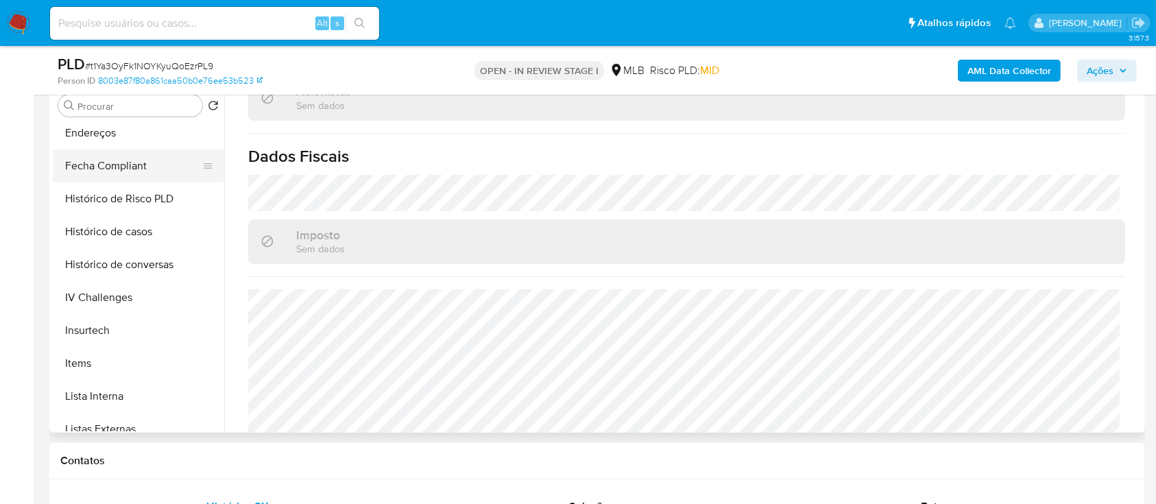
scroll to position [366, 0]
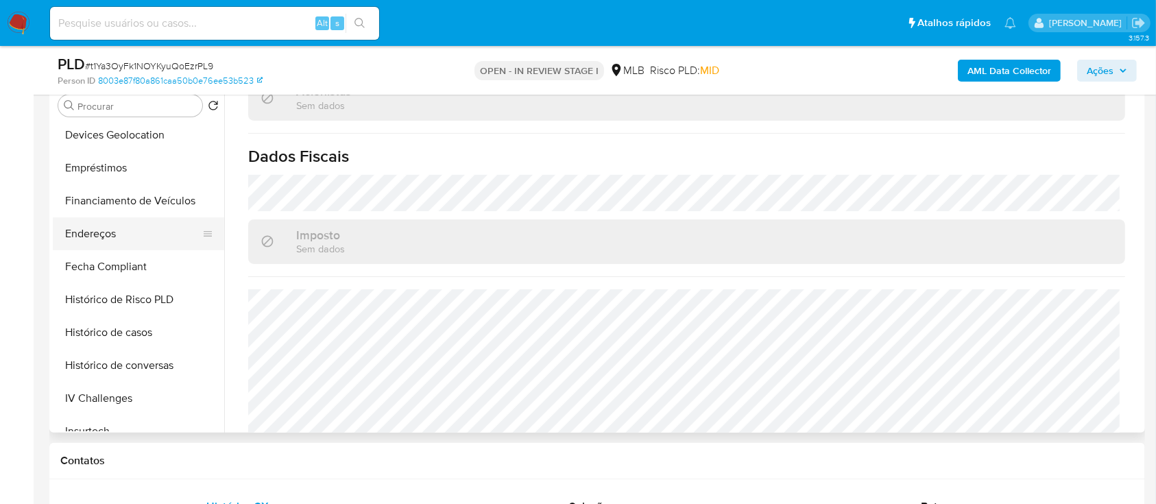
click at [120, 246] on button "Endereços" at bounding box center [133, 233] width 160 height 33
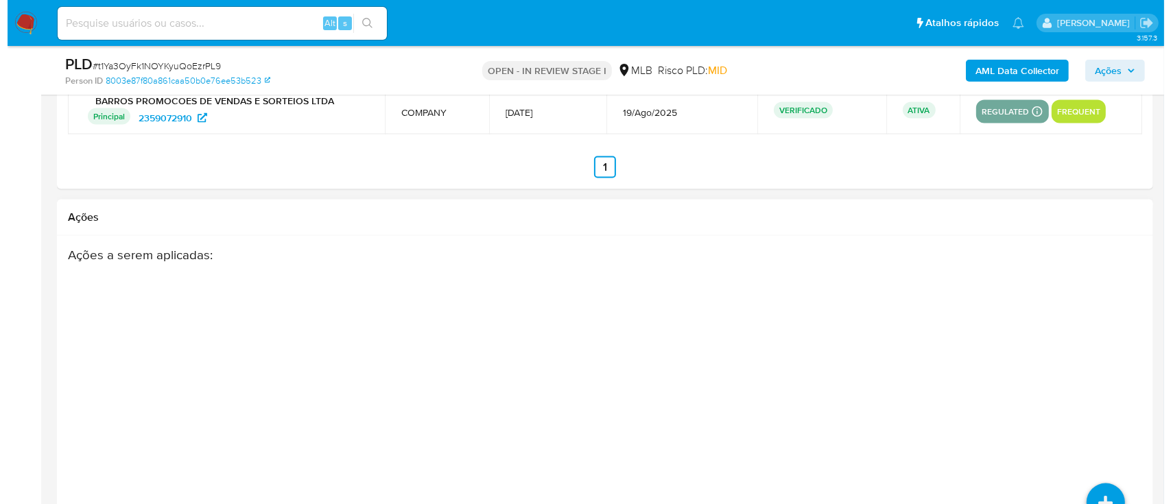
scroll to position [2125, 0]
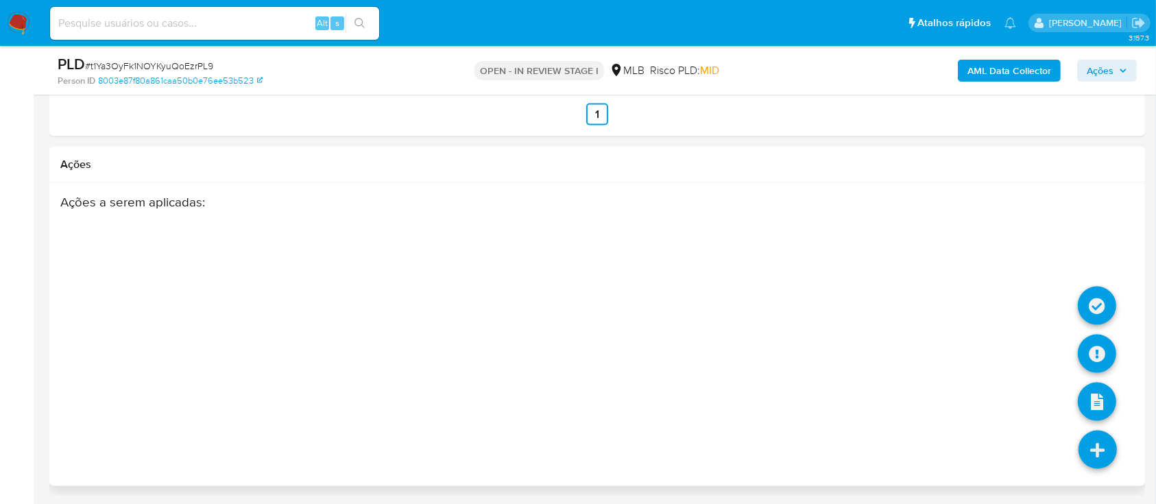
click at [1108, 434] on icon at bounding box center [1098, 450] width 38 height 38
click at [1094, 357] on icon at bounding box center [1097, 354] width 38 height 38
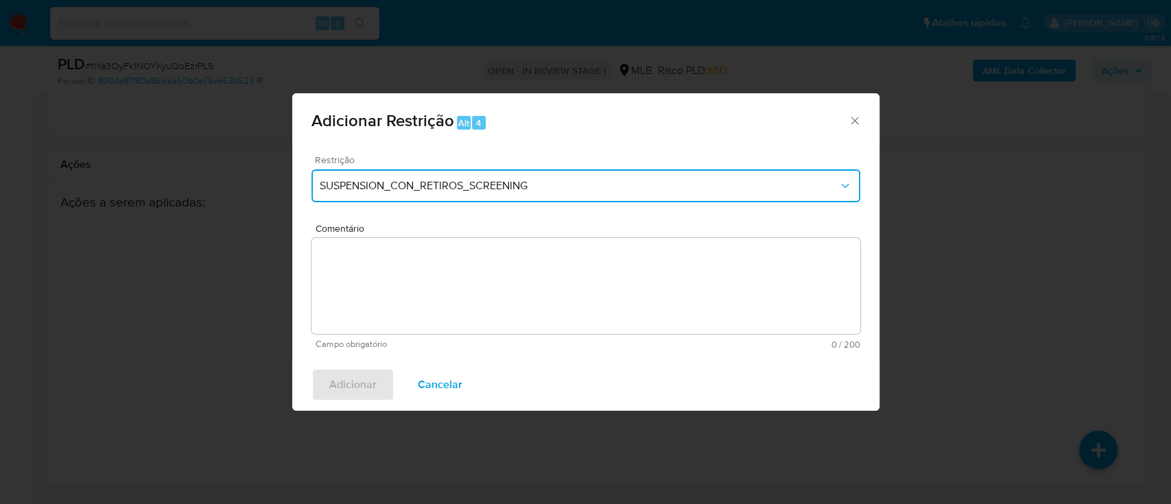
click at [548, 191] on span "SUSPENSION_CON_RETIROS_SCREENING" at bounding box center [579, 186] width 519 height 14
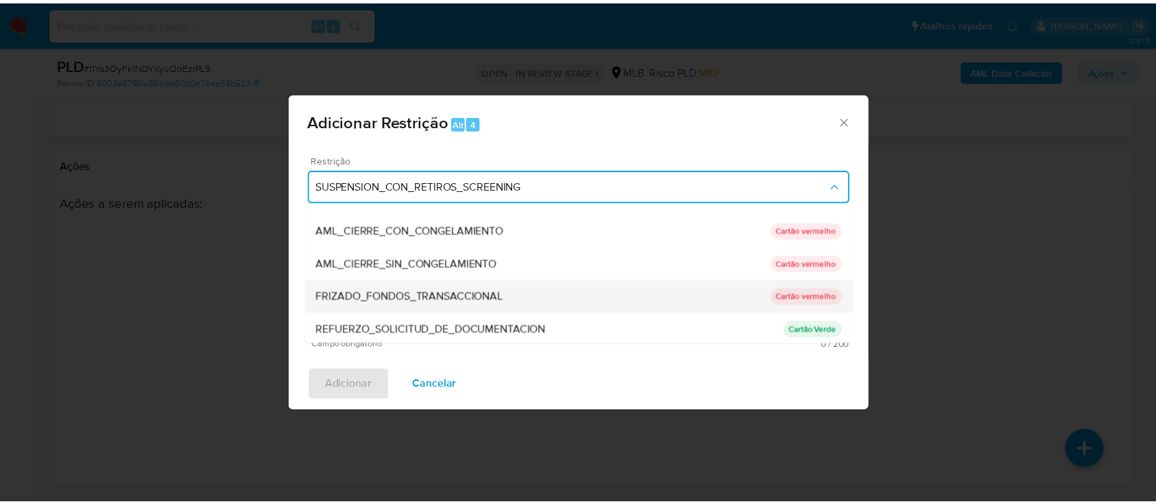
scroll to position [9, 0]
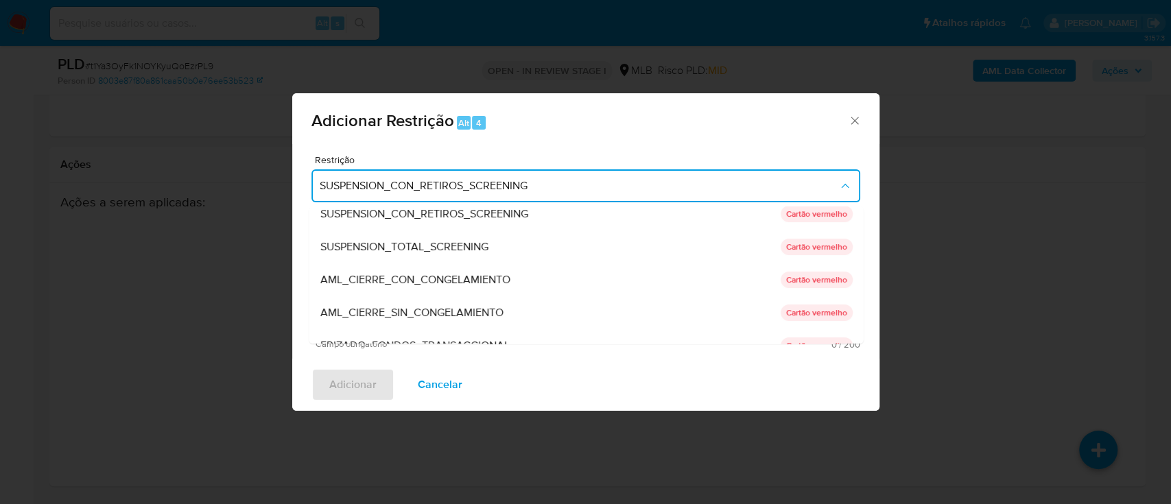
drag, startPoint x: 564, startPoint y: 179, endPoint x: 278, endPoint y: 171, distance: 286.8
click at [278, 170] on div "Adicionar Restrição Alt 4 Restrição SUSPENSION_CON_RETIROS_SCREENING SUSPENSION…" at bounding box center [585, 252] width 1171 height 504
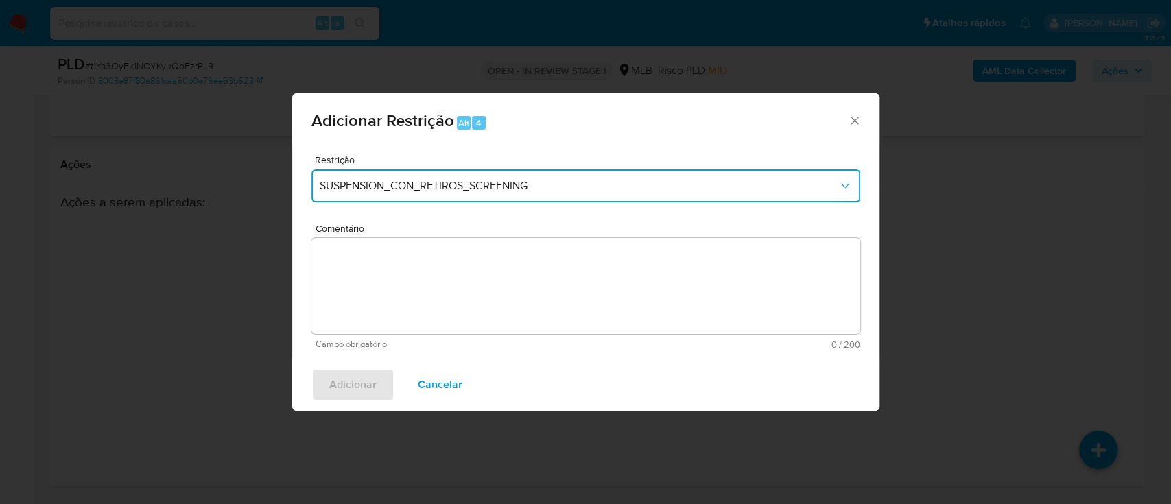
click at [846, 117] on span "Adicionar Restrição Alt 4" at bounding box center [579, 121] width 537 height 18
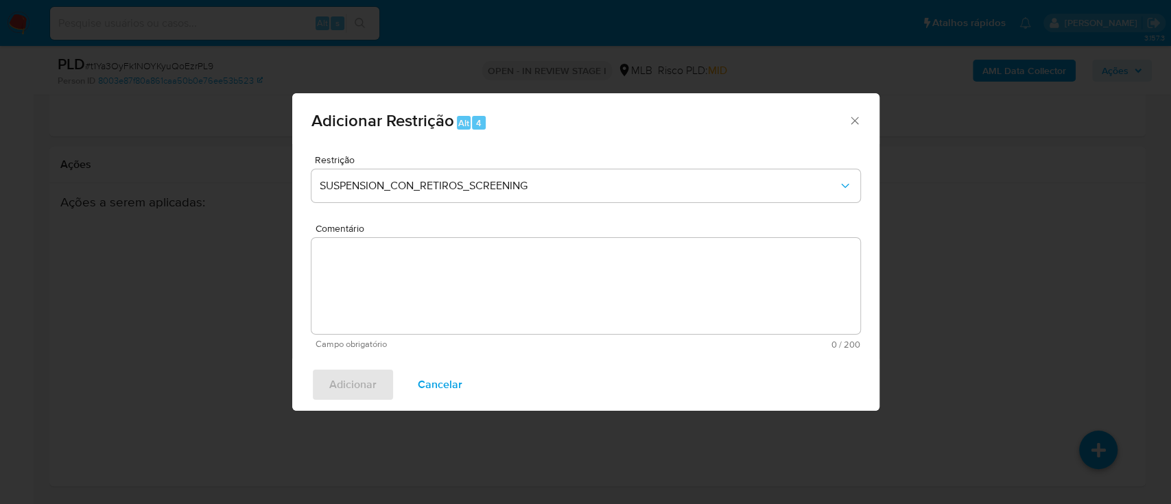
click at [870, 125] on div "Adicionar Restrição Alt 4" at bounding box center [585, 118] width 587 height 51
drag, startPoint x: 853, startPoint y: 121, endPoint x: 689, endPoint y: 179, distance: 173.3
click at [853, 123] on icon "Fechar a janela" at bounding box center [855, 121] width 14 height 14
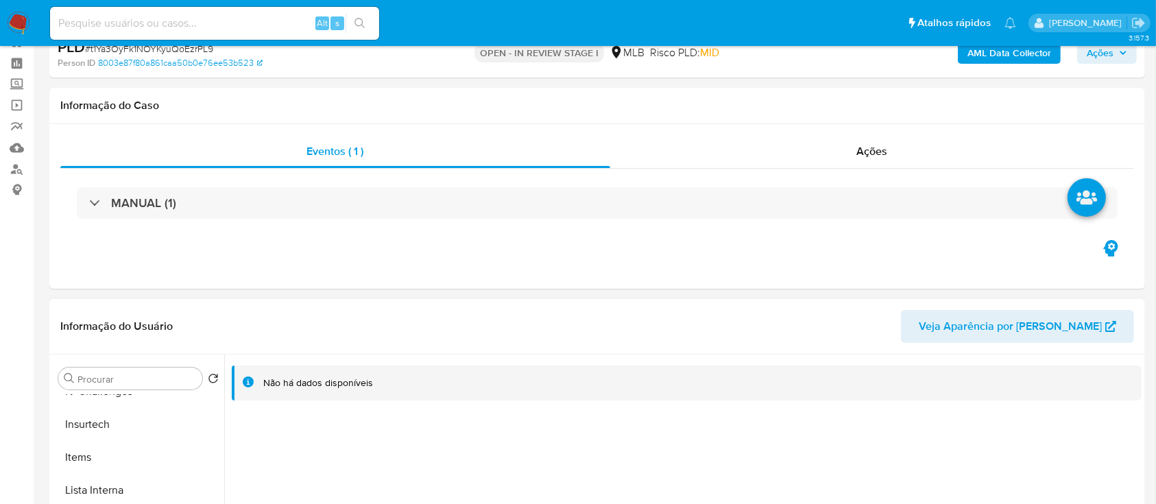
scroll to position [22, 0]
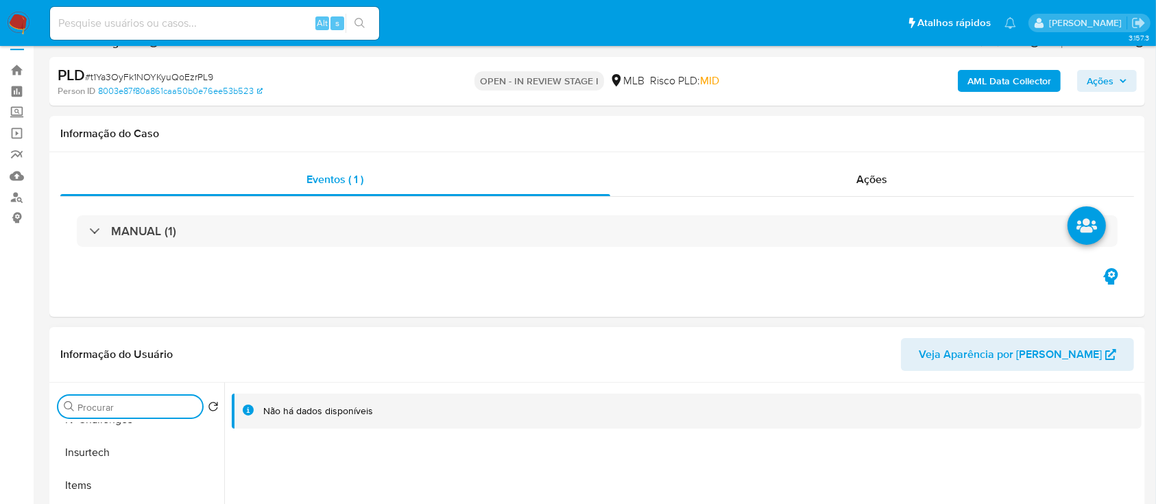
click at [136, 403] on input "Procurar" at bounding box center [137, 407] width 119 height 12
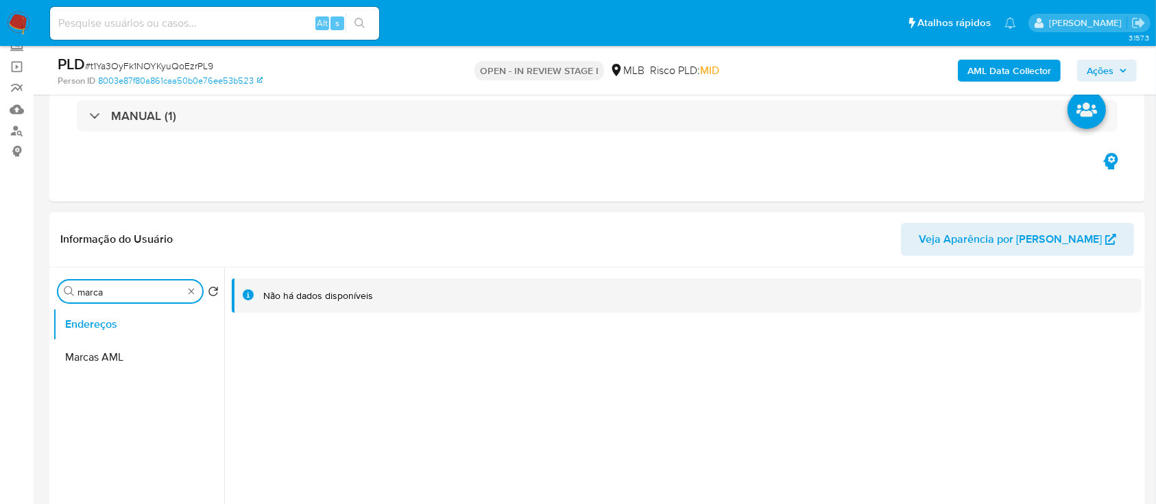
scroll to position [204, 0]
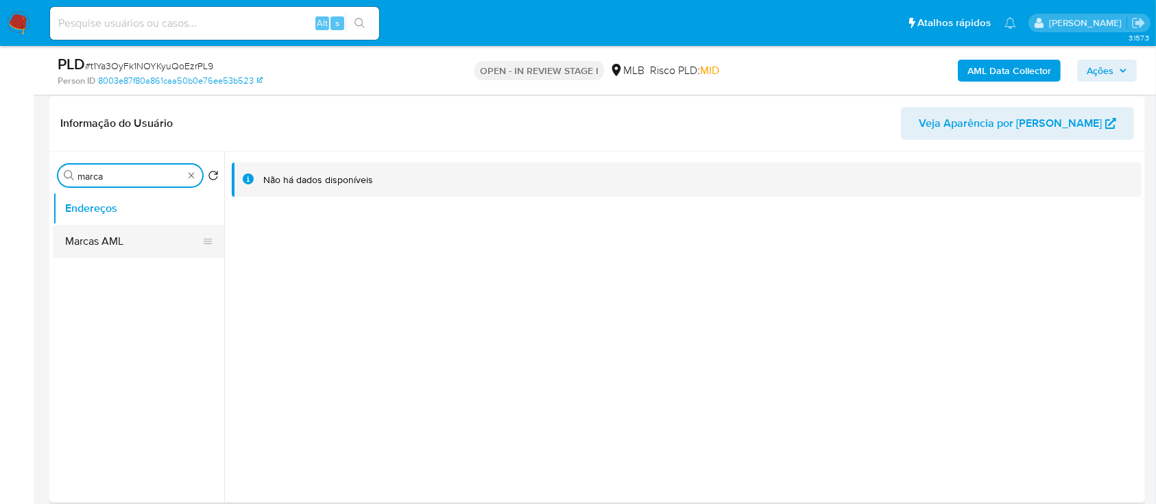
type input "marca"
click at [125, 246] on button "Marcas AML" at bounding box center [138, 241] width 171 height 33
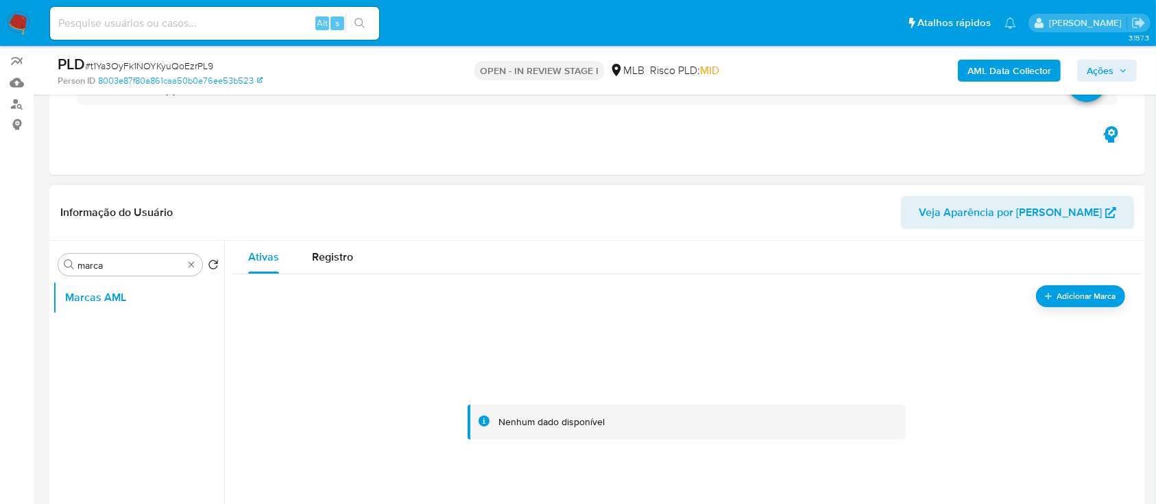
scroll to position [113, 0]
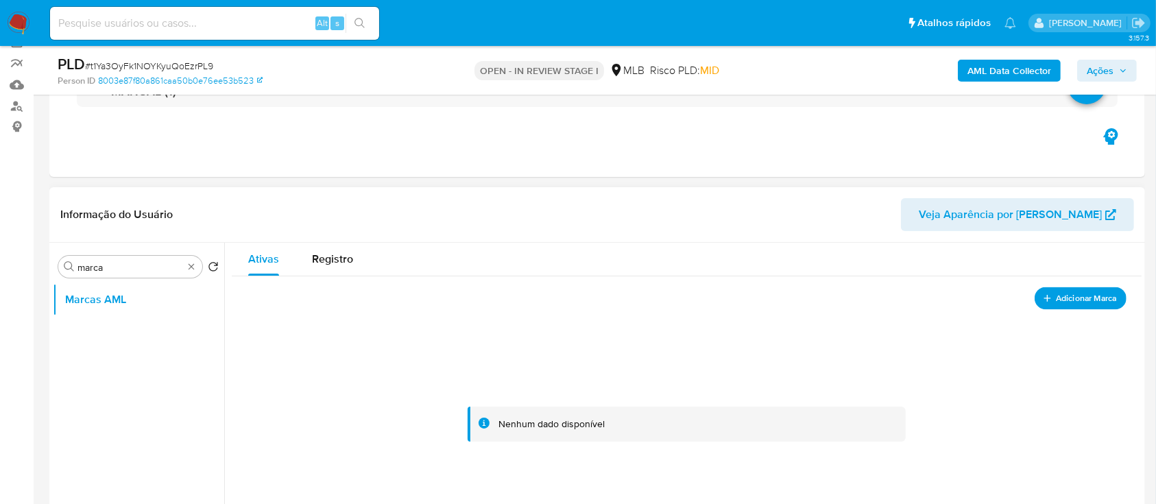
click at [1059, 299] on span "Adicionar Marca" at bounding box center [1086, 297] width 61 height 17
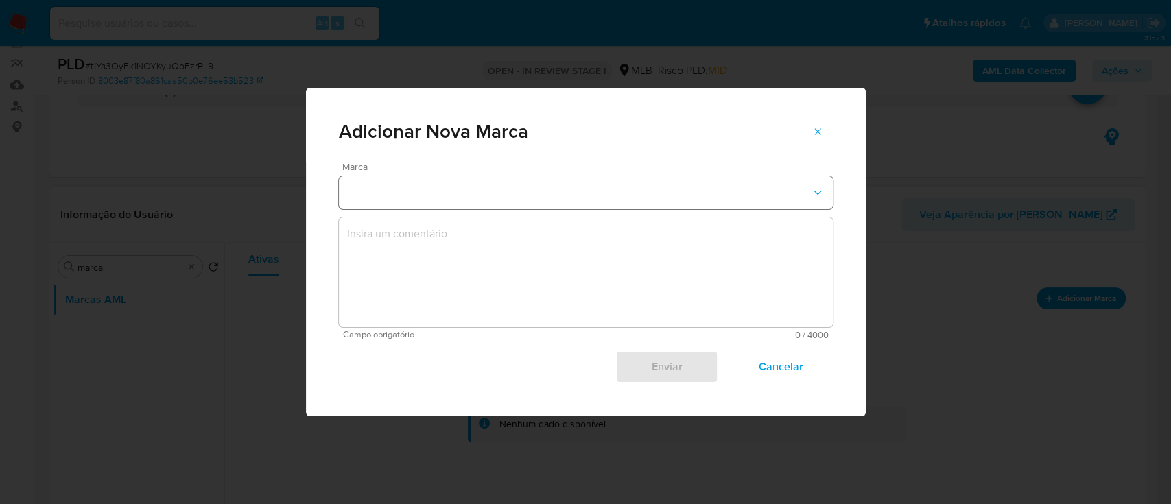
click at [431, 195] on button "marks-modal" at bounding box center [586, 192] width 494 height 33
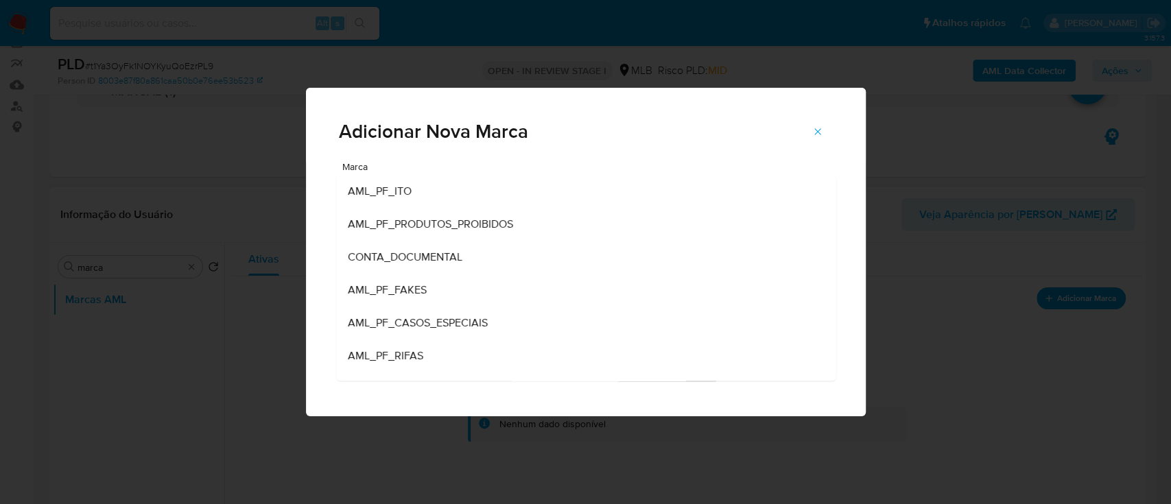
click at [438, 219] on span "AML_PF_PRODUTOS_PROIBIDOS" at bounding box center [429, 224] width 165 height 14
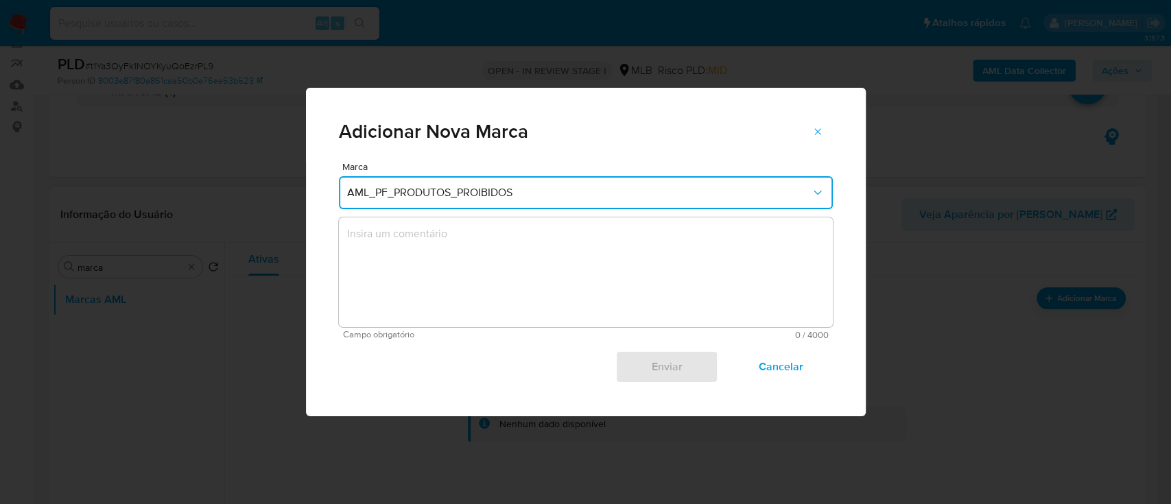
click at [481, 249] on textarea "marks-modal" at bounding box center [586, 272] width 494 height 110
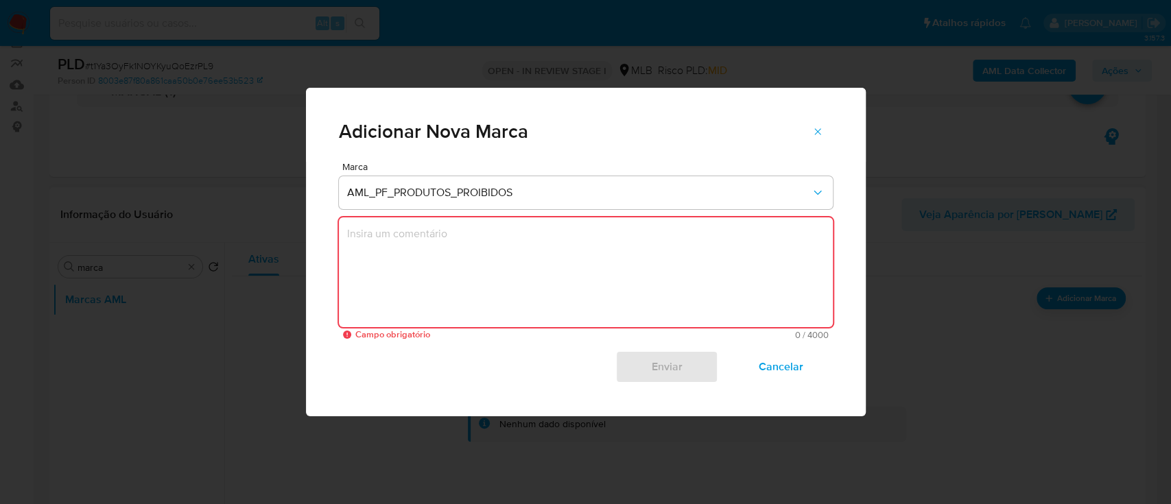
click at [448, 233] on textarea "marks-modal" at bounding box center [586, 272] width 494 height 110
paste textarea "CUST ID: 2359072910 Casuística: PRODUTOS_PROIBIDOS_NÃO_HOMOLOGADOS Volume Opera…"
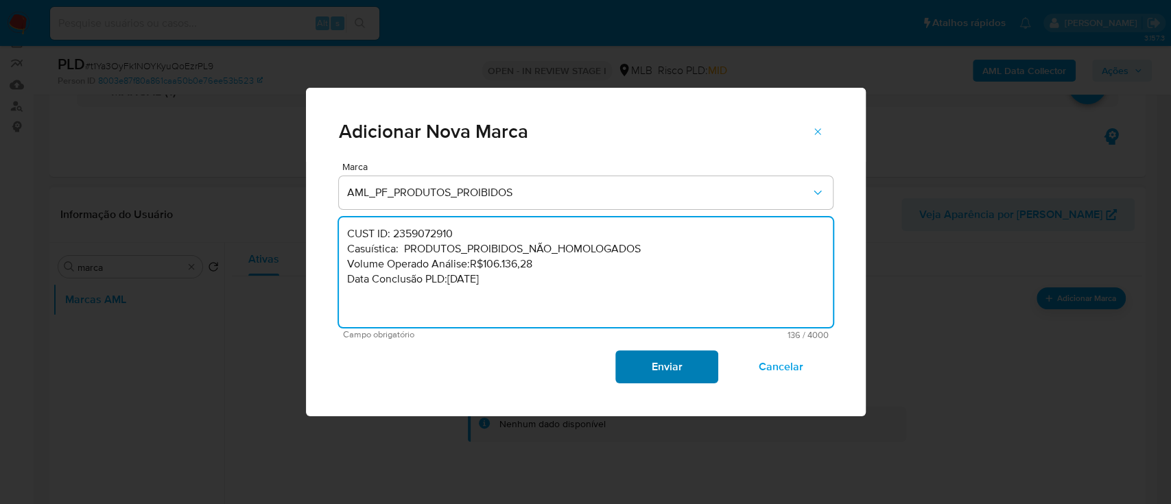
type textarea "CUST ID: 2359072910 Casuística: PRODUTOS_PROIBIDOS_NÃO_HOMOLOGADOS Volume Opera…"
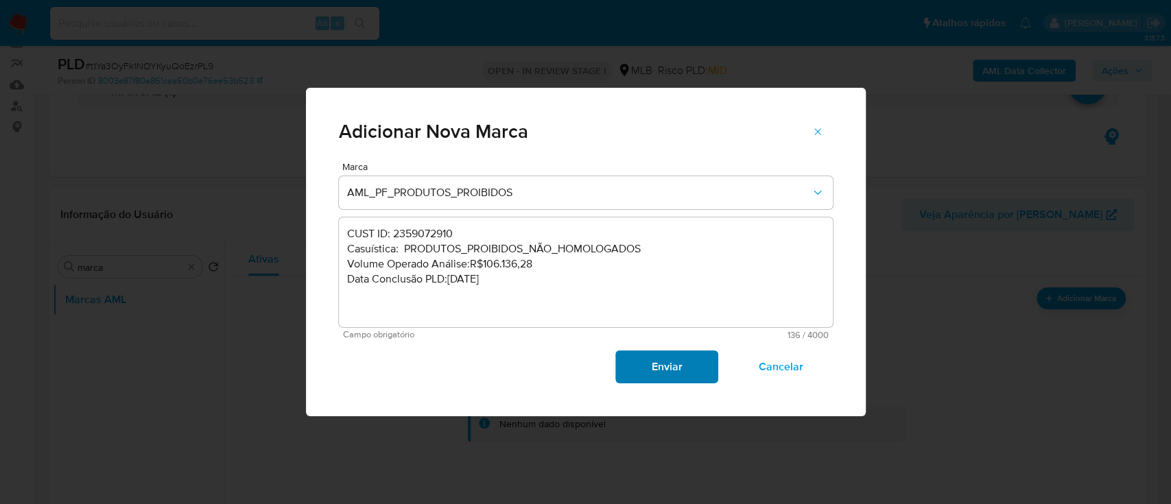
click at [693, 370] on span "Enviar" at bounding box center [666, 367] width 67 height 30
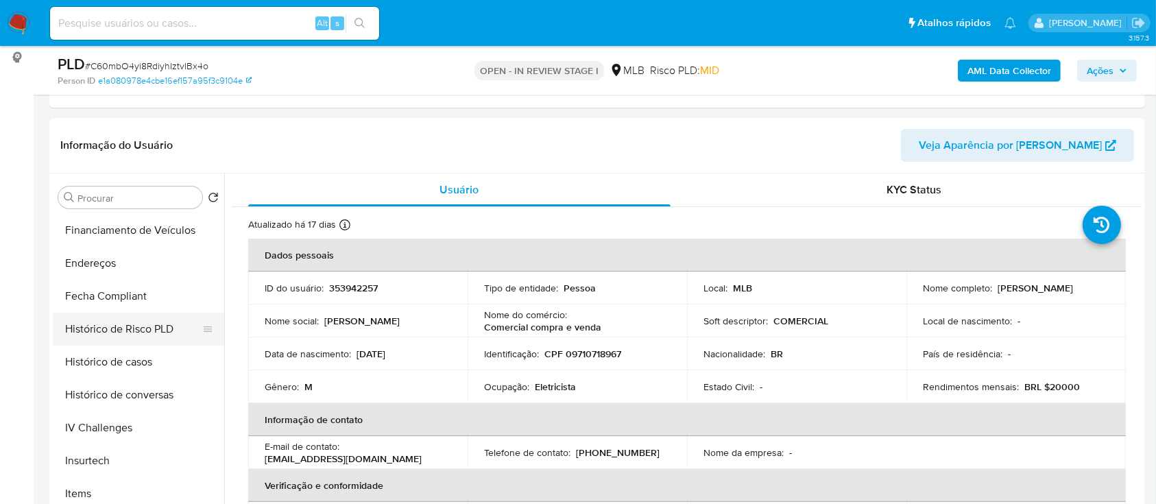
scroll to position [549, 0]
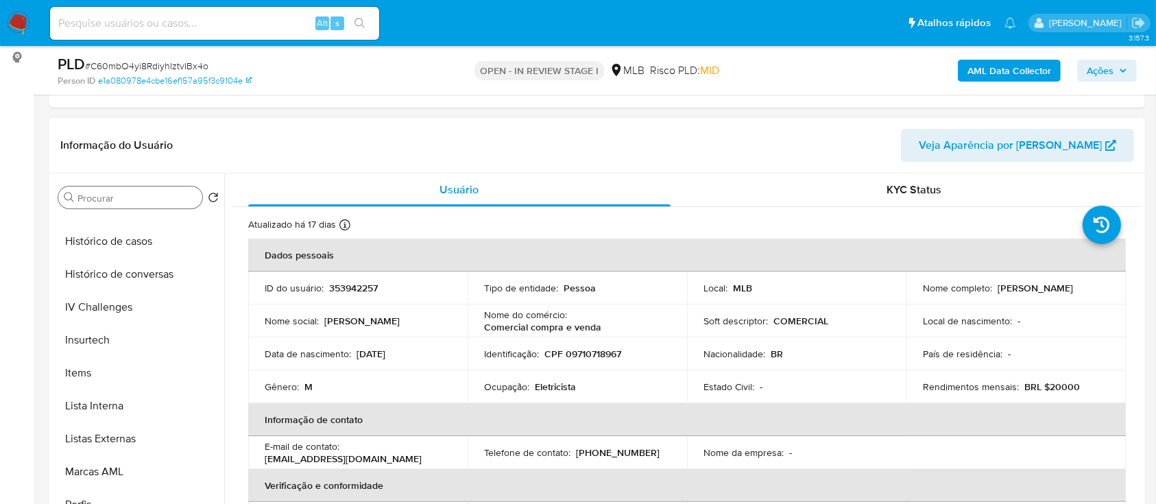
click at [106, 188] on div "Procurar" at bounding box center [130, 198] width 144 height 22
click at [108, 195] on input "Procurar" at bounding box center [137, 198] width 119 height 12
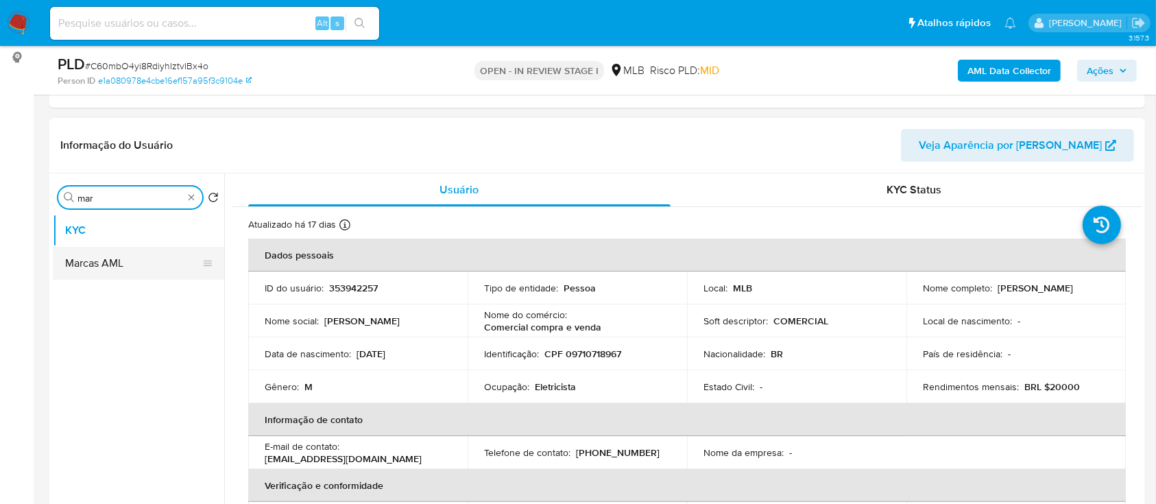
type input "mar"
click at [146, 265] on button "Marcas AML" at bounding box center [133, 263] width 160 height 33
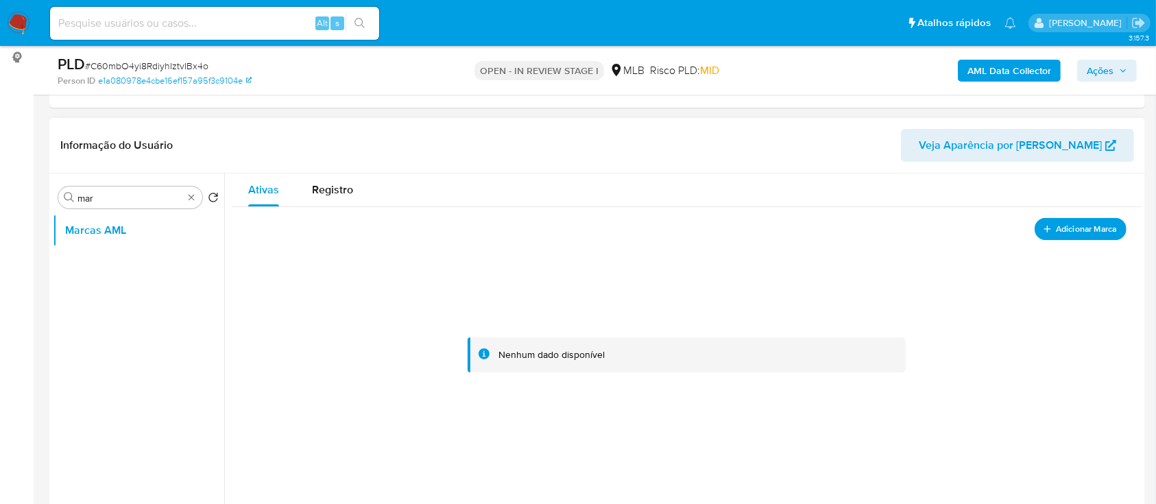
click at [1077, 224] on span "Adicionar Marca" at bounding box center [1086, 228] width 61 height 17
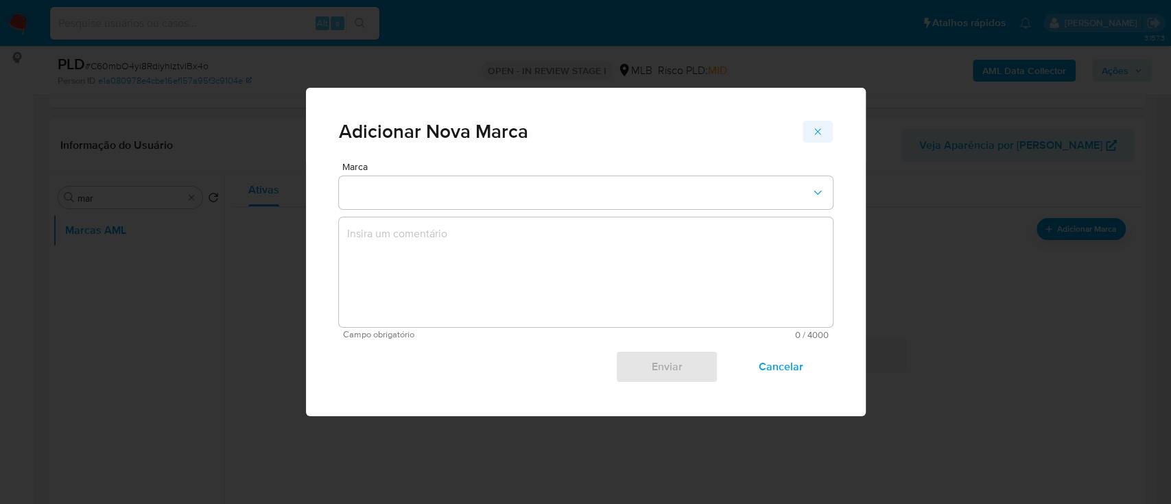
click at [817, 132] on icon "marks-modal" at bounding box center [817, 131] width 6 height 6
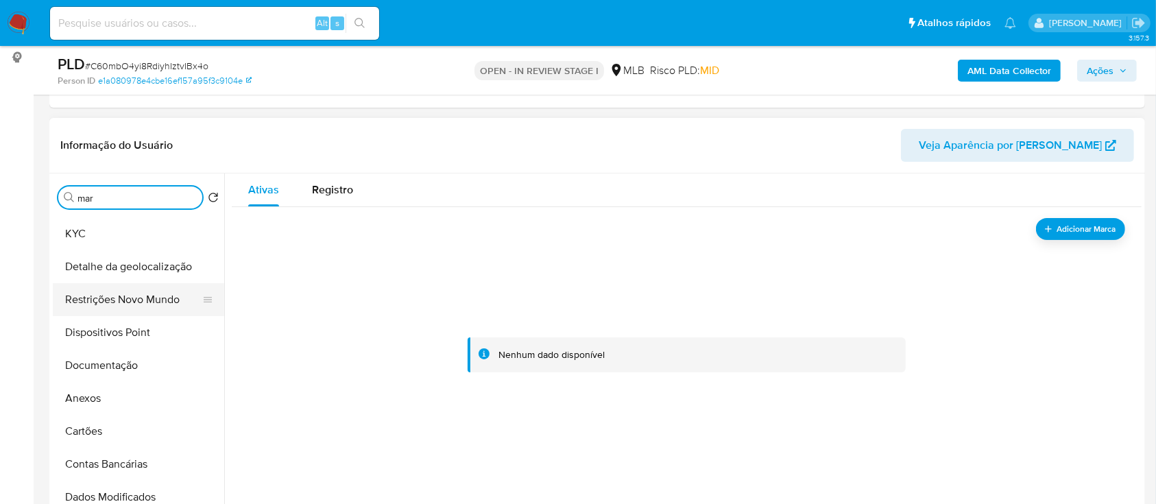
scroll to position [91, 0]
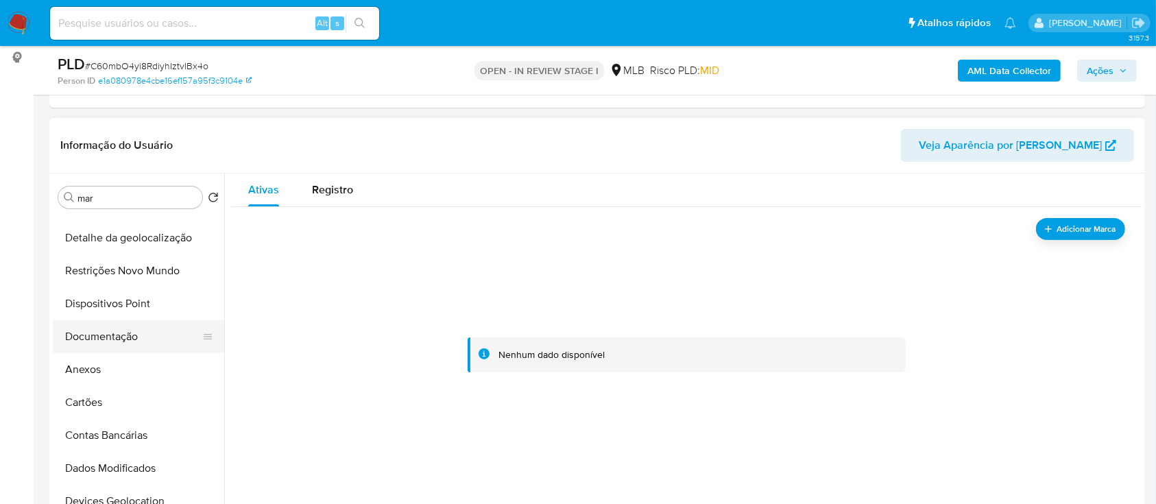
click at [108, 329] on button "Documentação" at bounding box center [133, 336] width 160 height 33
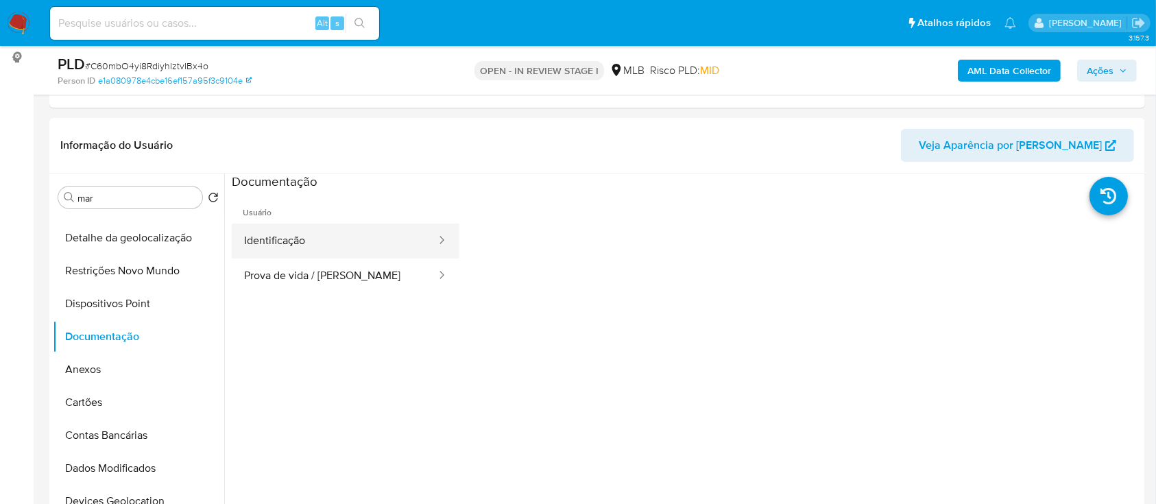
click at [330, 239] on button "Identificação" at bounding box center [335, 241] width 206 height 35
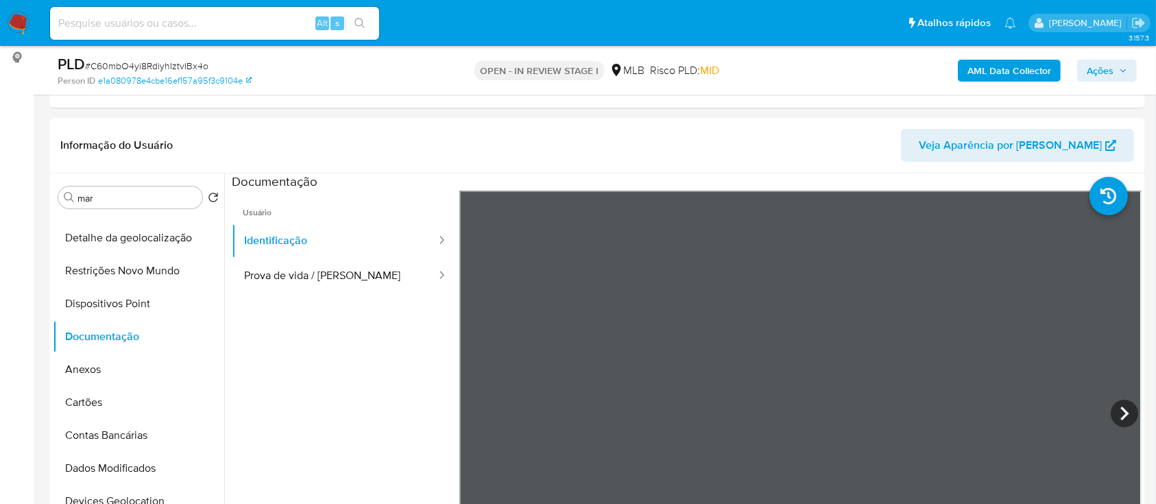
scroll to position [47, 0]
click at [336, 272] on button "Prova de vida / [PERSON_NAME]" at bounding box center [335, 276] width 206 height 35
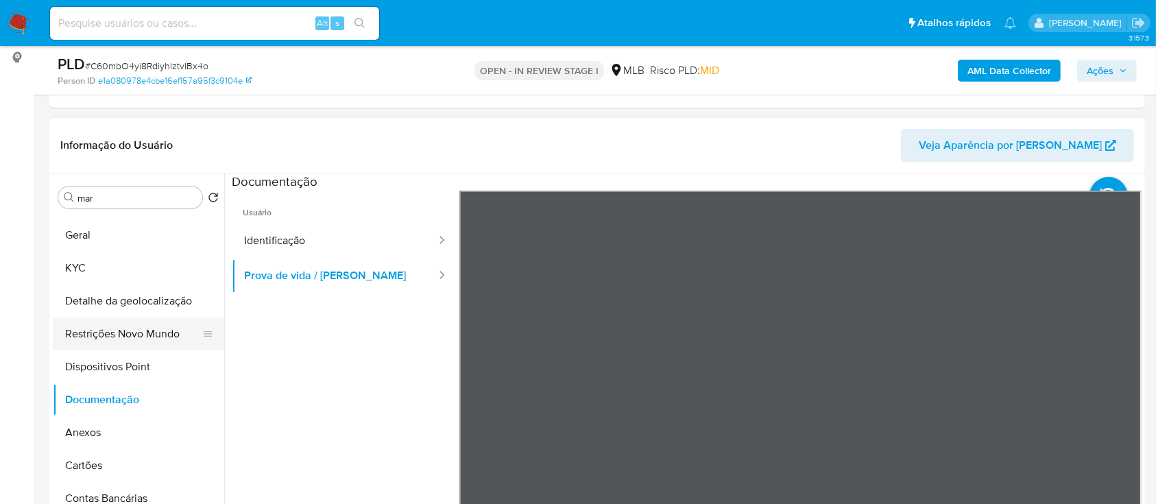
scroll to position [0, 0]
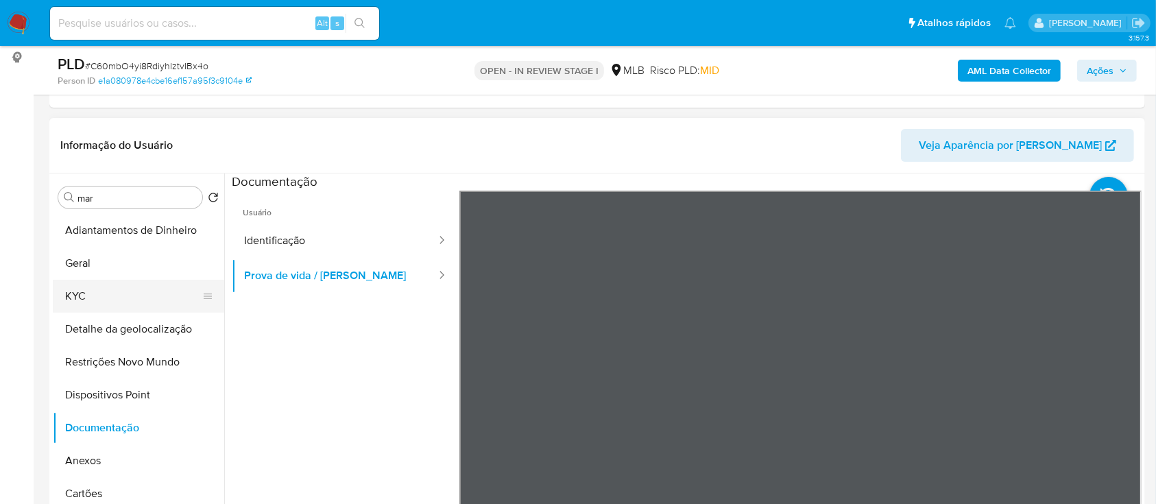
click at [84, 302] on button "KYC" at bounding box center [133, 296] width 160 height 33
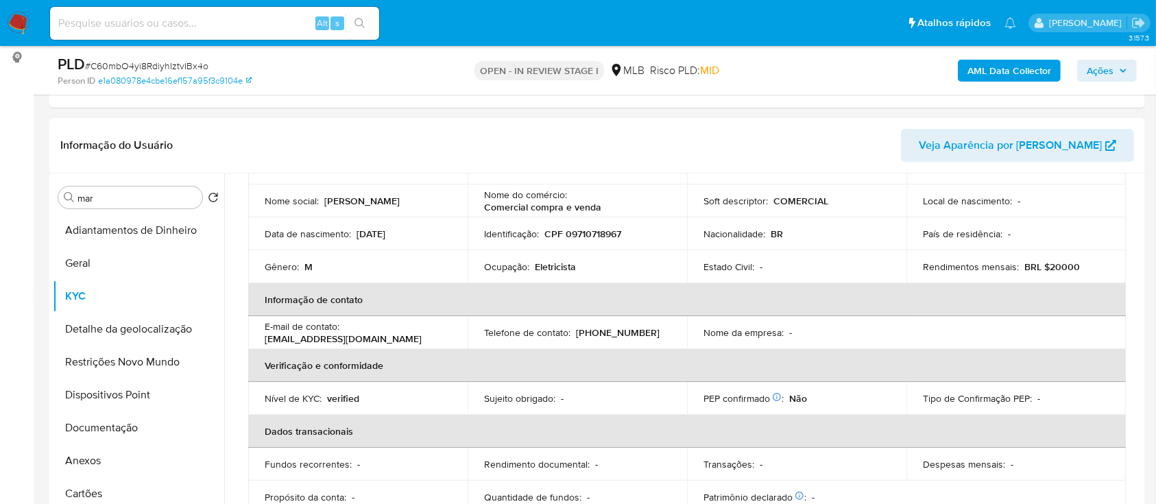
scroll to position [91, 0]
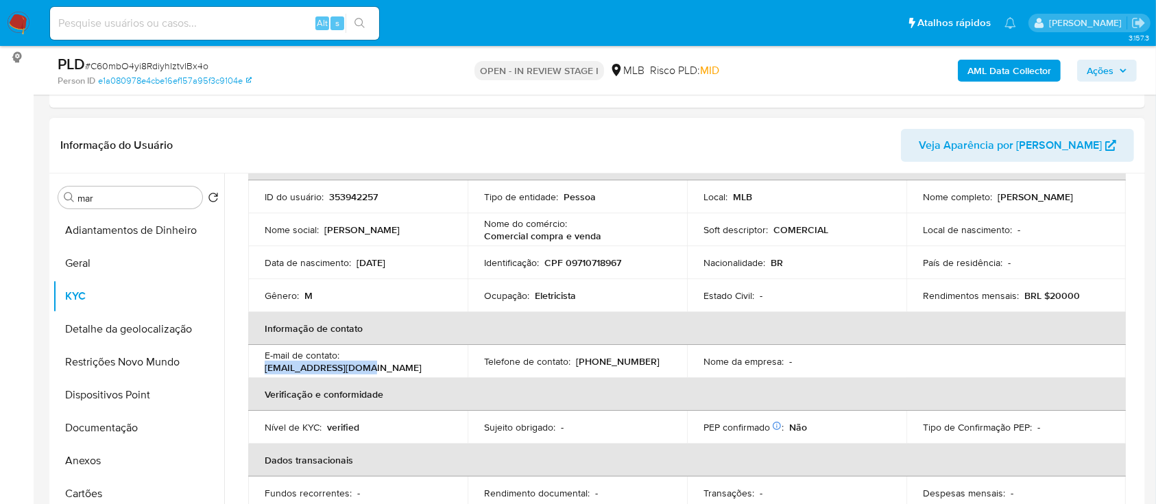
drag, startPoint x: 375, startPoint y: 369, endPoint x: 257, endPoint y: 368, distance: 118.0
click at [257, 368] on td "E-mail de contato : [EMAIL_ADDRESS][DOMAIN_NAME]" at bounding box center [357, 361] width 219 height 33
copy p "[EMAIL_ADDRESS][DOMAIN_NAME]"
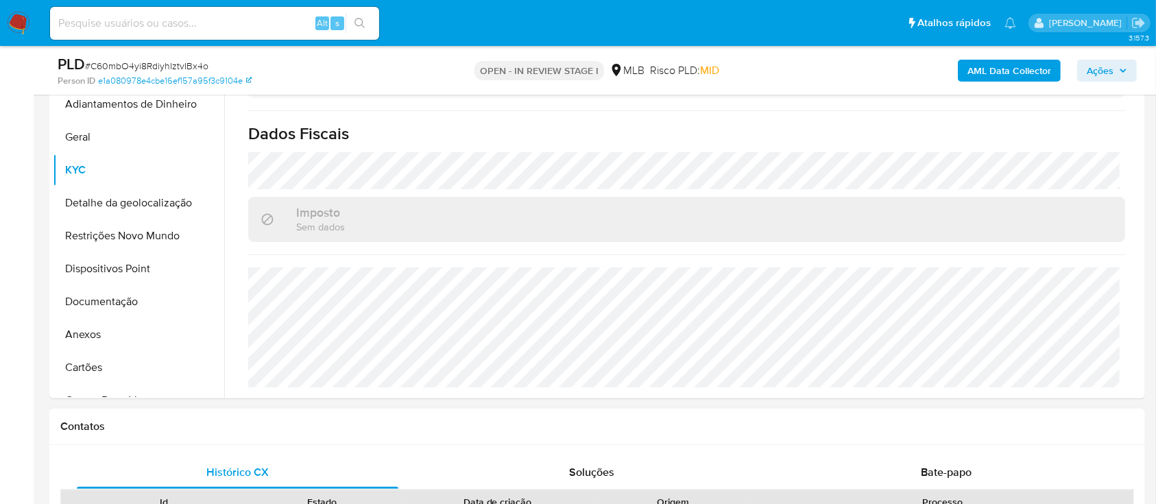
scroll to position [366, 0]
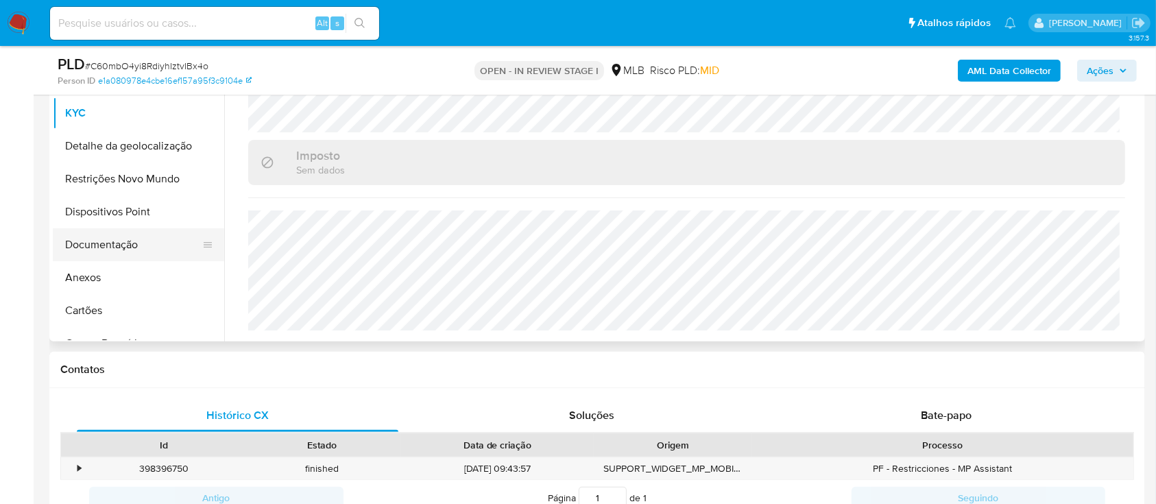
click at [94, 253] on button "Documentação" at bounding box center [133, 244] width 160 height 33
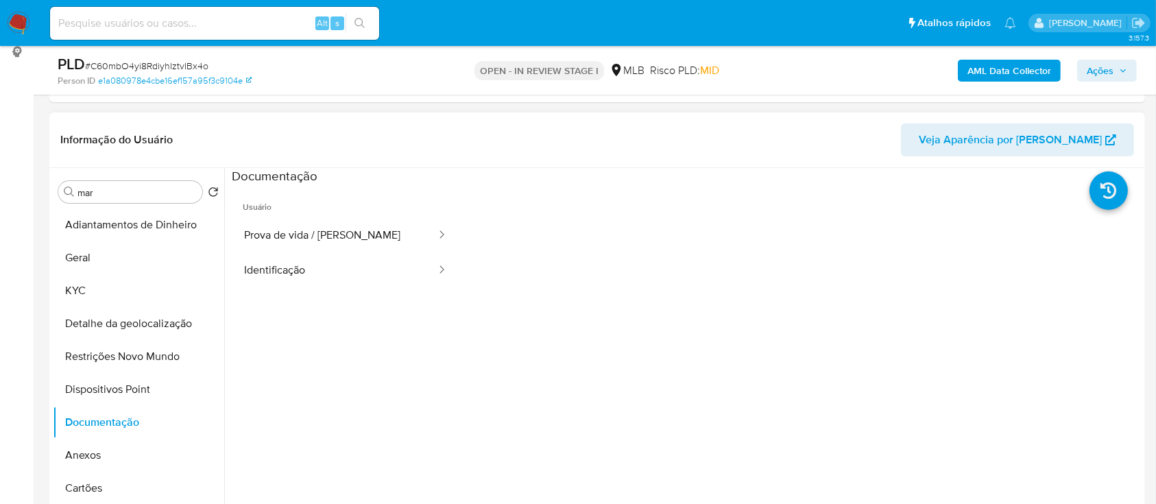
scroll to position [182, 0]
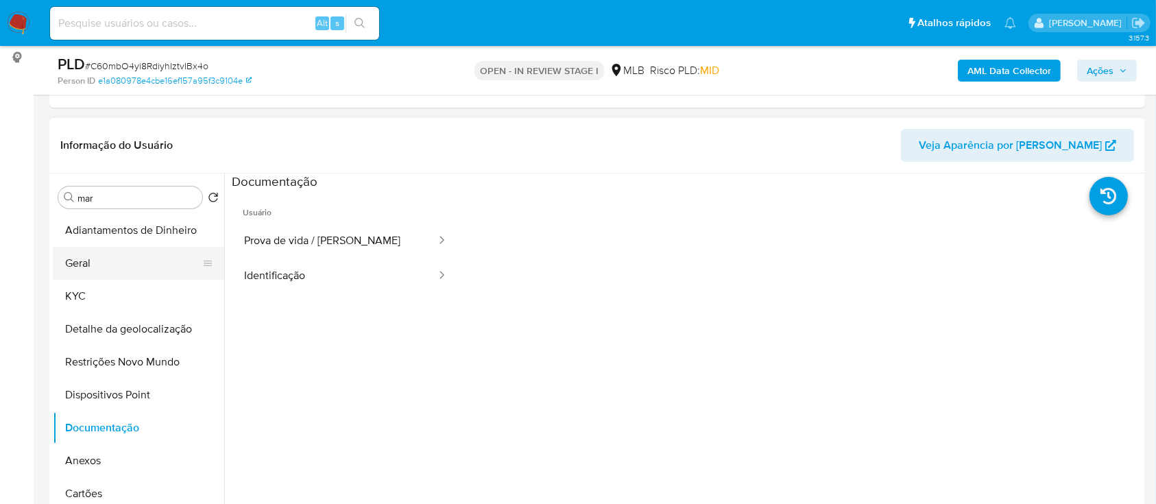
click at [100, 256] on button "Geral" at bounding box center [133, 263] width 160 height 33
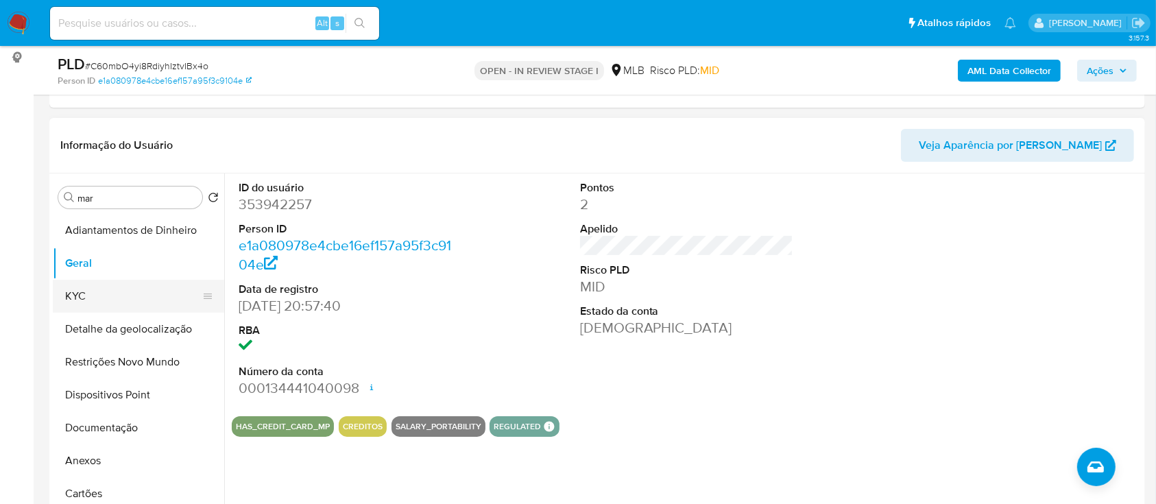
click at [123, 297] on button "KYC" at bounding box center [133, 296] width 160 height 33
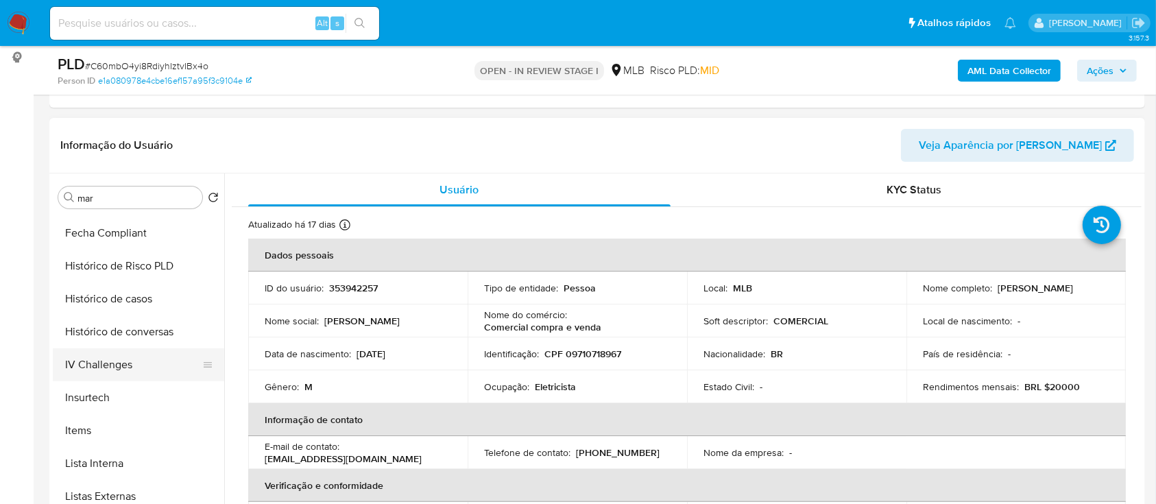
scroll to position [497, 0]
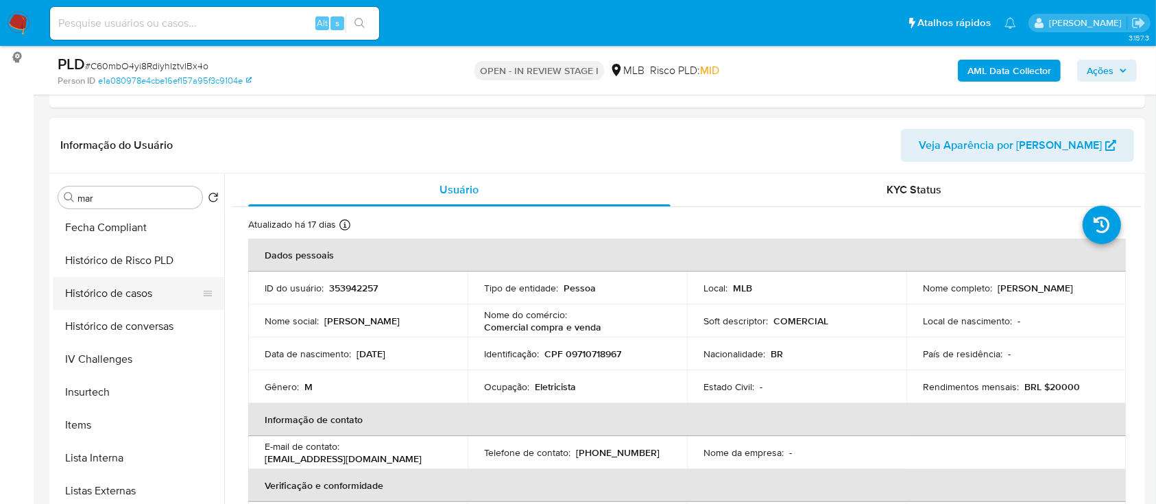
click at [99, 296] on button "Histórico de casos" at bounding box center [133, 293] width 160 height 33
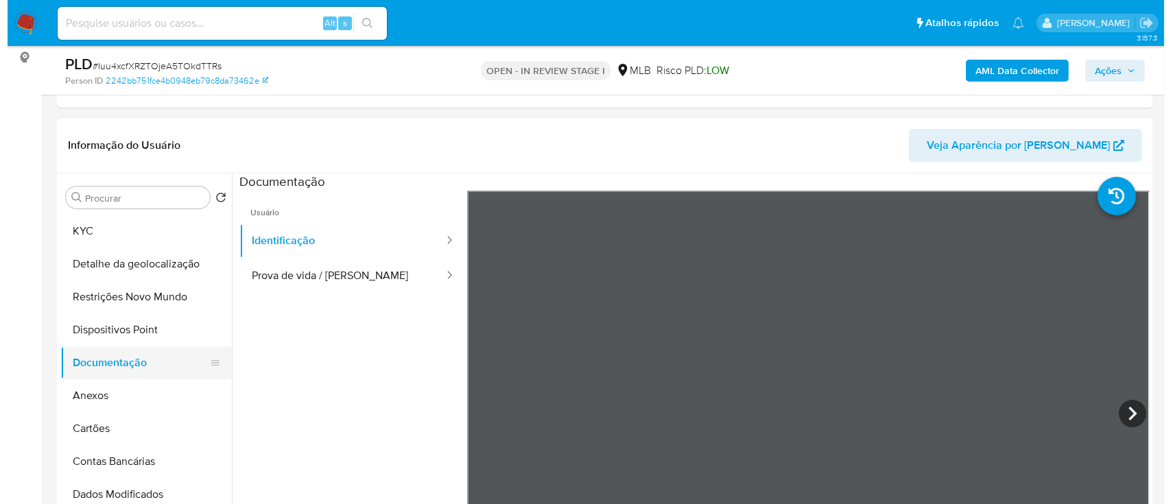
scroll to position [91, 0]
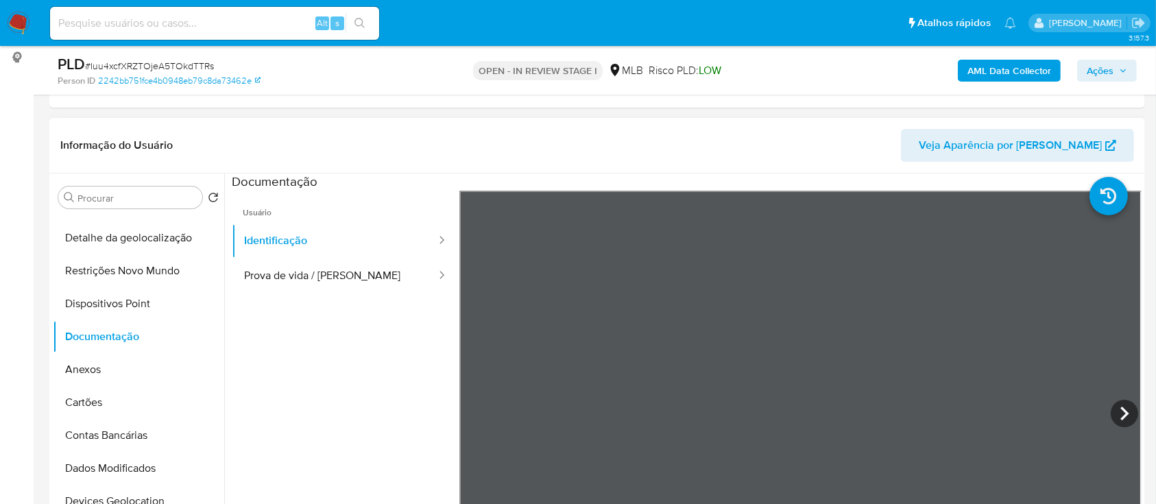
click at [87, 374] on button "Anexos" at bounding box center [138, 369] width 171 height 33
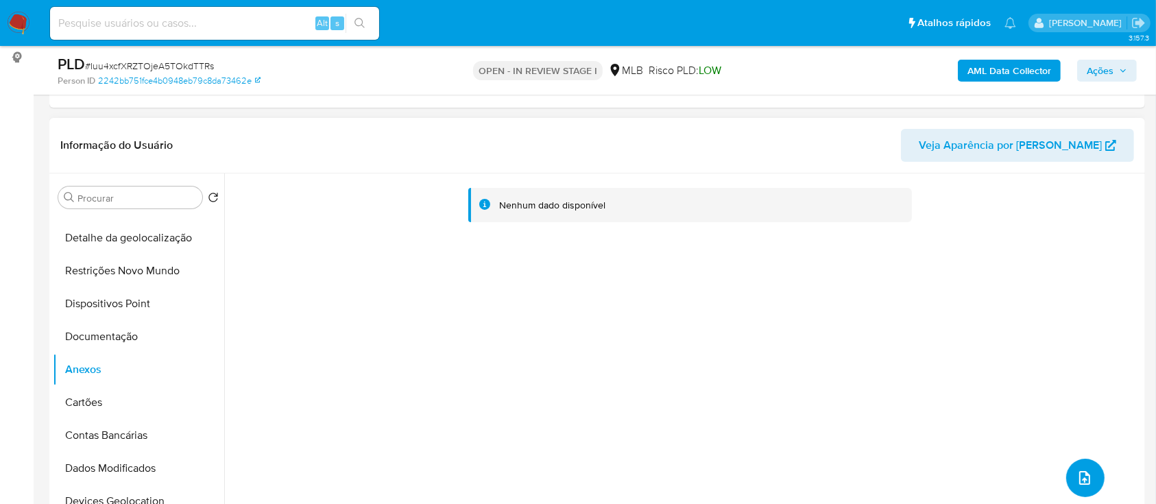
click at [1086, 472] on icon "upload-file" at bounding box center [1085, 478] width 16 height 16
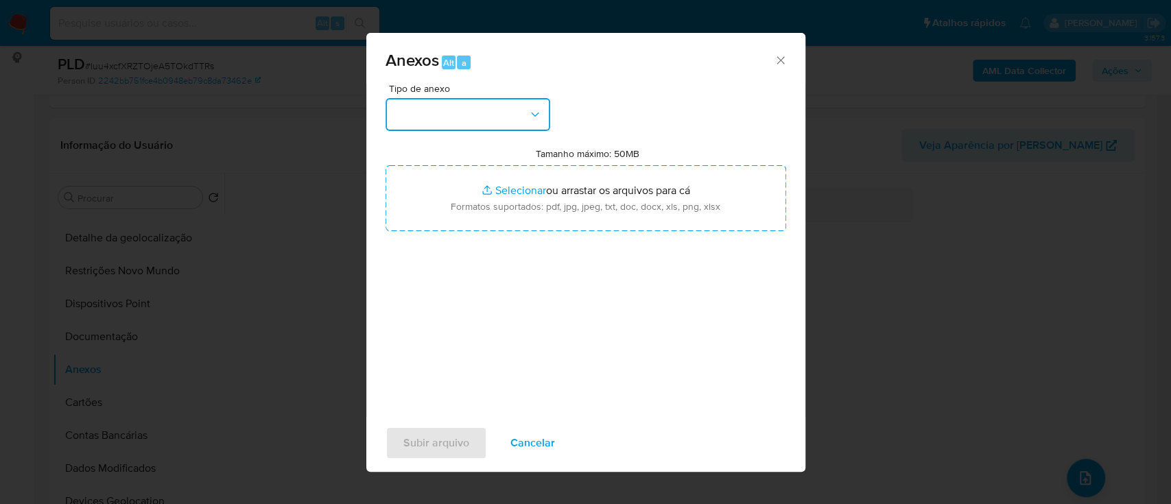
click at [495, 113] on button "button" at bounding box center [467, 114] width 165 height 33
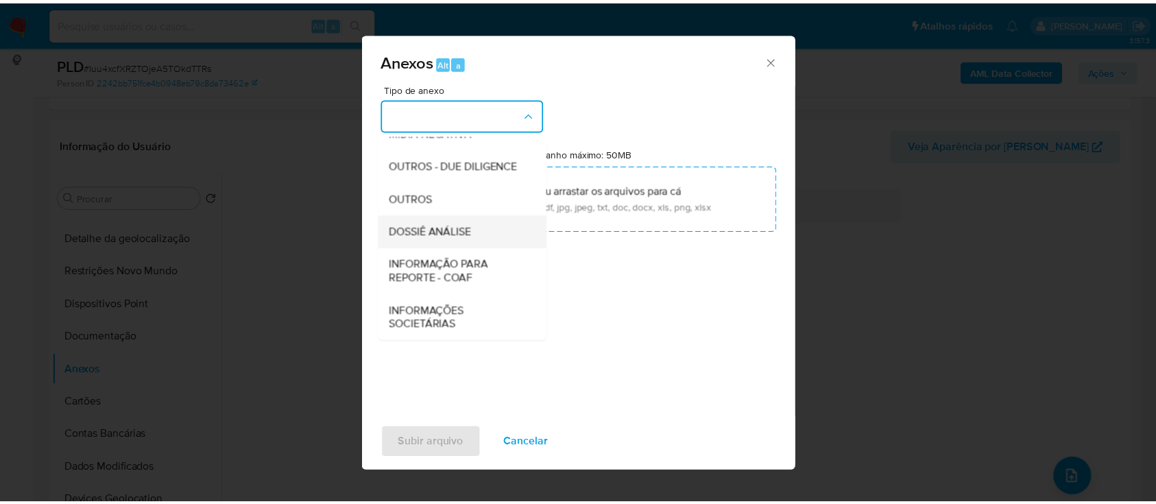
scroll to position [211, 0]
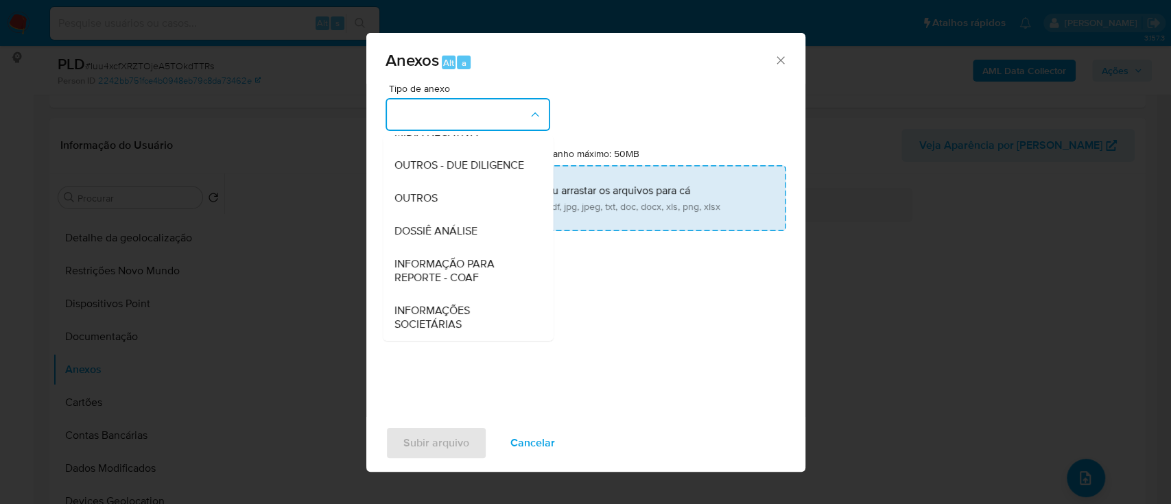
drag, startPoint x: 422, startPoint y: 200, endPoint x: 435, endPoint y: 194, distance: 13.5
click at [422, 200] on span "OUTROS" at bounding box center [415, 198] width 43 height 14
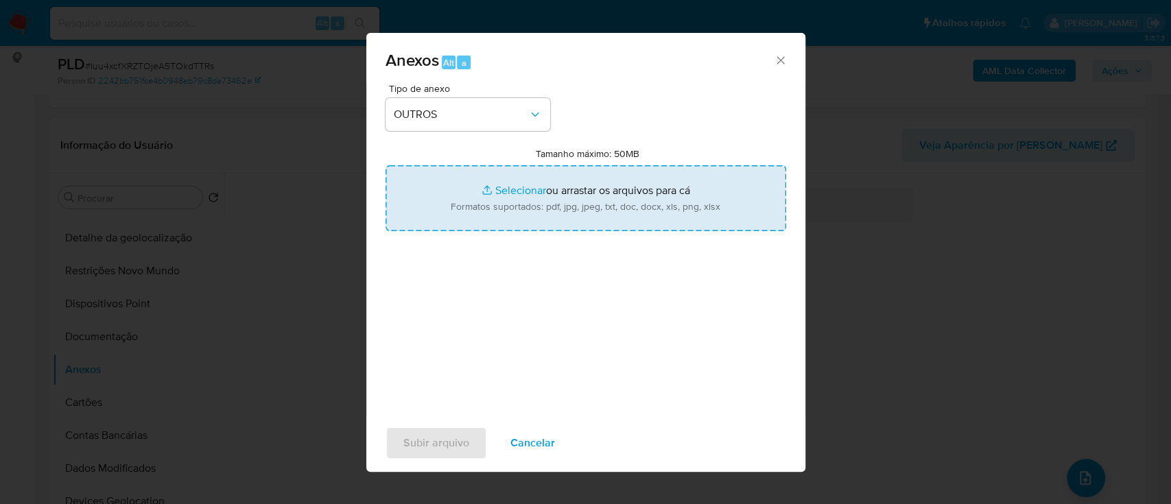
click at [516, 187] on input "Tamanho máximo: 50MB Selecionar arquivos" at bounding box center [585, 198] width 401 height 66
type input "C:\fakepath\Mulan 1188282576_2025_09_04_14_27_00.xlsx"
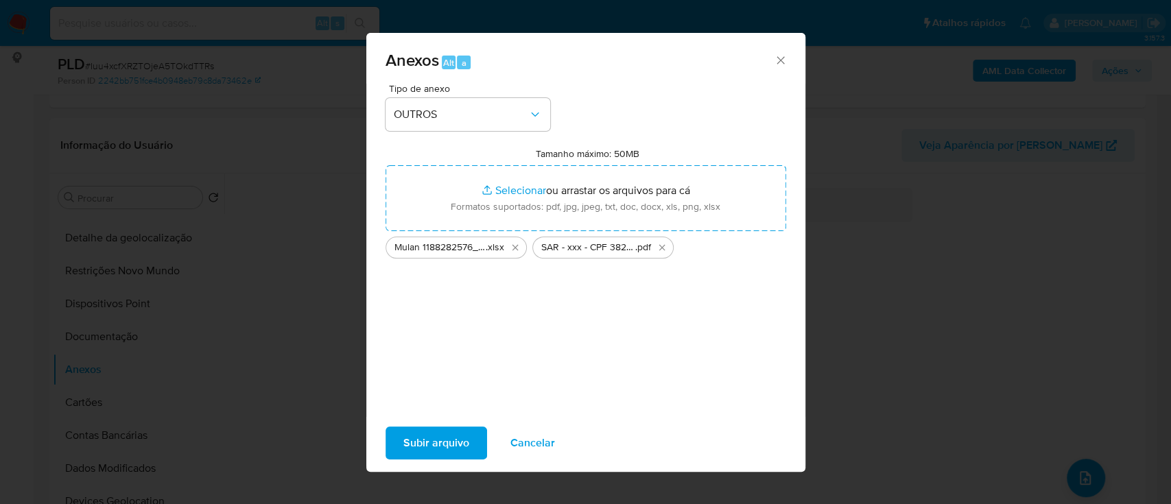
click at [414, 444] on span "Subir arquivo" at bounding box center [436, 443] width 66 height 30
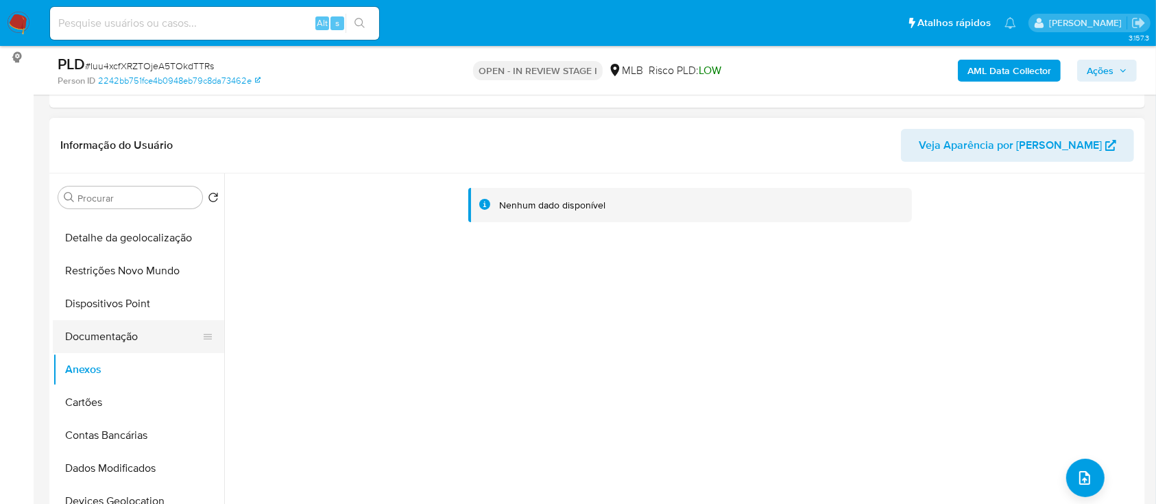
click at [95, 330] on button "Documentação" at bounding box center [133, 336] width 160 height 33
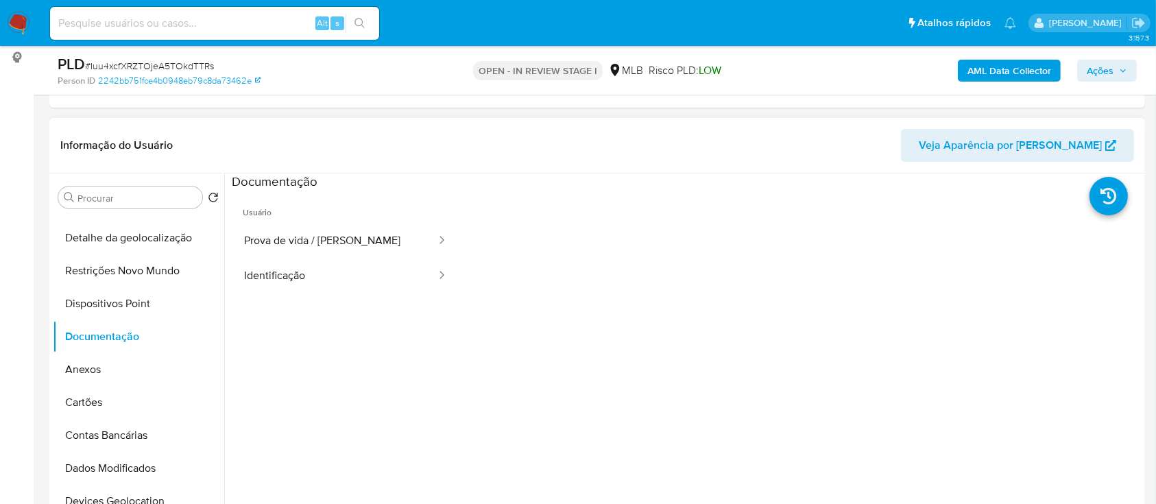
drag, startPoint x: 100, startPoint y: 372, endPoint x: 527, endPoint y: 390, distance: 427.0
click at [100, 374] on button "Anexos" at bounding box center [138, 369] width 171 height 33
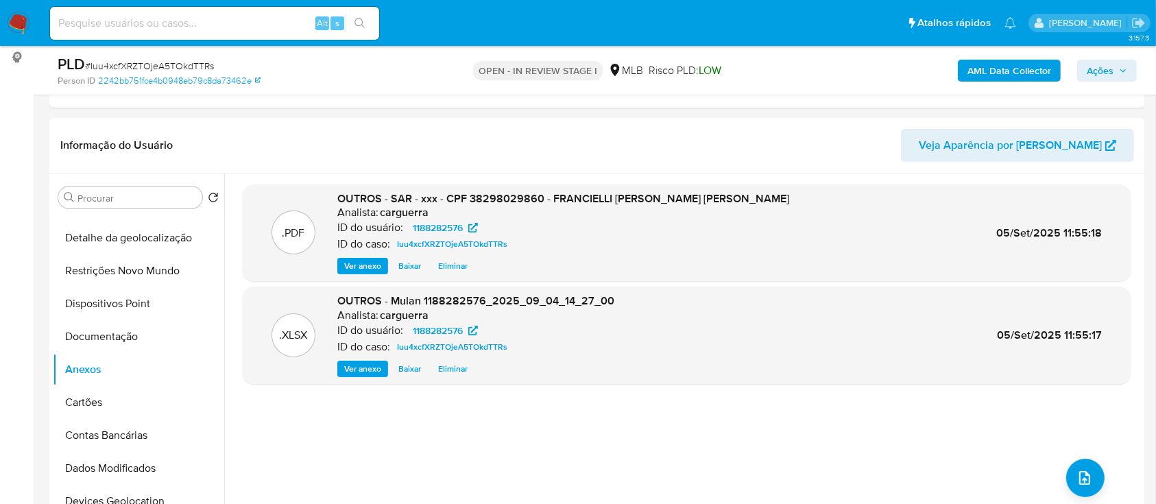
click at [1107, 71] on span "Ações" at bounding box center [1100, 71] width 27 height 22
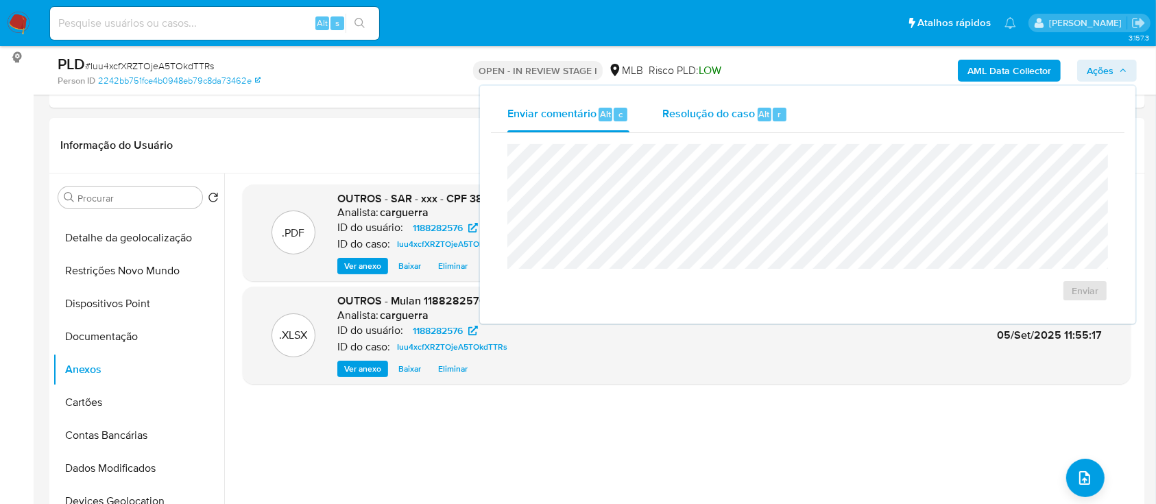
click at [703, 119] on span "Resolução do caso" at bounding box center [709, 114] width 93 height 16
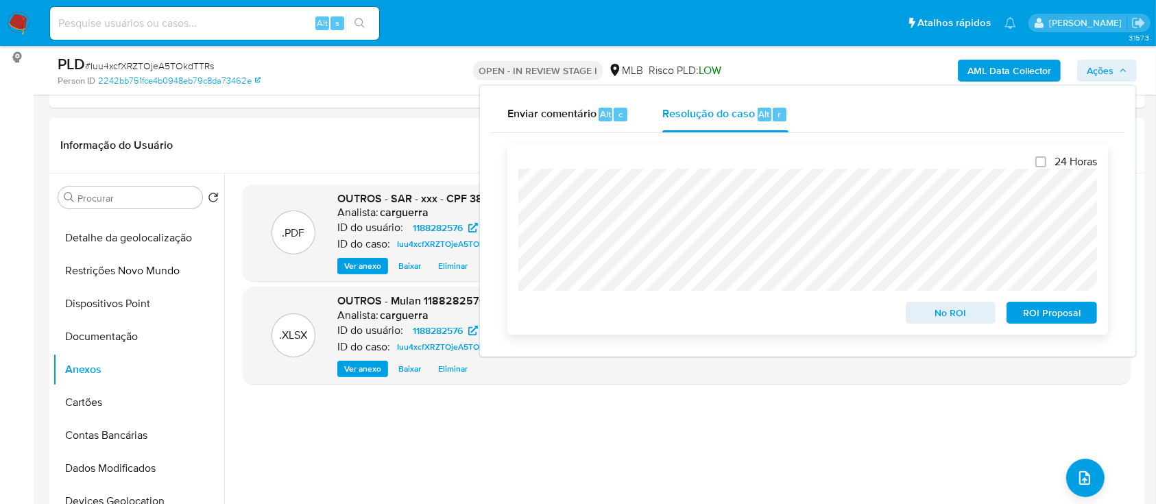
click at [1053, 311] on span "ROI Proposal" at bounding box center [1051, 312] width 71 height 19
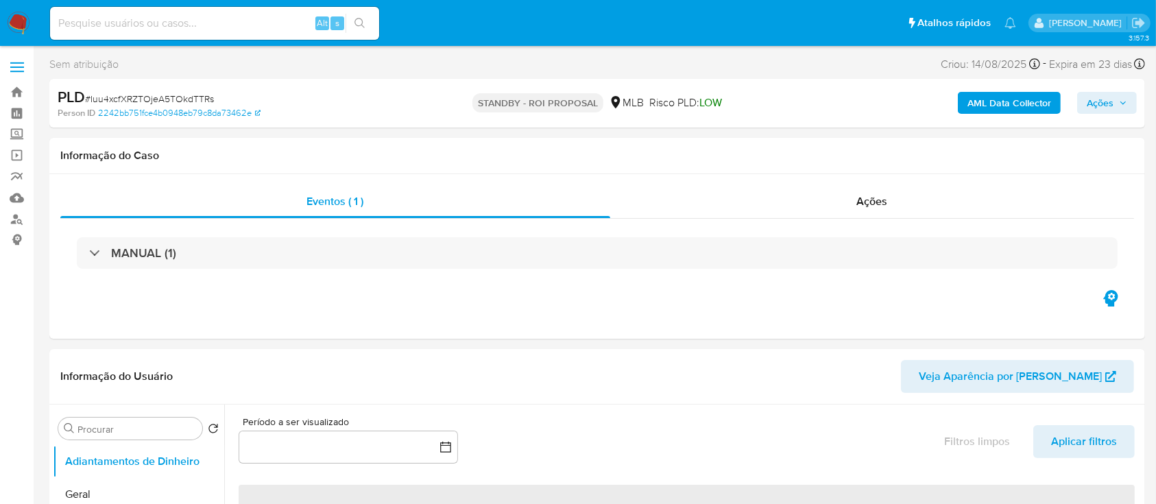
select select "10"
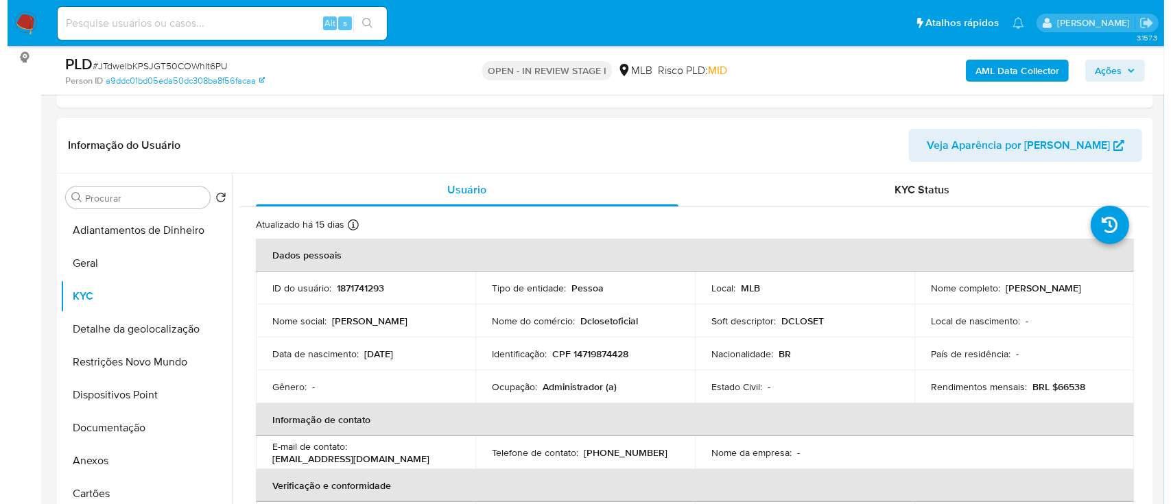
scroll to position [224, 0]
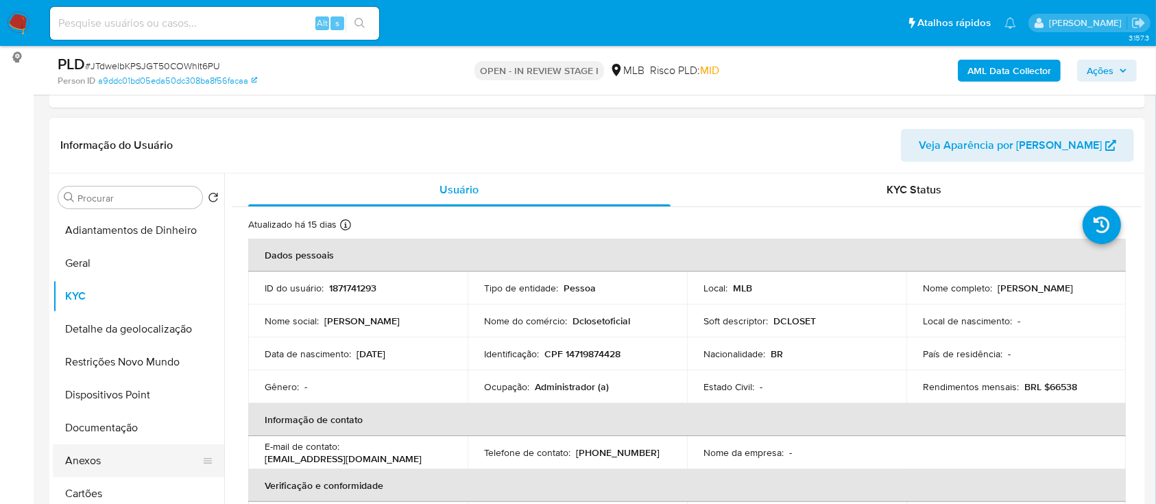
click at [96, 465] on button "Anexos" at bounding box center [133, 460] width 160 height 33
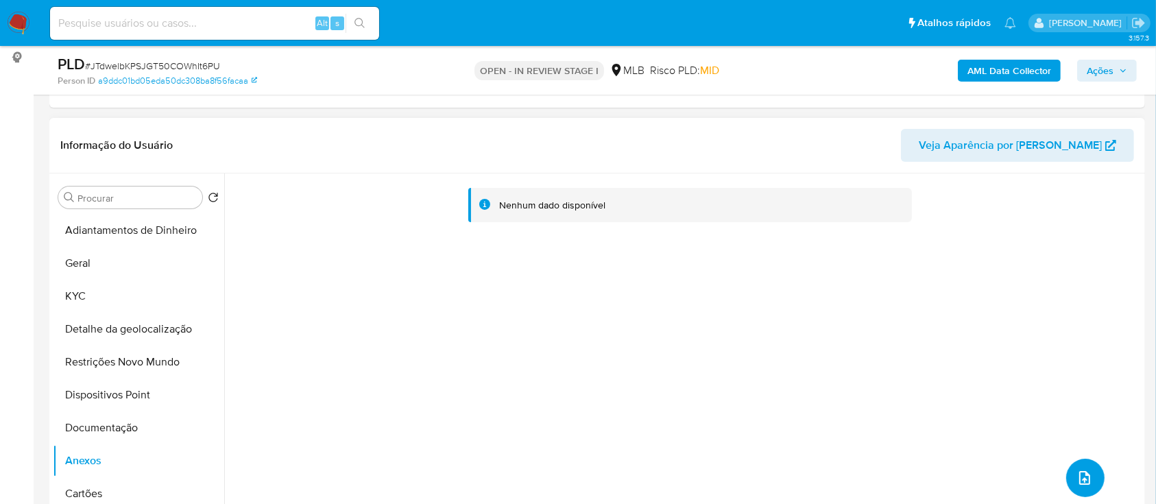
click at [1077, 473] on icon "upload-file" at bounding box center [1085, 478] width 16 height 16
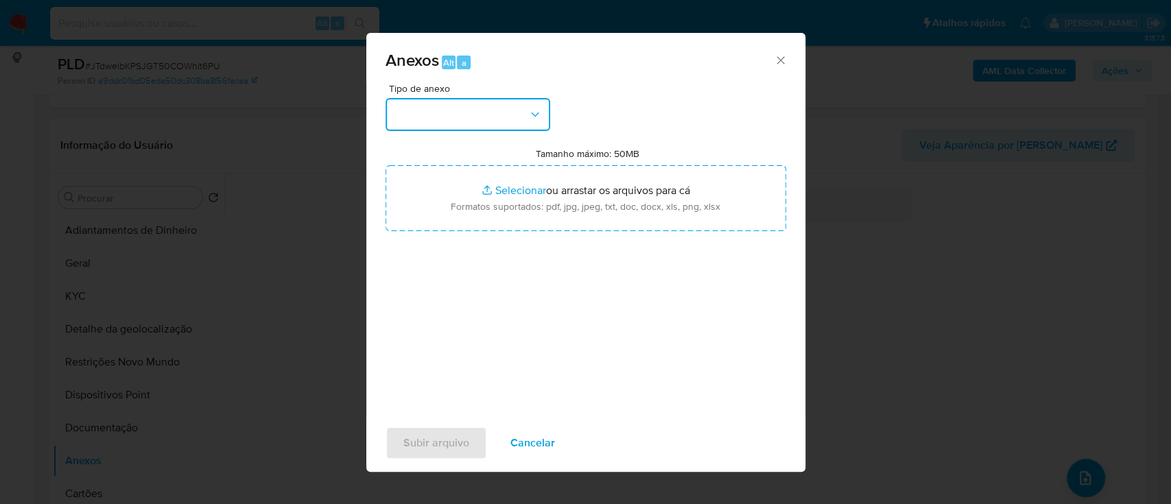
click at [449, 122] on button "button" at bounding box center [467, 114] width 165 height 33
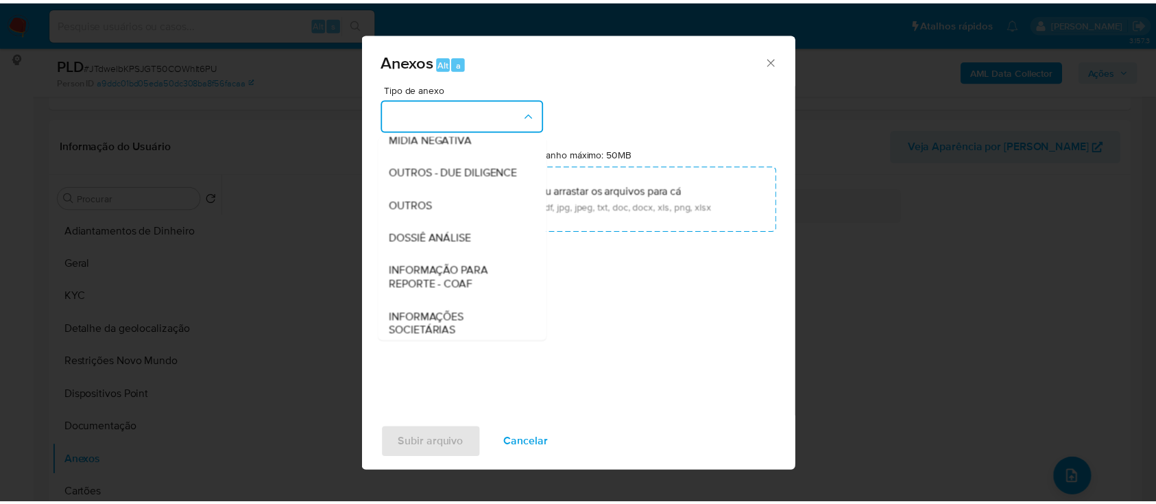
scroll to position [182, 0]
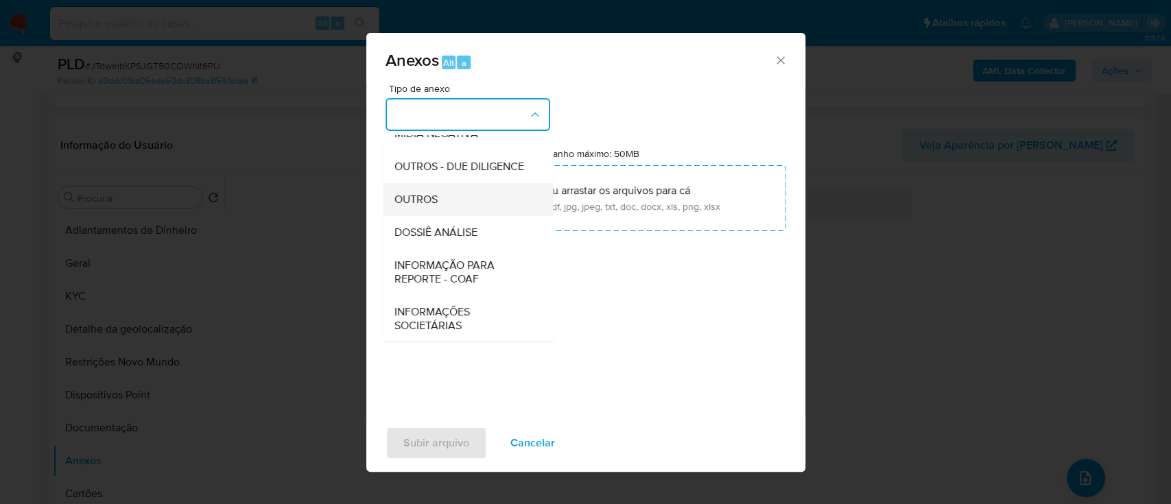
click at [438, 216] on div "OUTROS" at bounding box center [464, 199] width 140 height 33
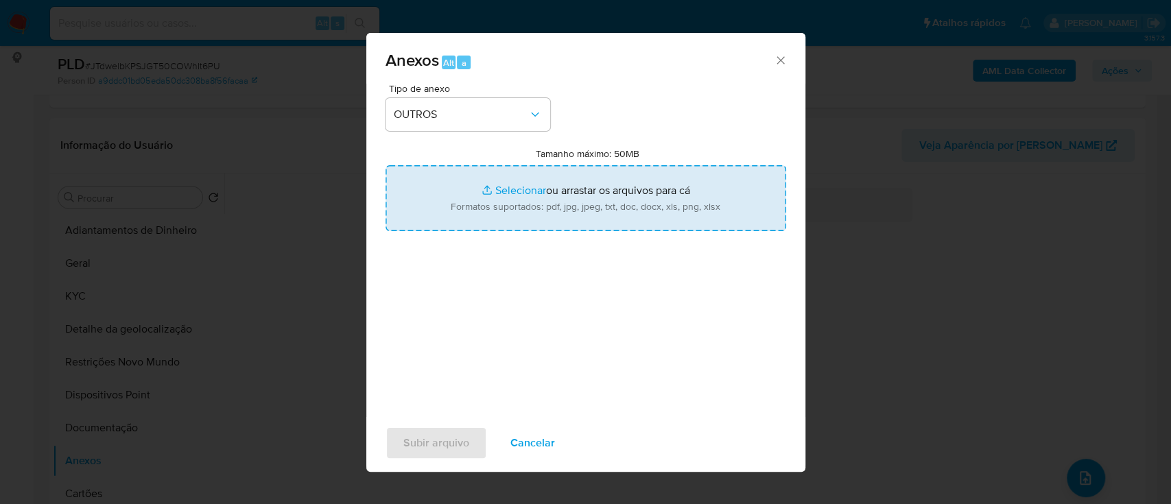
click at [516, 182] on input "Tamanho máximo: 50MB Selecionar arquivos" at bounding box center [585, 198] width 401 height 66
type input "C:\fakepath\Mulan 1871741293_2025_09_04_14_27_27.xlsx"
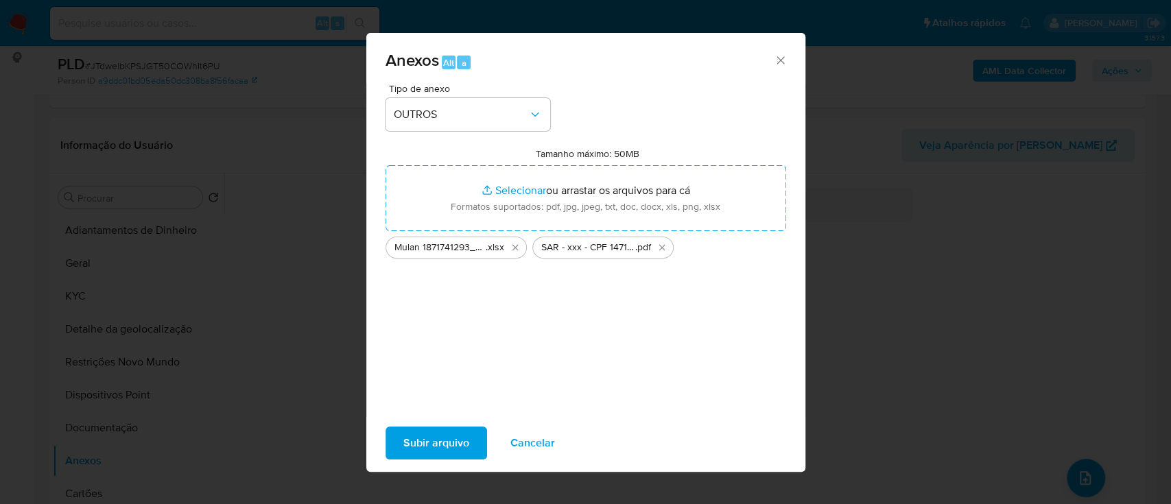
click at [433, 438] on span "Subir arquivo" at bounding box center [436, 443] width 66 height 30
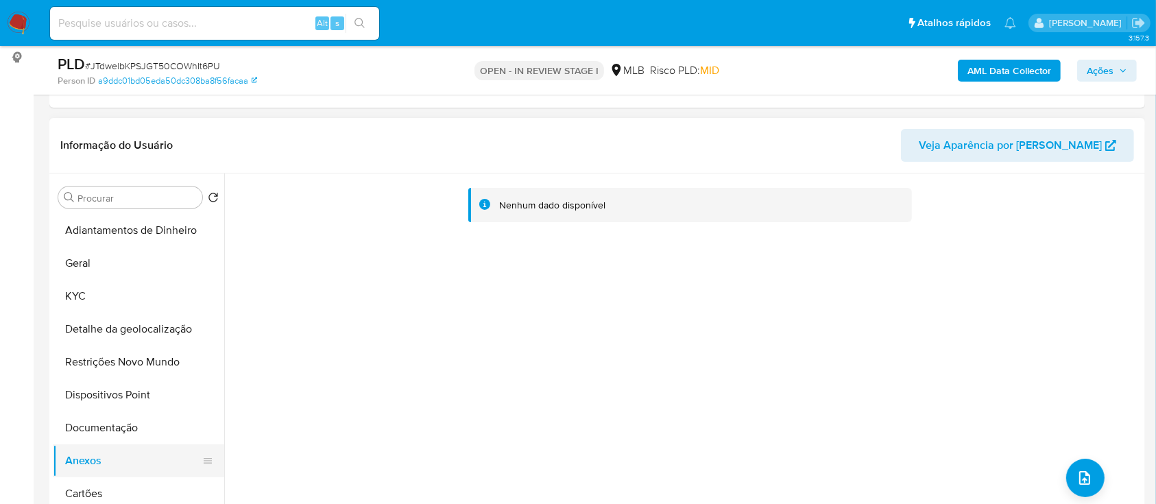
drag, startPoint x: 88, startPoint y: 429, endPoint x: 86, endPoint y: 450, distance: 20.6
click at [88, 431] on button "Documentação" at bounding box center [138, 428] width 171 height 33
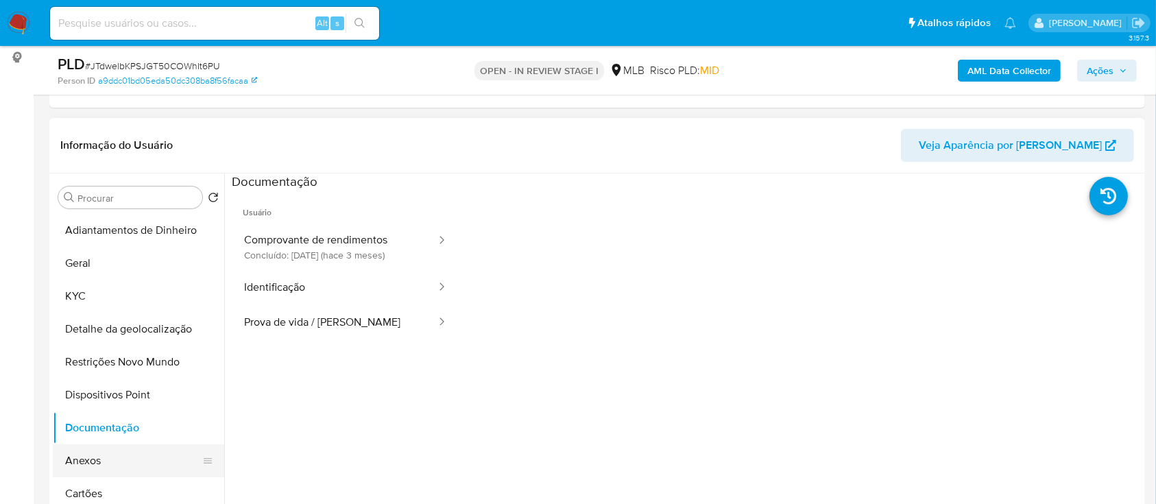
click at [82, 460] on button "Anexos" at bounding box center [133, 460] width 160 height 33
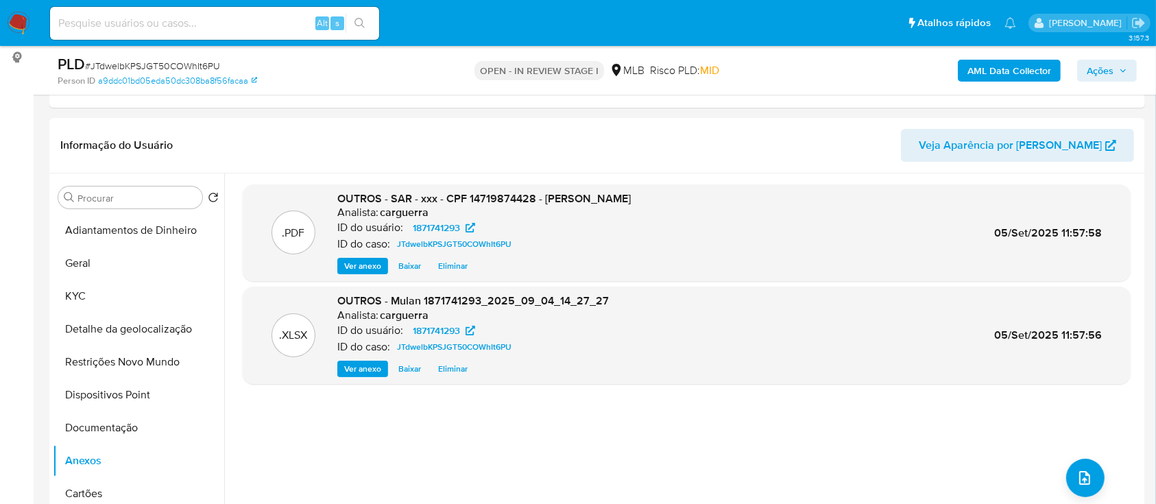
click at [1114, 61] on span "Ações" at bounding box center [1100, 71] width 27 height 22
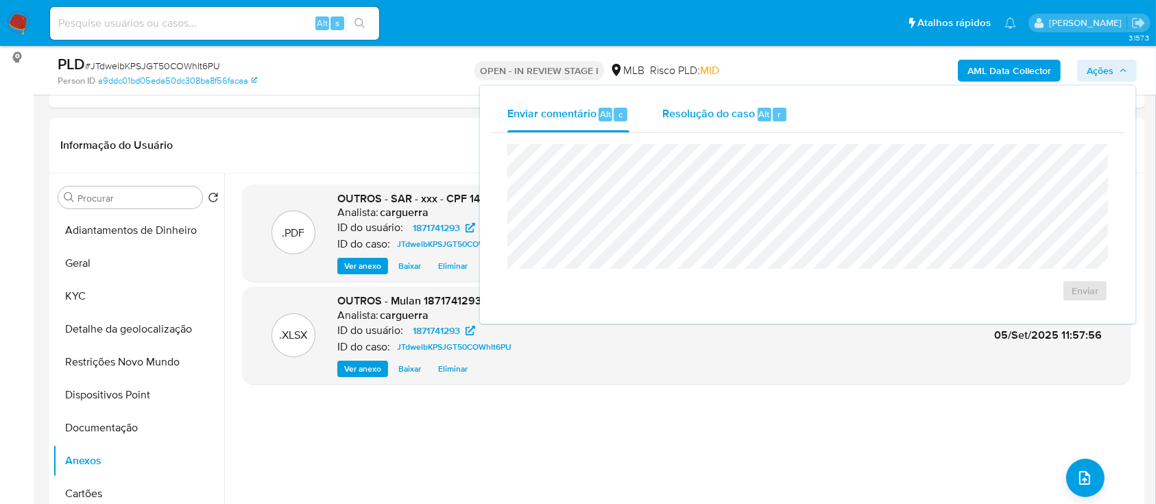
click at [722, 108] on span "Resolução do caso" at bounding box center [709, 114] width 93 height 16
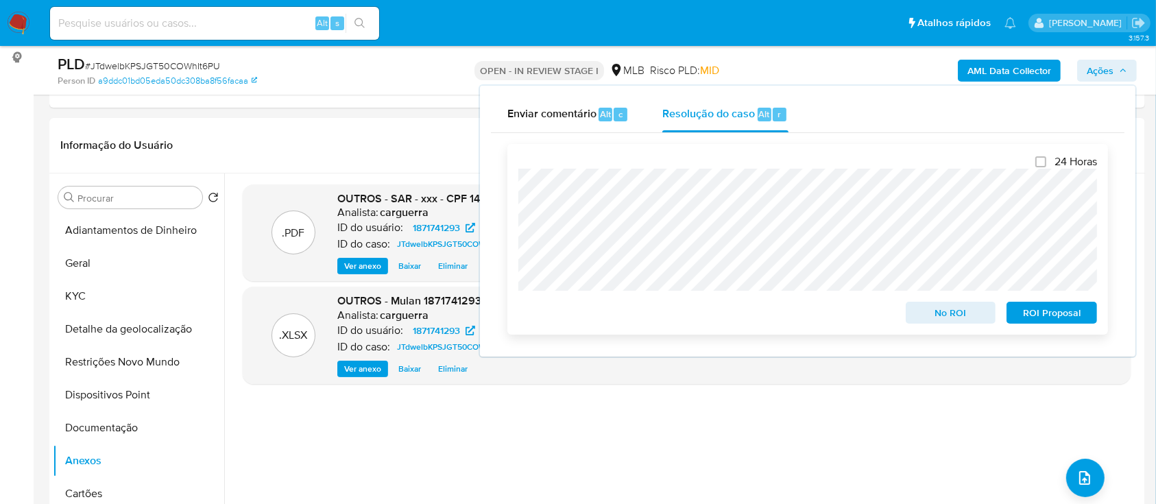
click at [1048, 322] on span "ROI Proposal" at bounding box center [1051, 312] width 71 height 19
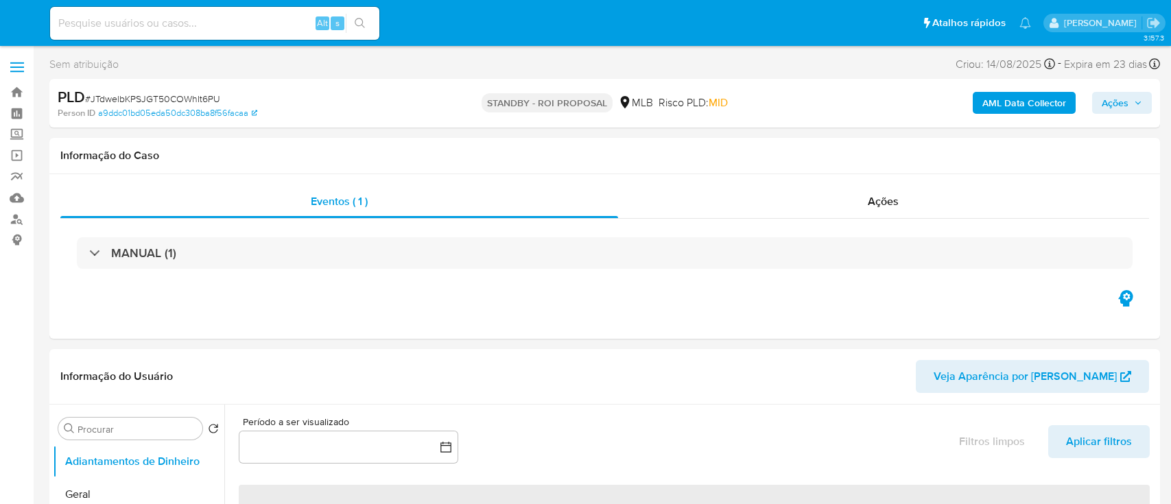
select select "10"
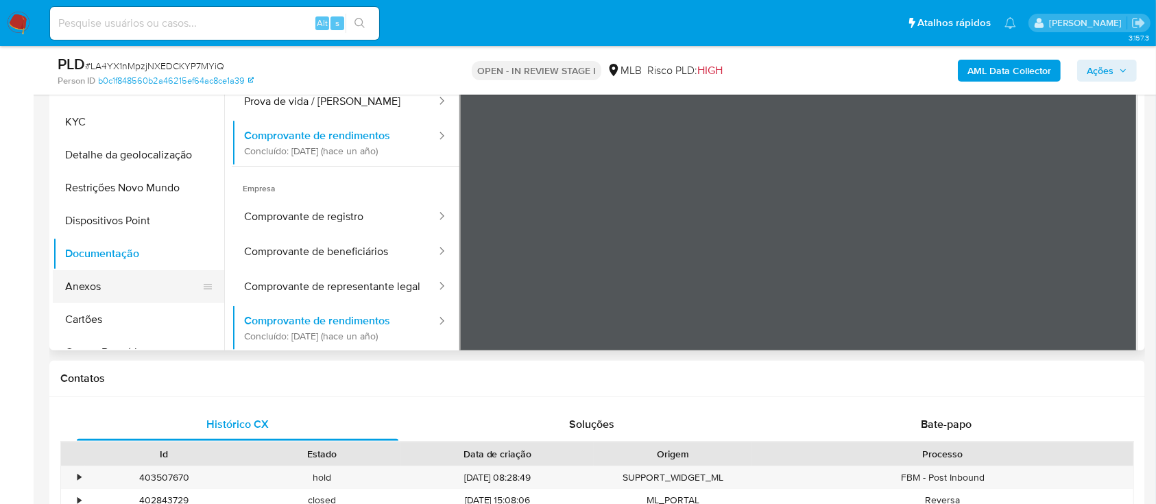
scroll to position [111, 0]
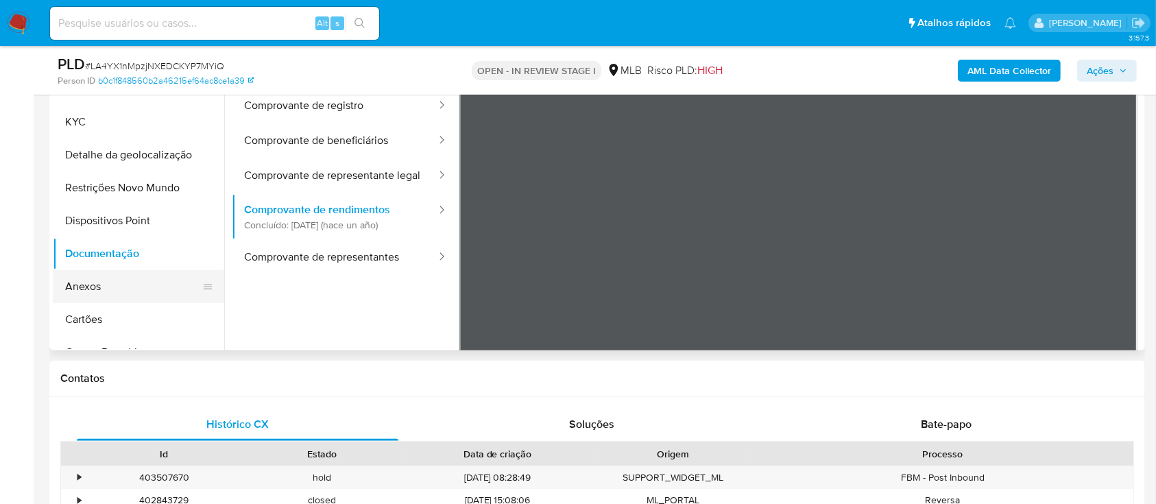
click at [110, 277] on button "Anexos" at bounding box center [133, 286] width 160 height 33
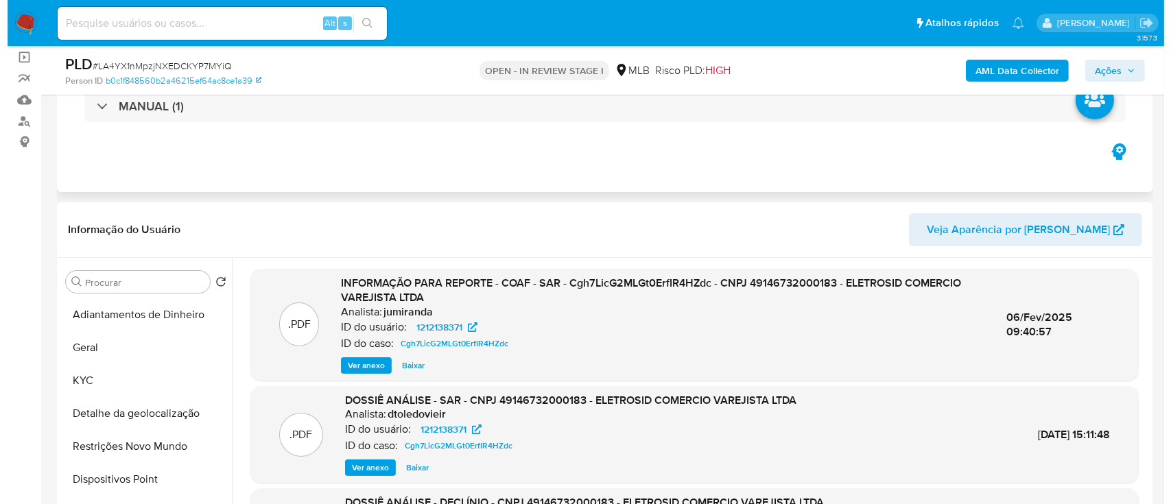
scroll to position [174, 0]
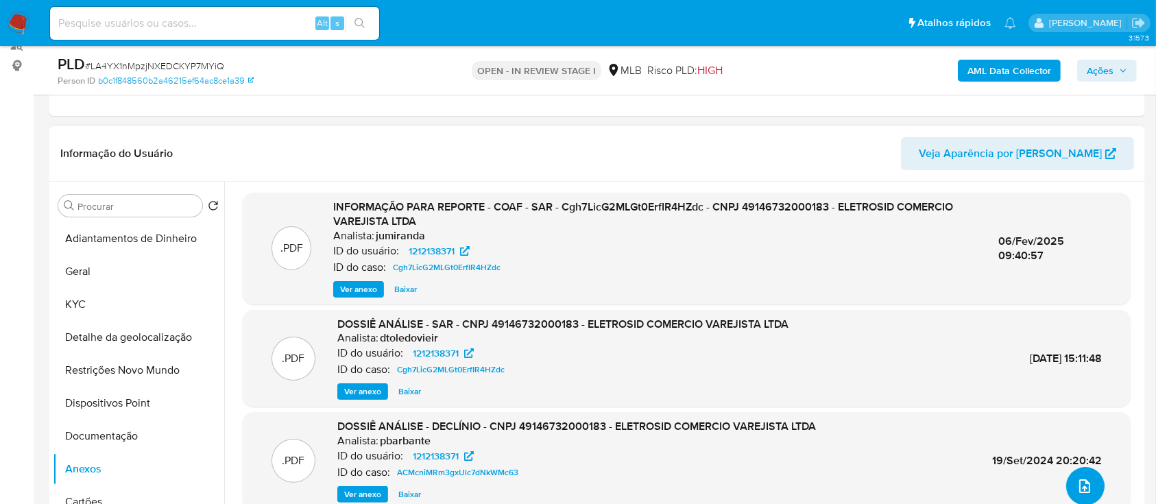
click at [1079, 487] on icon "upload-file" at bounding box center [1085, 486] width 16 height 16
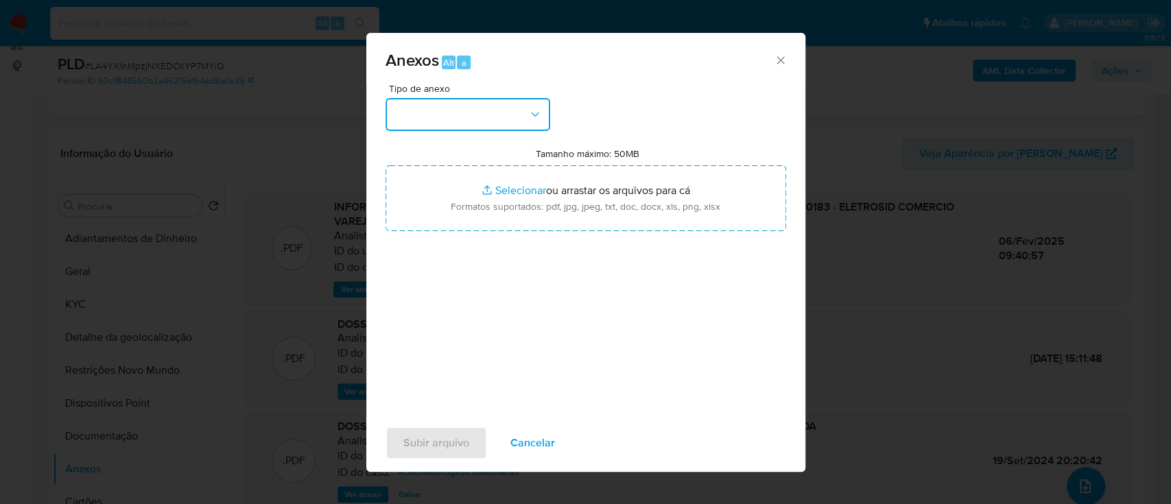
click at [429, 105] on button "button" at bounding box center [467, 114] width 165 height 33
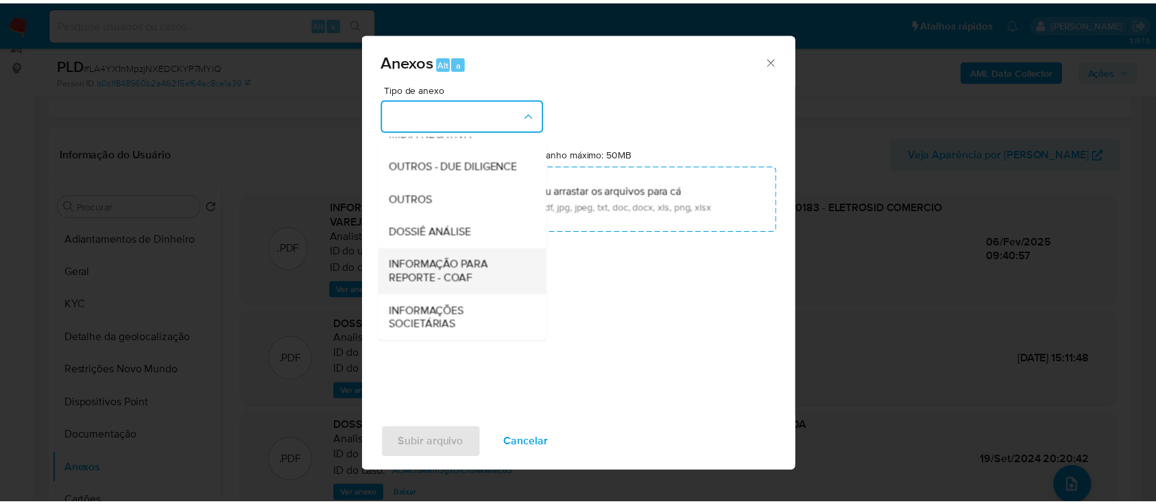
scroll to position [211, 0]
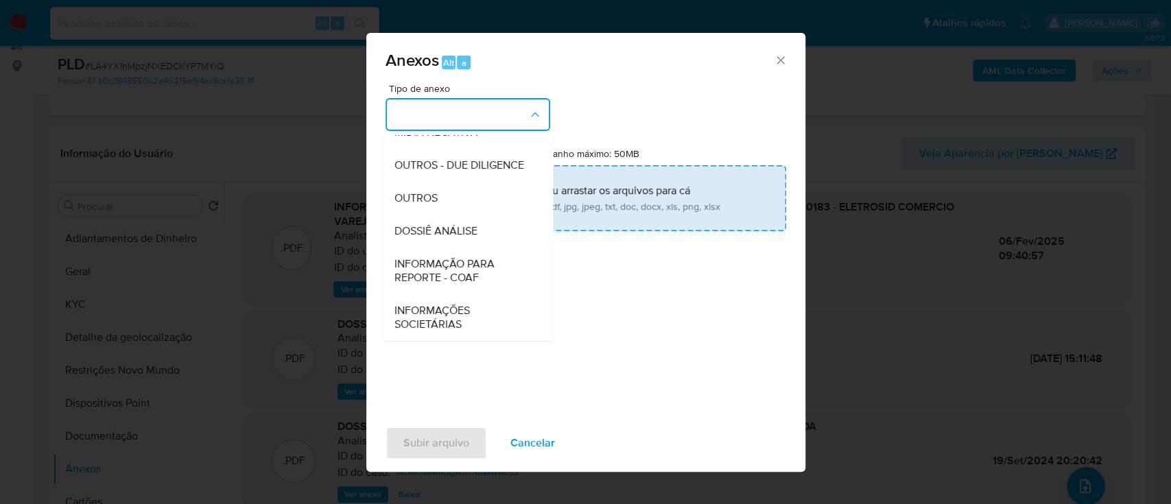
click at [412, 191] on span "OUTROS" at bounding box center [415, 198] width 43 height 14
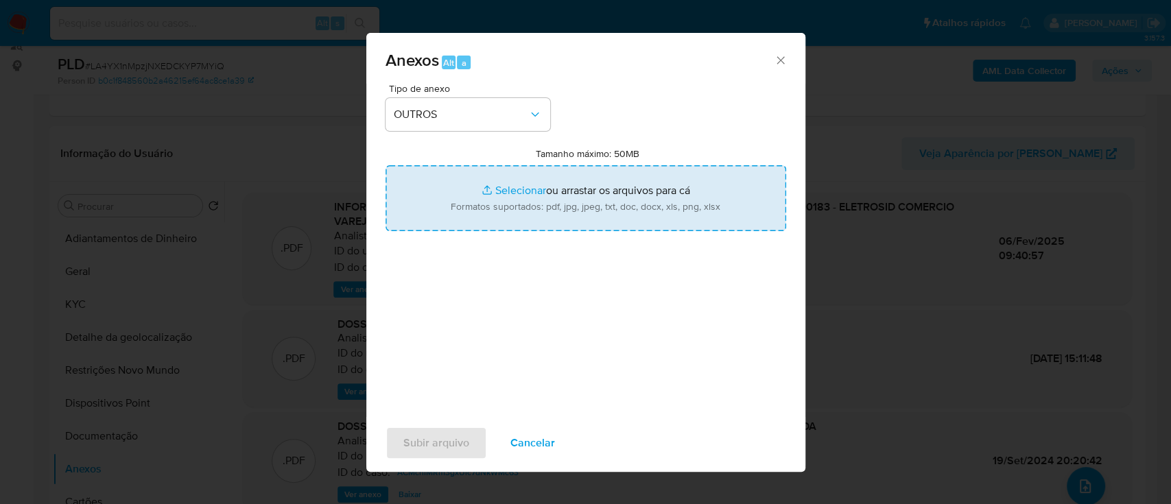
click at [512, 190] on input "Tamanho máximo: 50MB Selecionar arquivos" at bounding box center [585, 198] width 401 height 66
type input "C:\fakepath\2º SAR - xxx - CNPJ 49146732000183 - ELETROSID COMERCIO VAREJISTA L…"
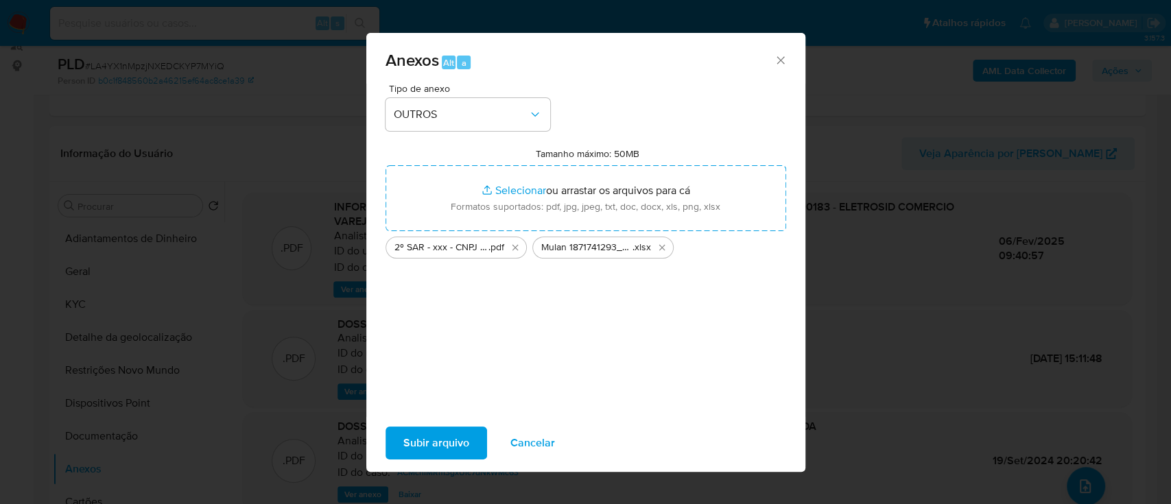
click at [417, 438] on span "Subir arquivo" at bounding box center [436, 443] width 66 height 30
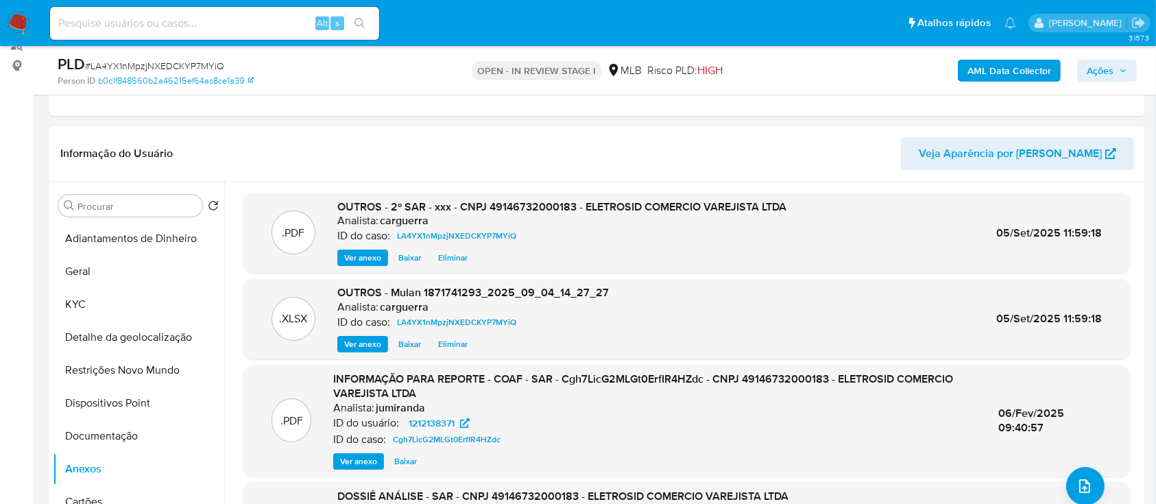
click at [1110, 69] on span "Ações" at bounding box center [1100, 71] width 27 height 22
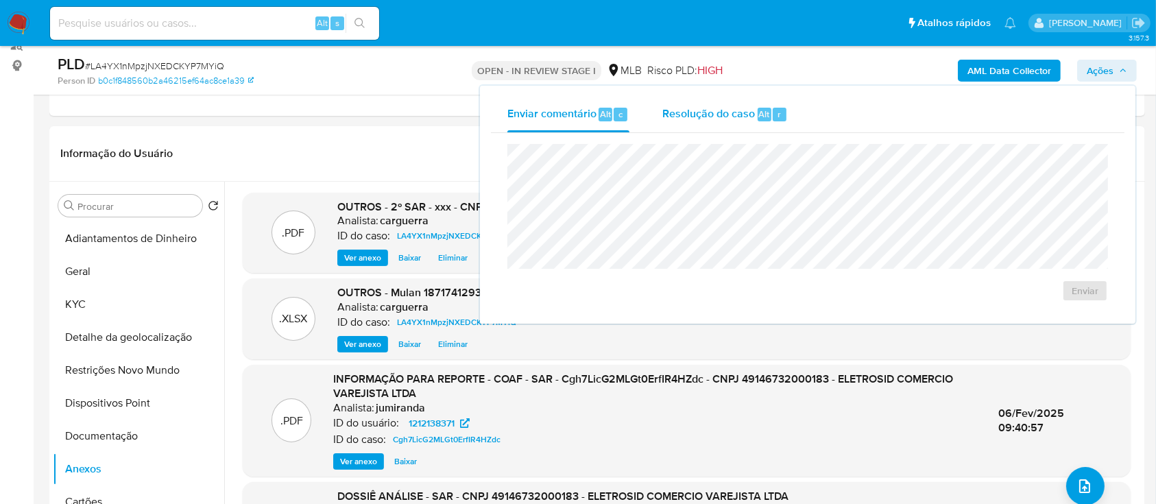
click at [708, 118] on span "Resolução do caso" at bounding box center [709, 114] width 93 height 16
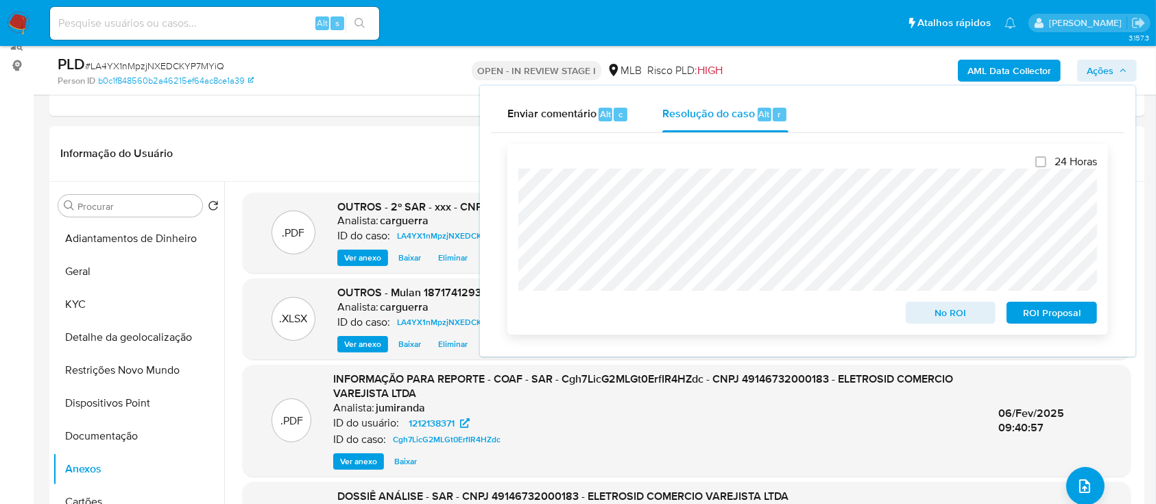
click at [1066, 309] on span "ROI Proposal" at bounding box center [1051, 312] width 71 height 19
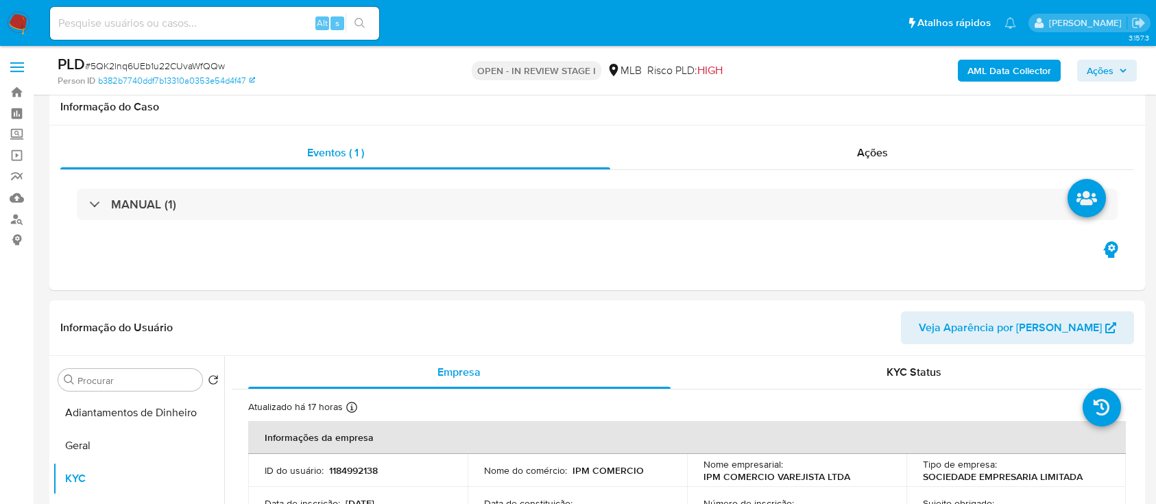
select select "10"
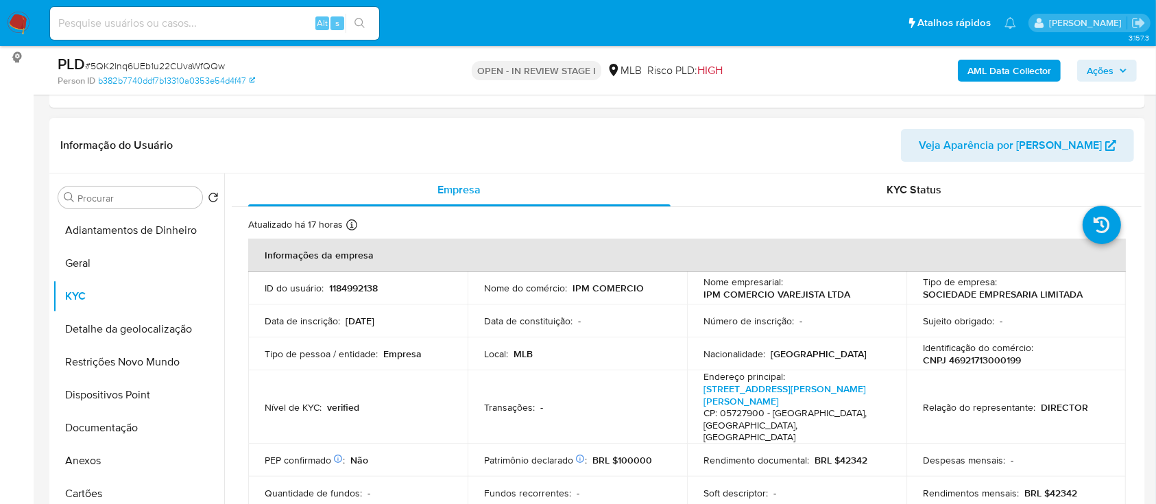
scroll to position [845, 0]
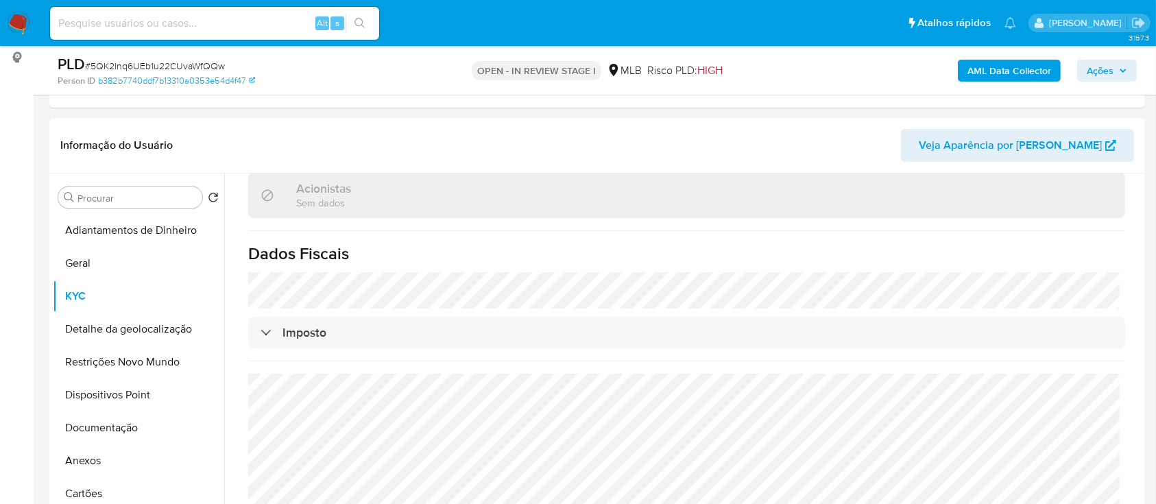
drag, startPoint x: 103, startPoint y: 455, endPoint x: 402, endPoint y: 372, distance: 310.3
click at [103, 455] on button "Anexos" at bounding box center [138, 460] width 171 height 33
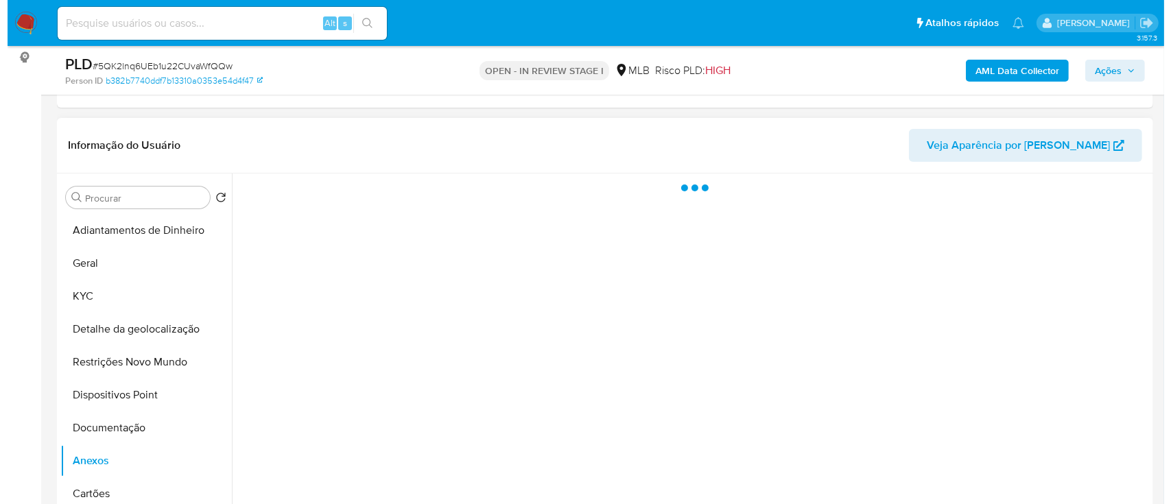
scroll to position [0, 0]
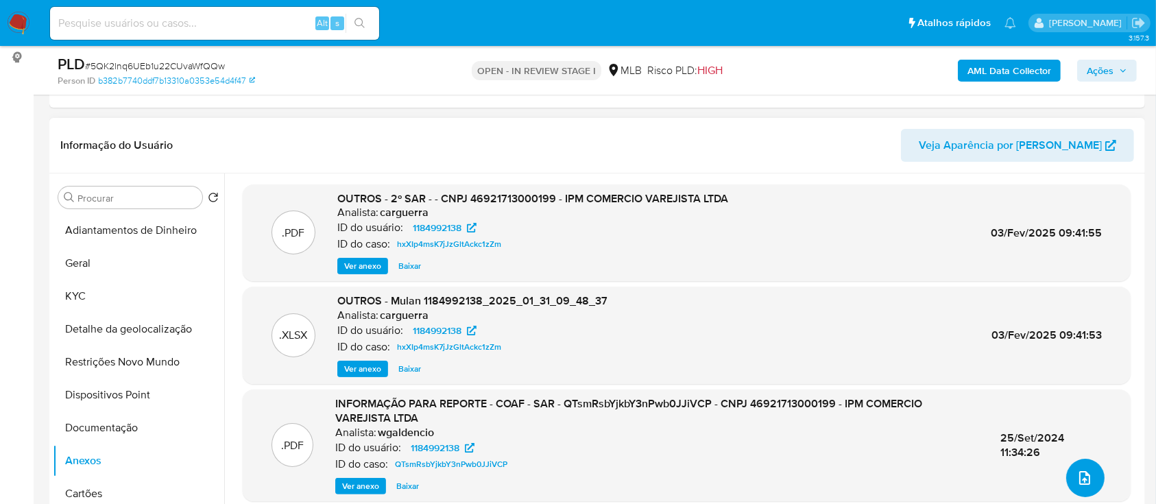
click at [1084, 475] on icon "upload-file" at bounding box center [1085, 478] width 11 height 14
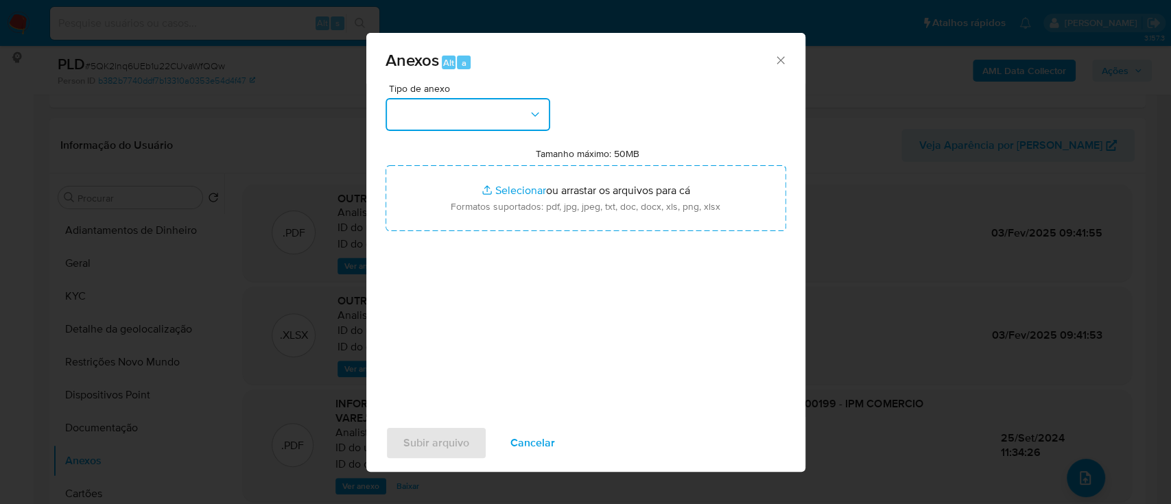
click at [480, 104] on button "button" at bounding box center [467, 114] width 165 height 33
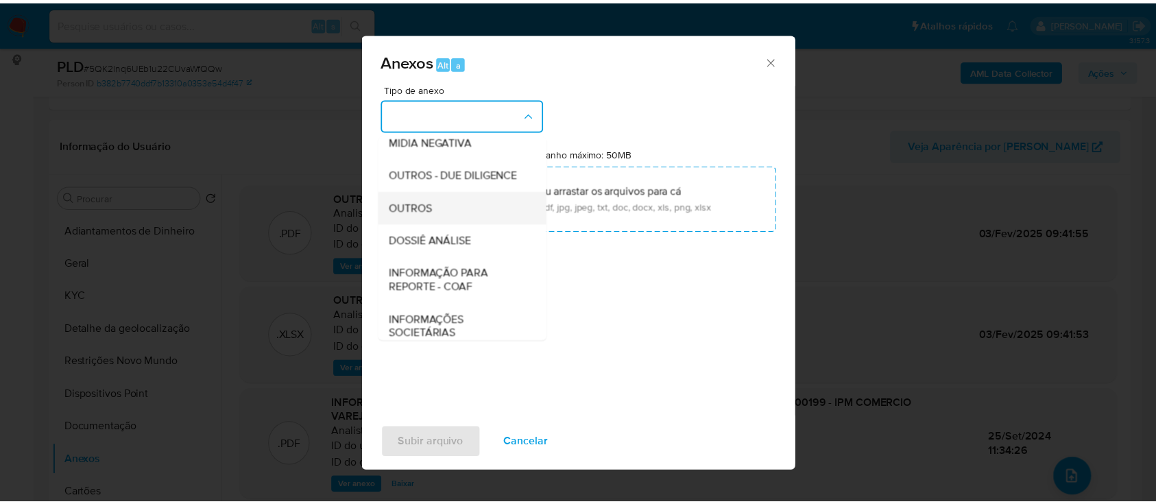
scroll to position [182, 0]
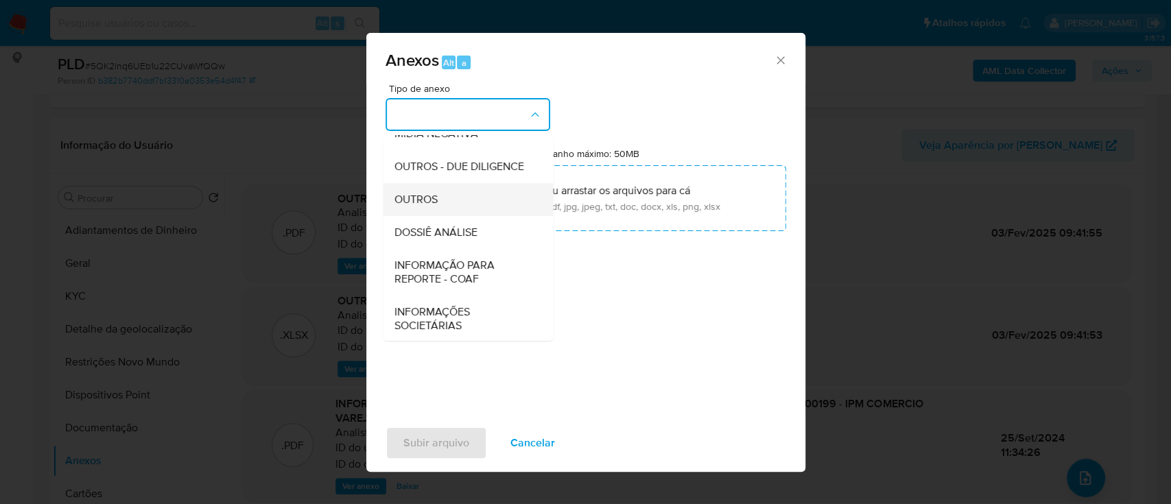
click at [457, 216] on div "OUTROS" at bounding box center [464, 199] width 140 height 33
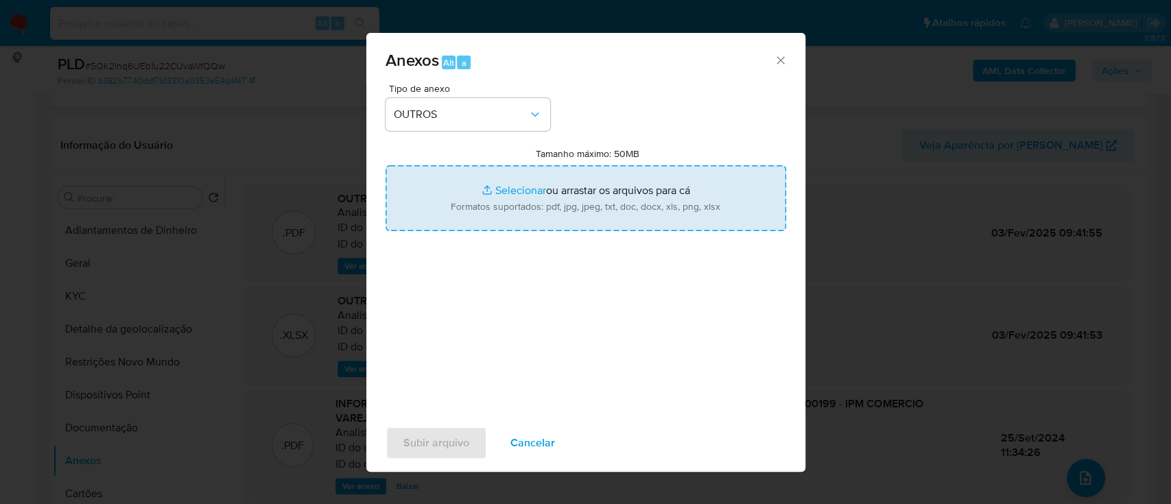
click at [516, 186] on input "Tamanho máximo: 50MB Selecionar arquivos" at bounding box center [585, 198] width 401 height 66
click at [503, 184] on input "Tamanho máximo: 50MB Selecionar arquivos" at bounding box center [585, 198] width 401 height 66
type input "C:\fakepath\Mulan 1184992138_2025_09_04_14_26_16.xlsx"
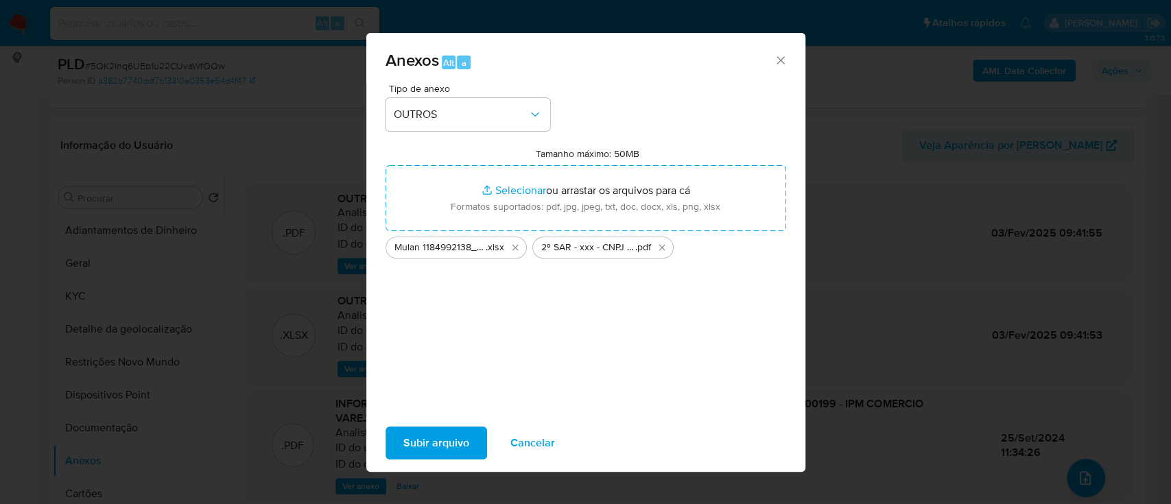
click at [410, 437] on span "Subir arquivo" at bounding box center [436, 443] width 66 height 30
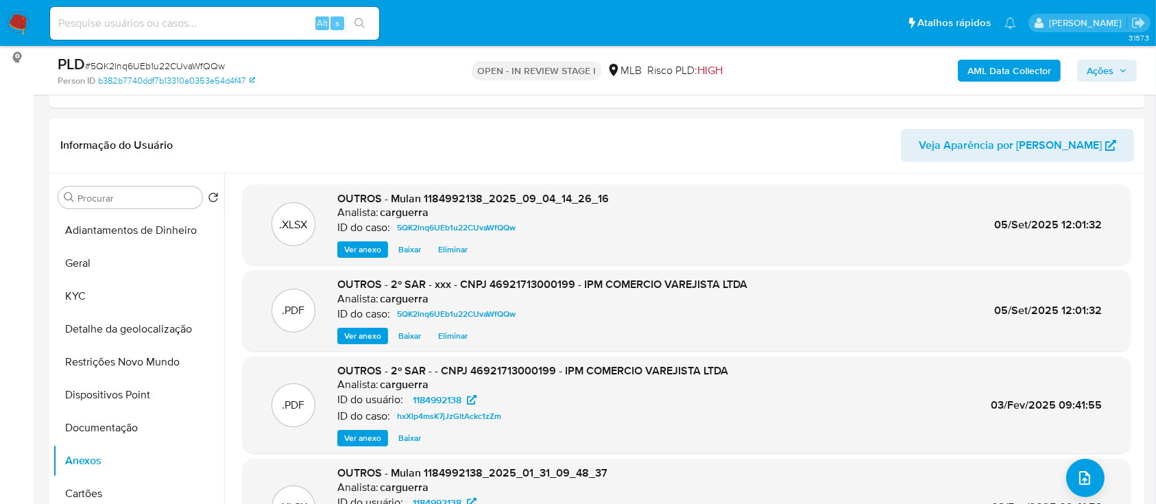
click at [1107, 72] on span "Ações" at bounding box center [1100, 71] width 27 height 22
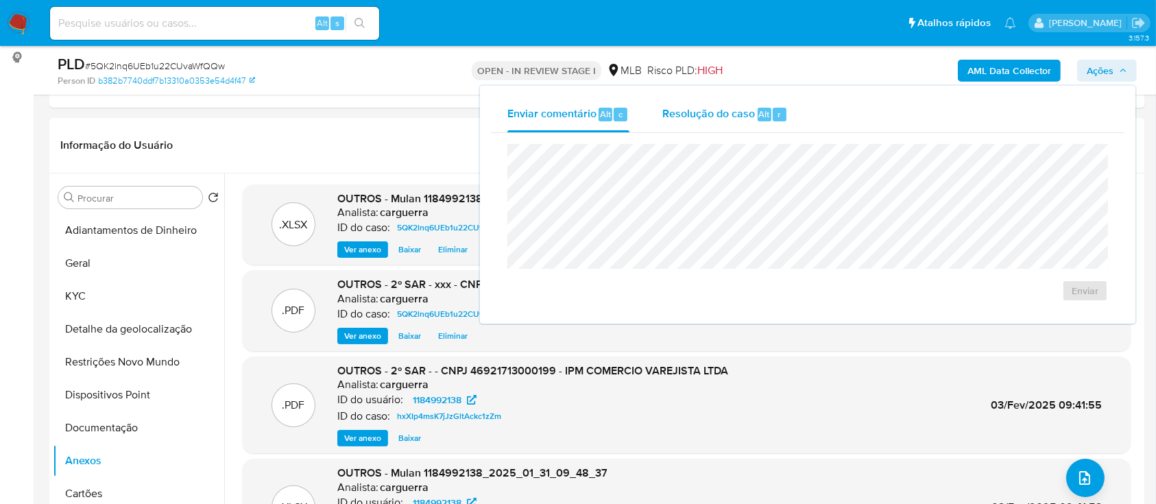
drag, startPoint x: 702, startPoint y: 118, endPoint x: 699, endPoint y: 127, distance: 9.6
click at [702, 121] on span "Resolução do caso" at bounding box center [709, 114] width 93 height 16
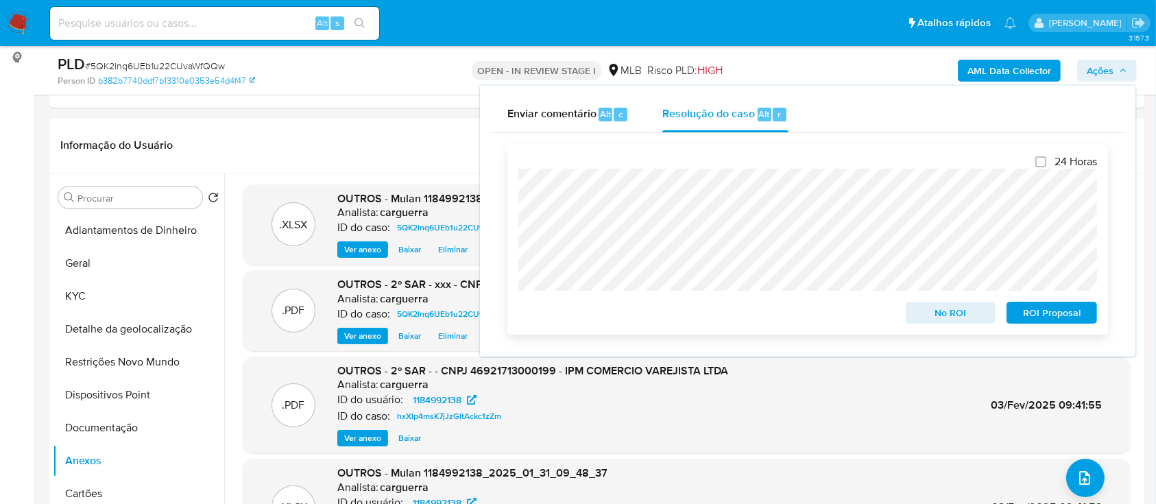
click at [1029, 322] on span "ROI Proposal" at bounding box center [1051, 312] width 71 height 19
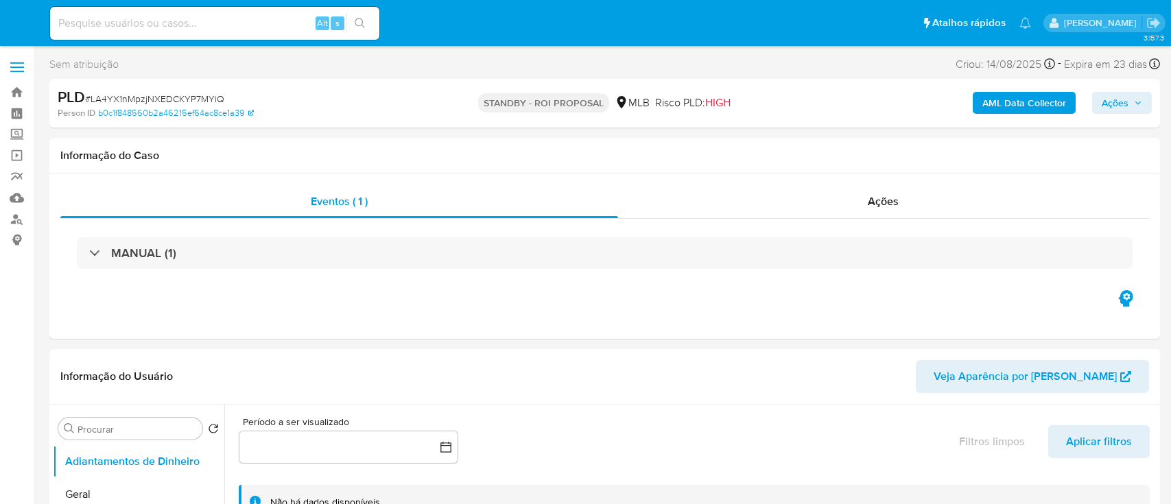
select select "10"
